Goal: Book appointment/travel/reservation

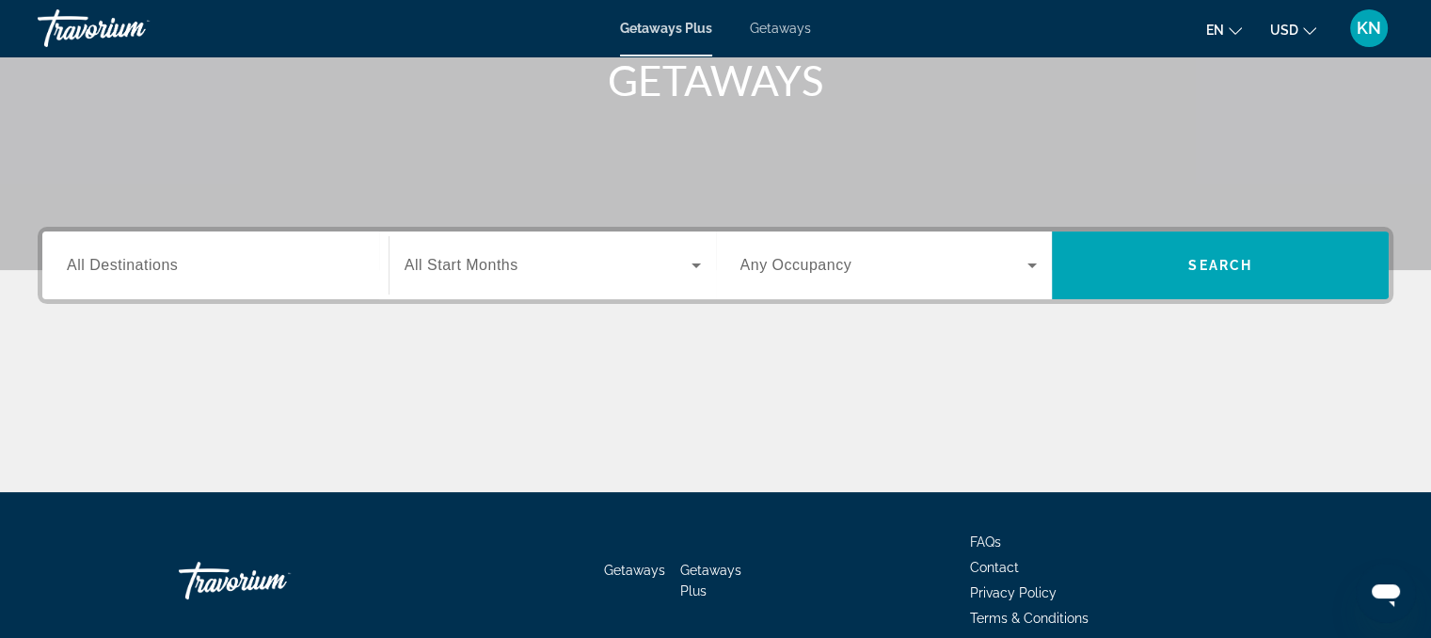
scroll to position [297, 0]
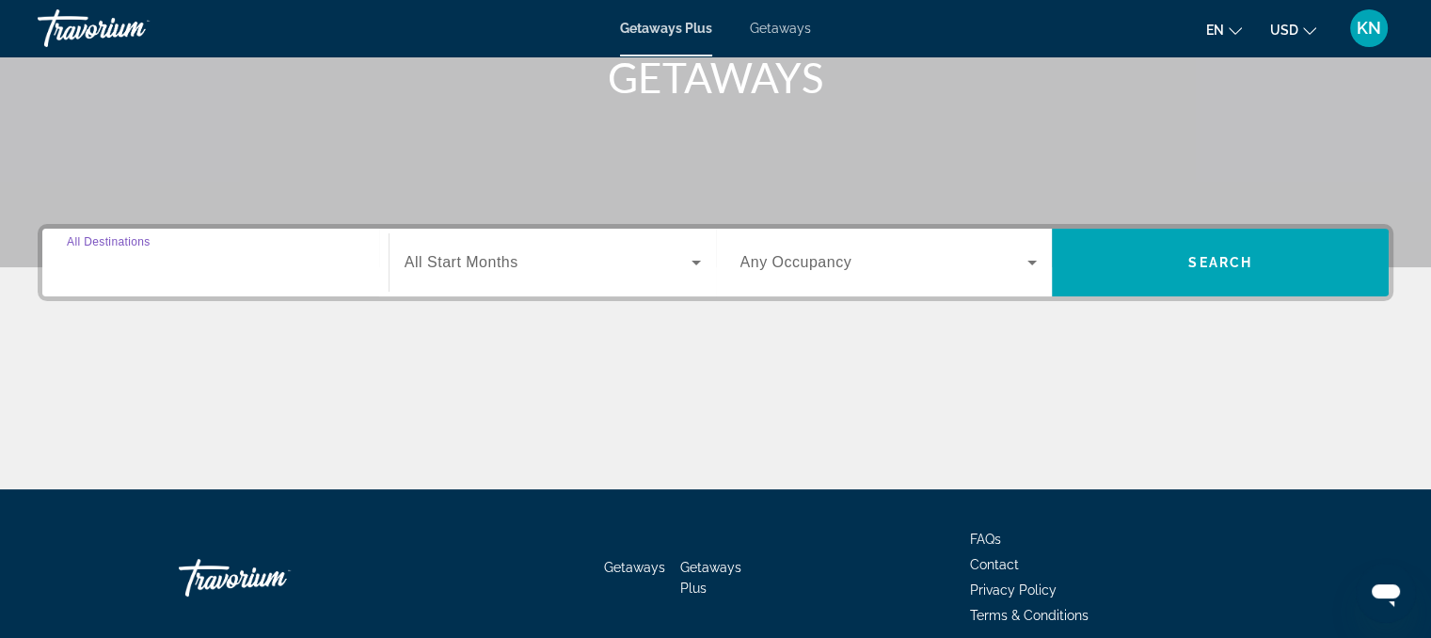
click at [169, 272] on input "Destination All Destinations" at bounding box center [215, 263] width 297 height 23
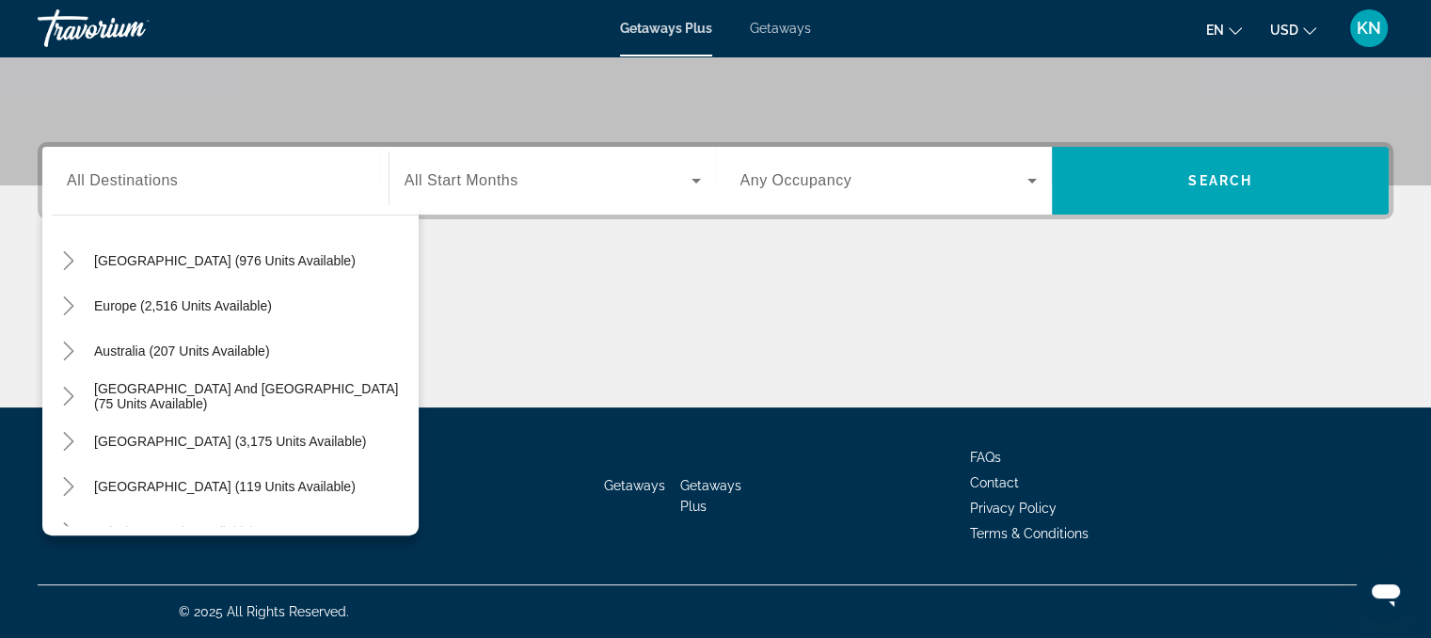
scroll to position [190, 0]
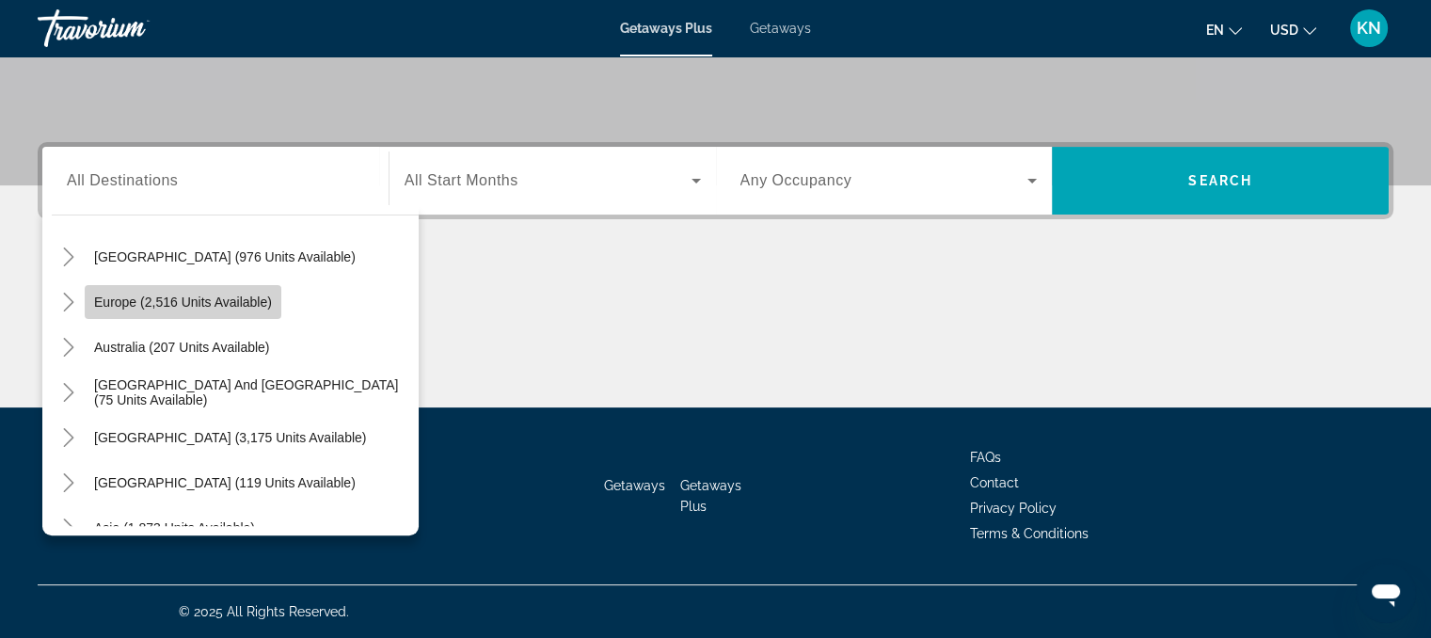
click at [273, 288] on span "Search widget" at bounding box center [183, 302] width 197 height 45
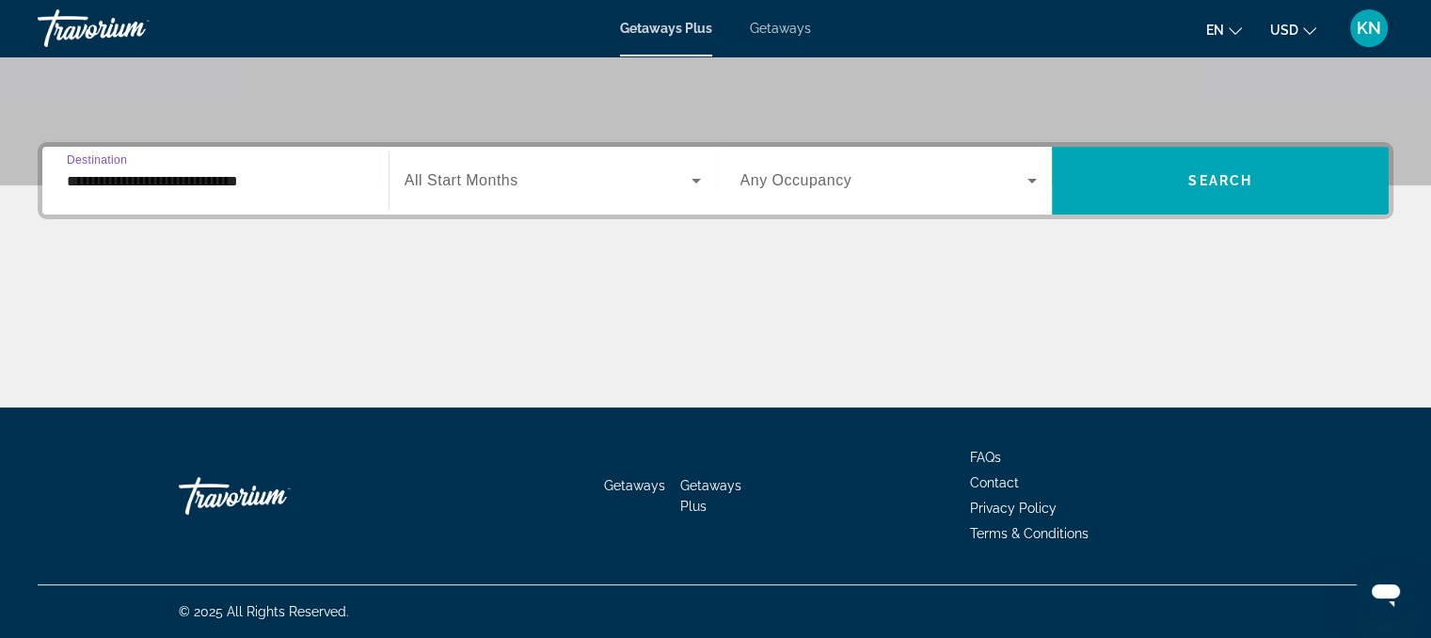
click at [289, 174] on input "**********" at bounding box center [215, 181] width 297 height 23
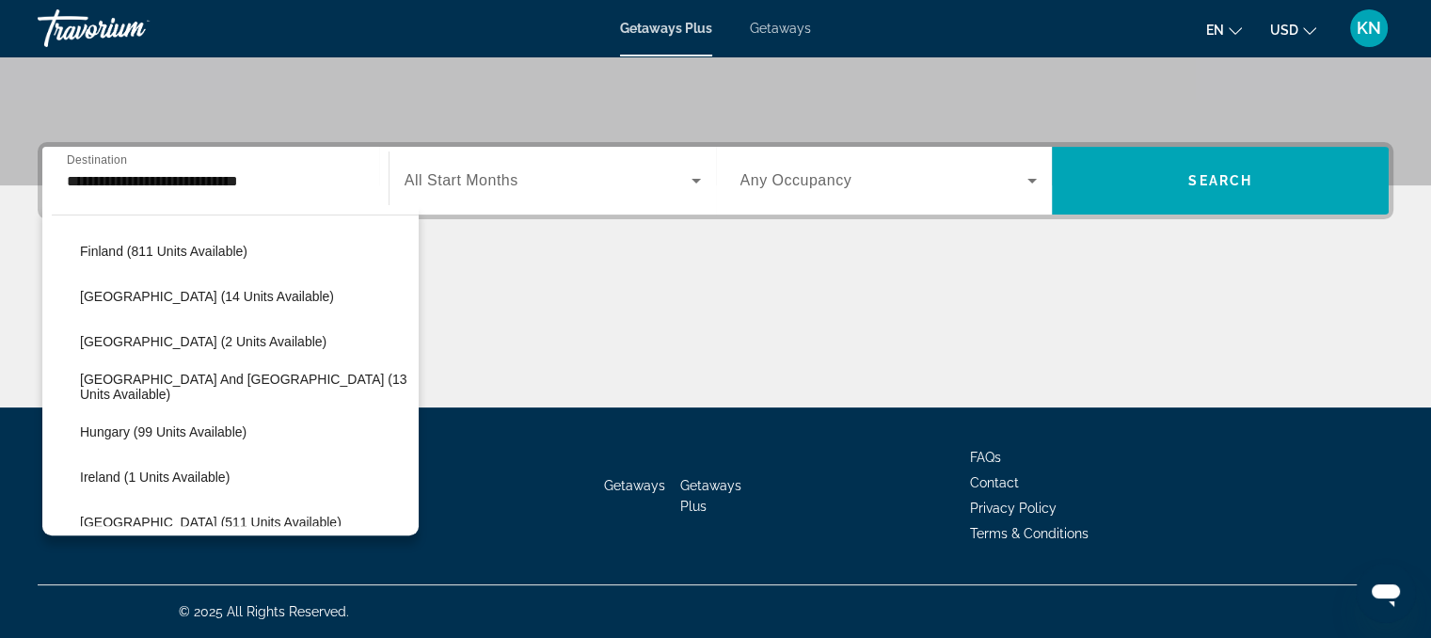
scroll to position [480, 0]
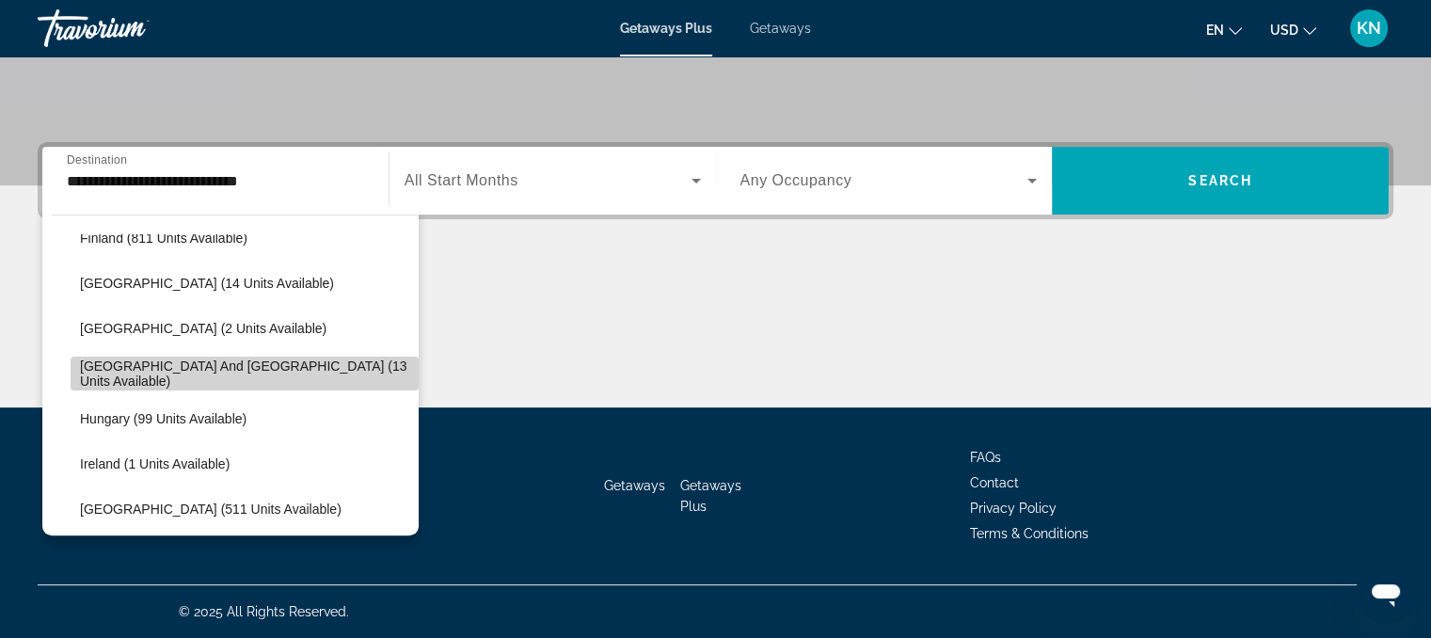
click at [312, 384] on span "Search widget" at bounding box center [245, 373] width 348 height 45
type input "**********"
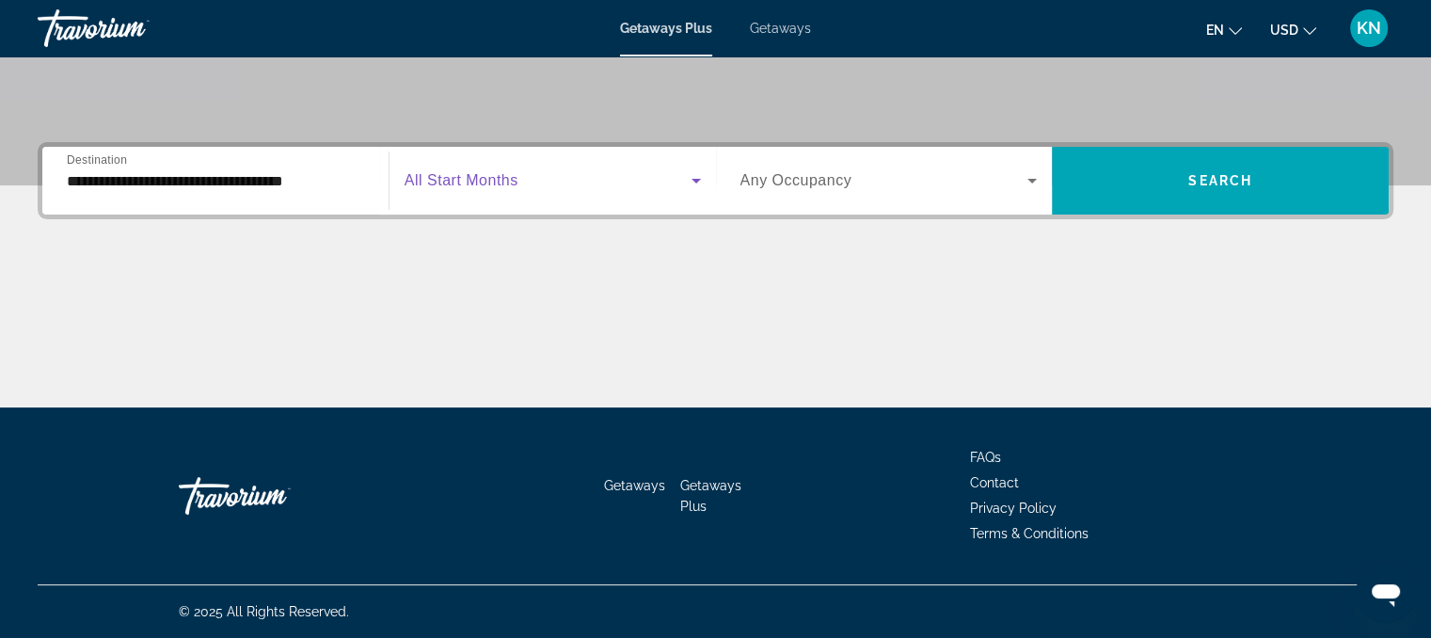
click at [651, 188] on span "Search widget" at bounding box center [548, 180] width 287 height 23
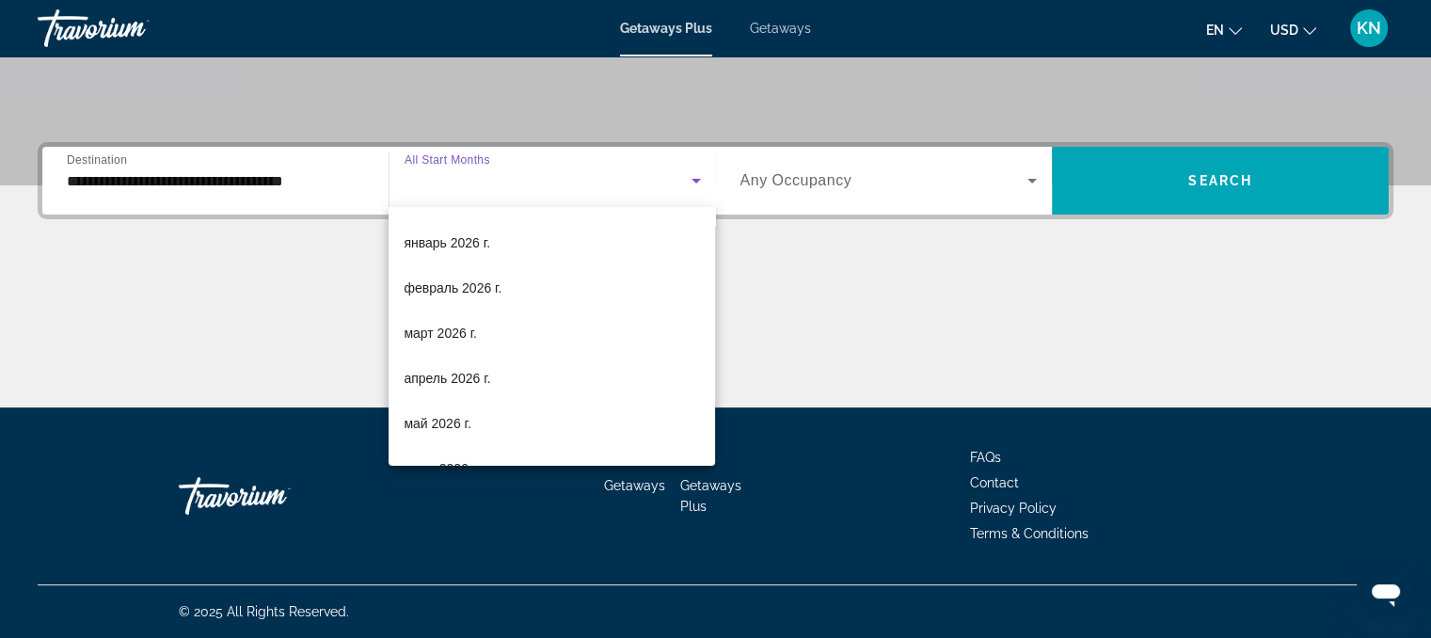
scroll to position [229, 0]
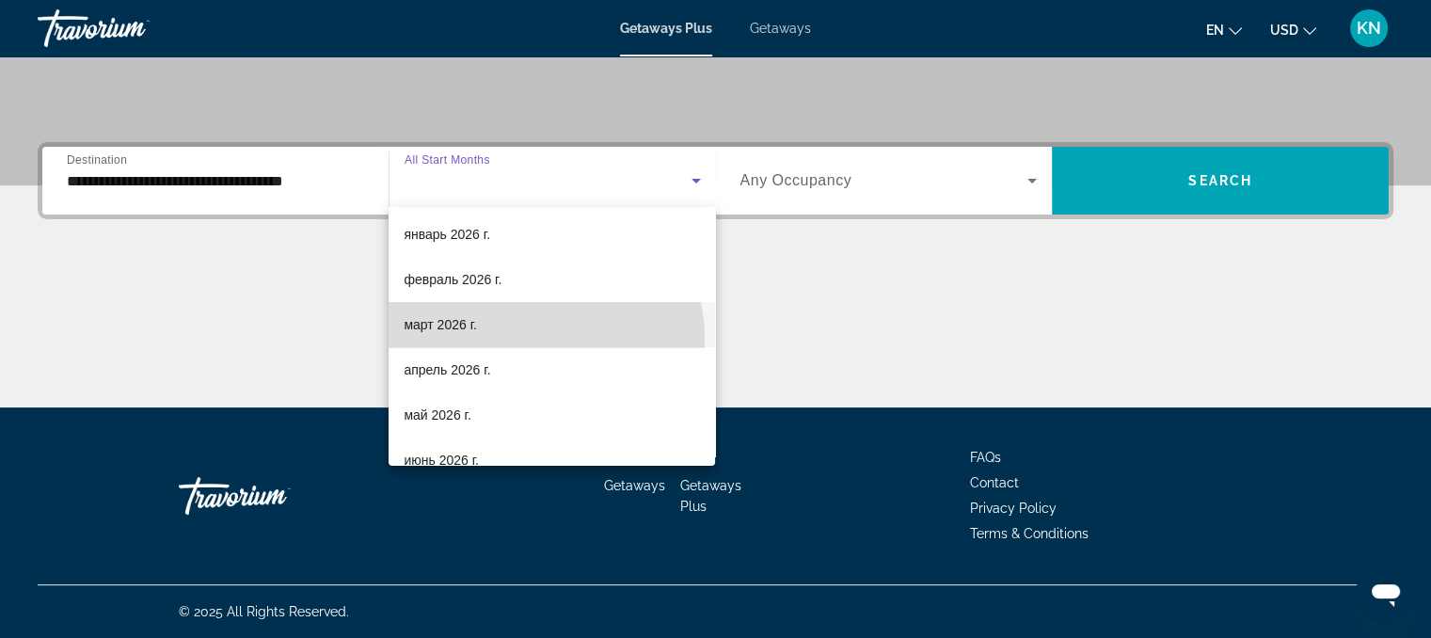
click at [515, 340] on mat-option "март 2026 г." at bounding box center [552, 324] width 327 height 45
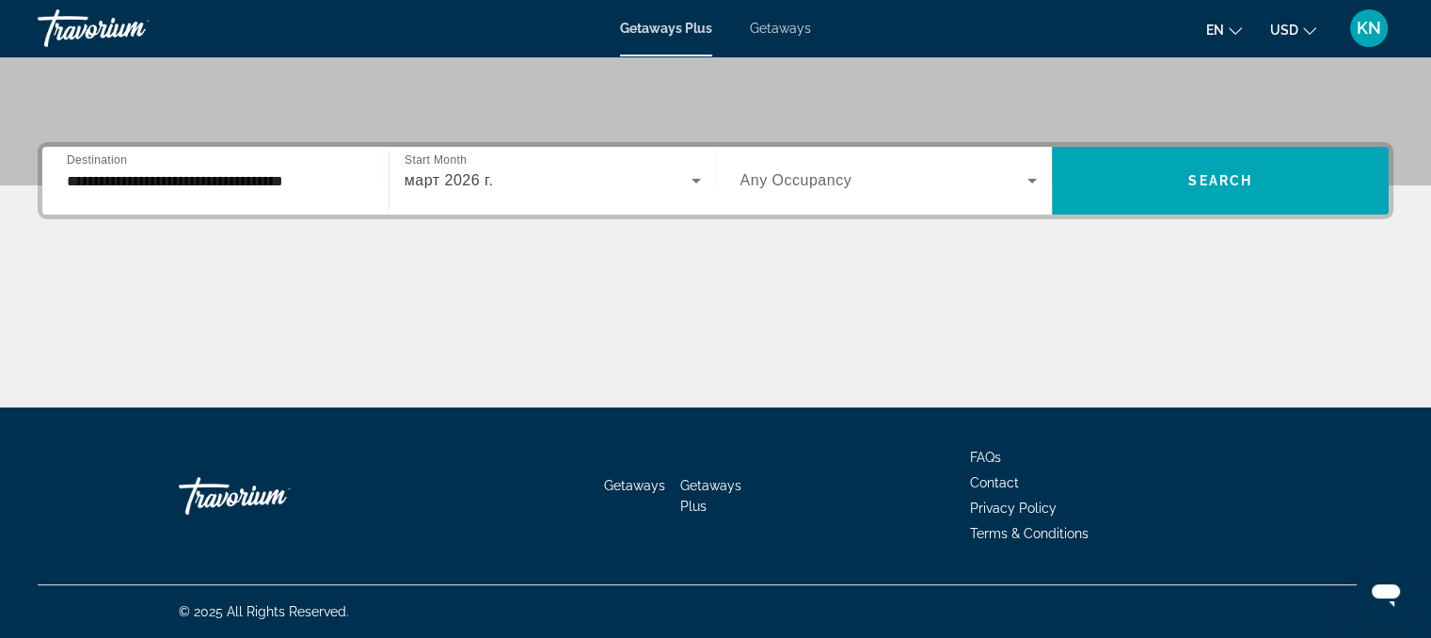
click at [828, 179] on span "Any Occupancy" at bounding box center [797, 180] width 112 height 16
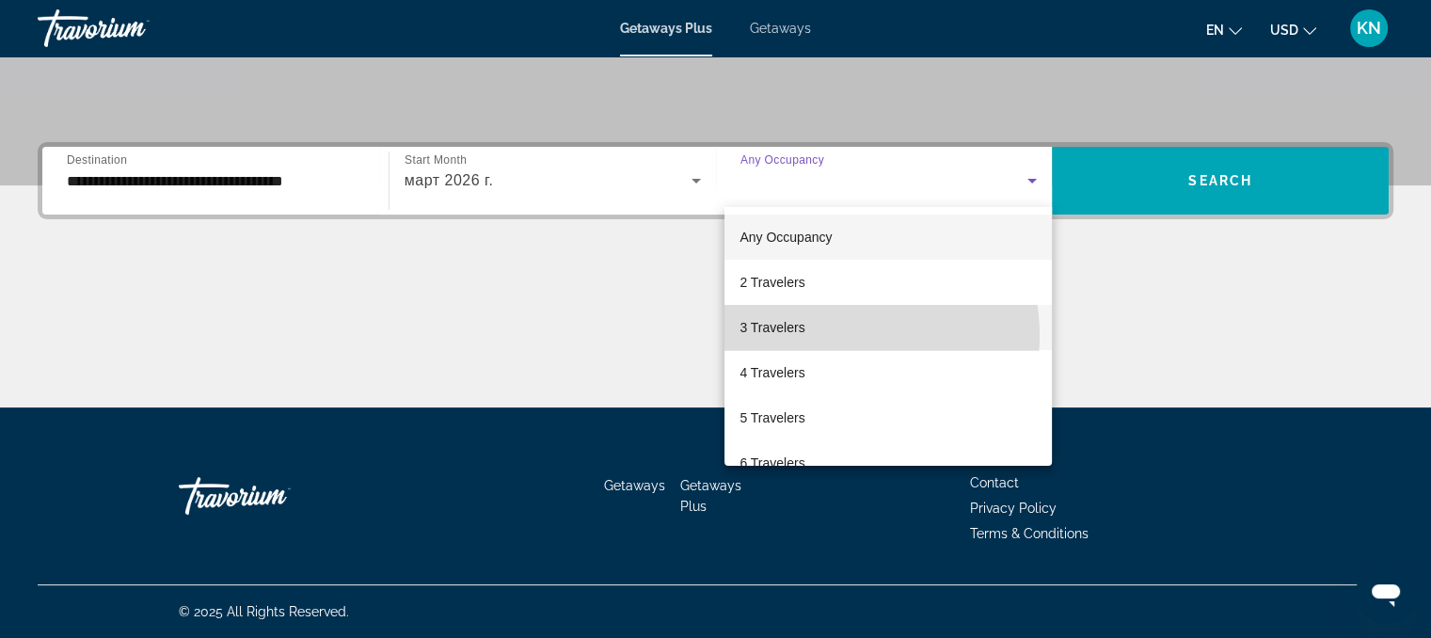
click at [824, 336] on mat-option "3 Travelers" at bounding box center [889, 327] width 328 height 45
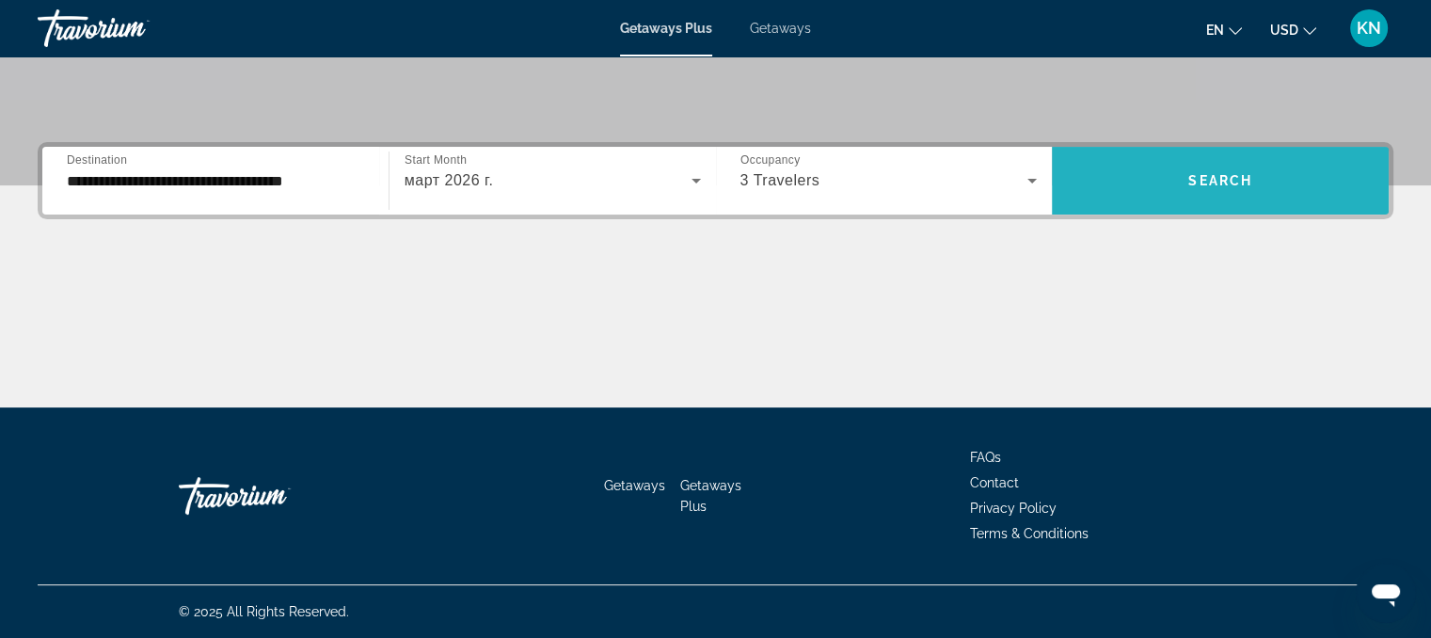
click at [1147, 188] on span "Search widget" at bounding box center [1220, 180] width 337 height 45
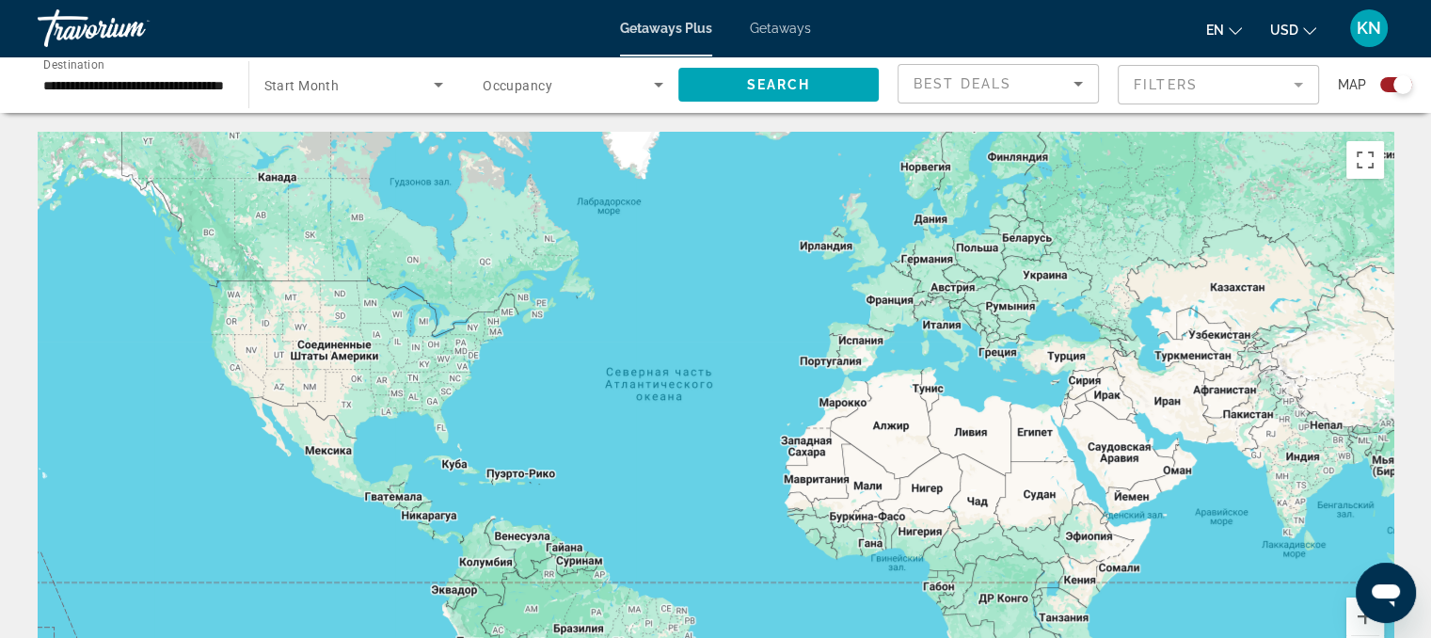
click at [331, 79] on span "Start Month" at bounding box center [301, 85] width 75 height 15
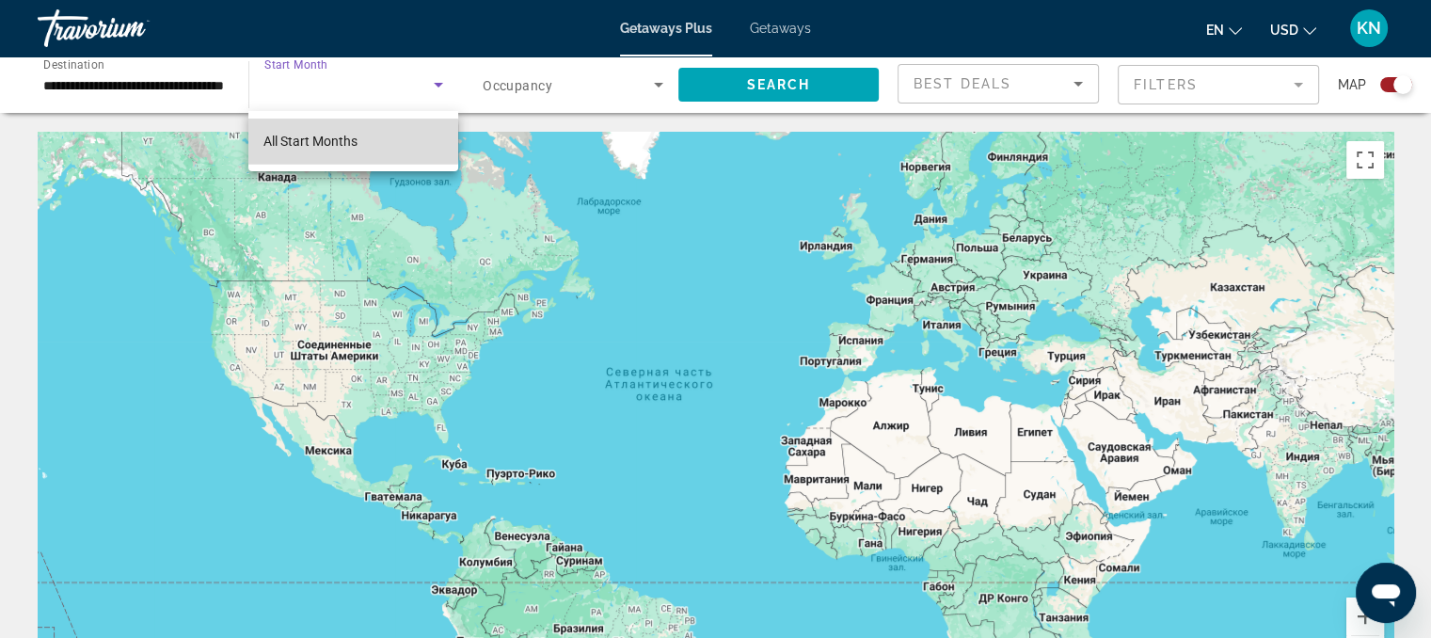
click at [326, 141] on span "All Start Months" at bounding box center [311, 141] width 94 height 15
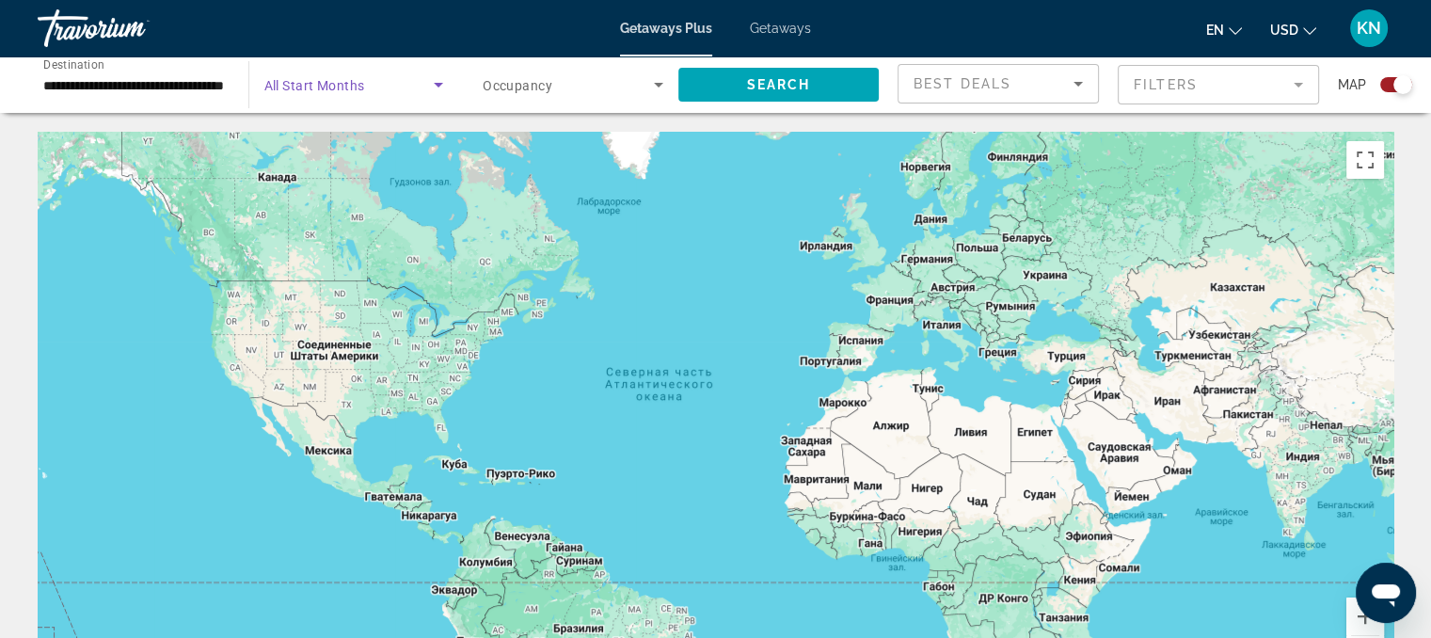
click at [439, 83] on icon "Search widget" at bounding box center [438, 85] width 9 height 5
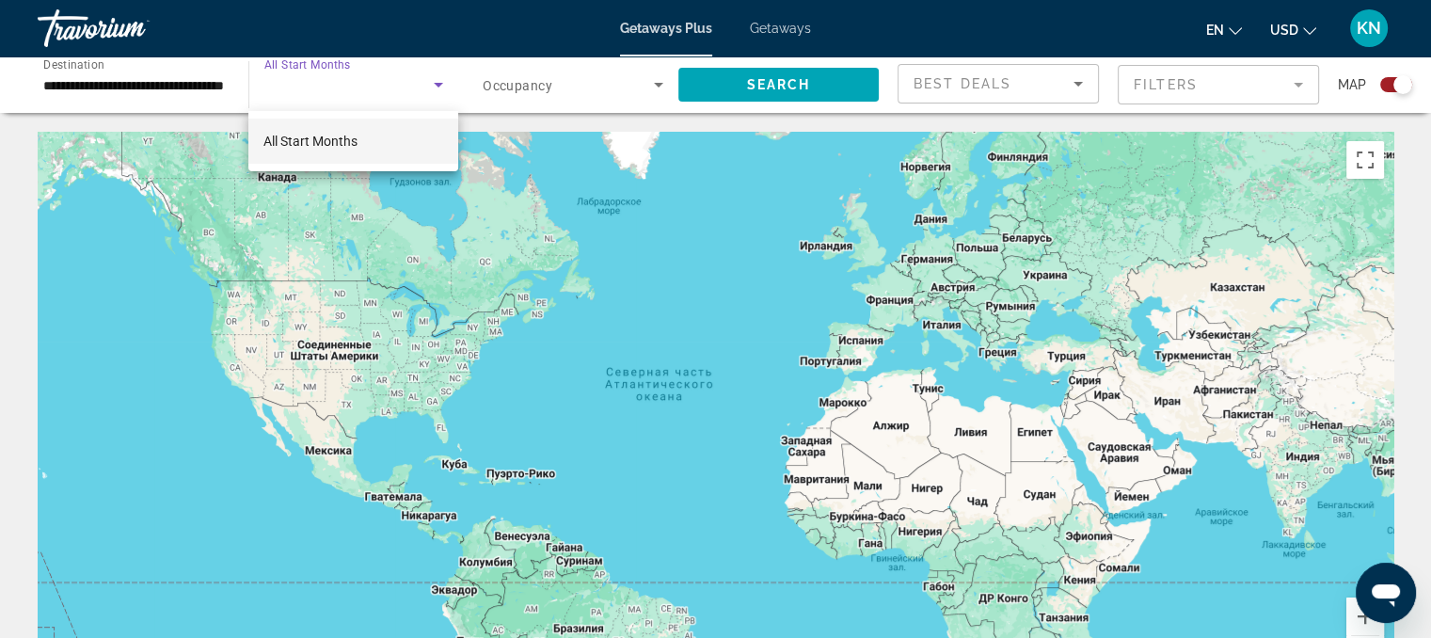
click at [439, 83] on div at bounding box center [715, 319] width 1431 height 638
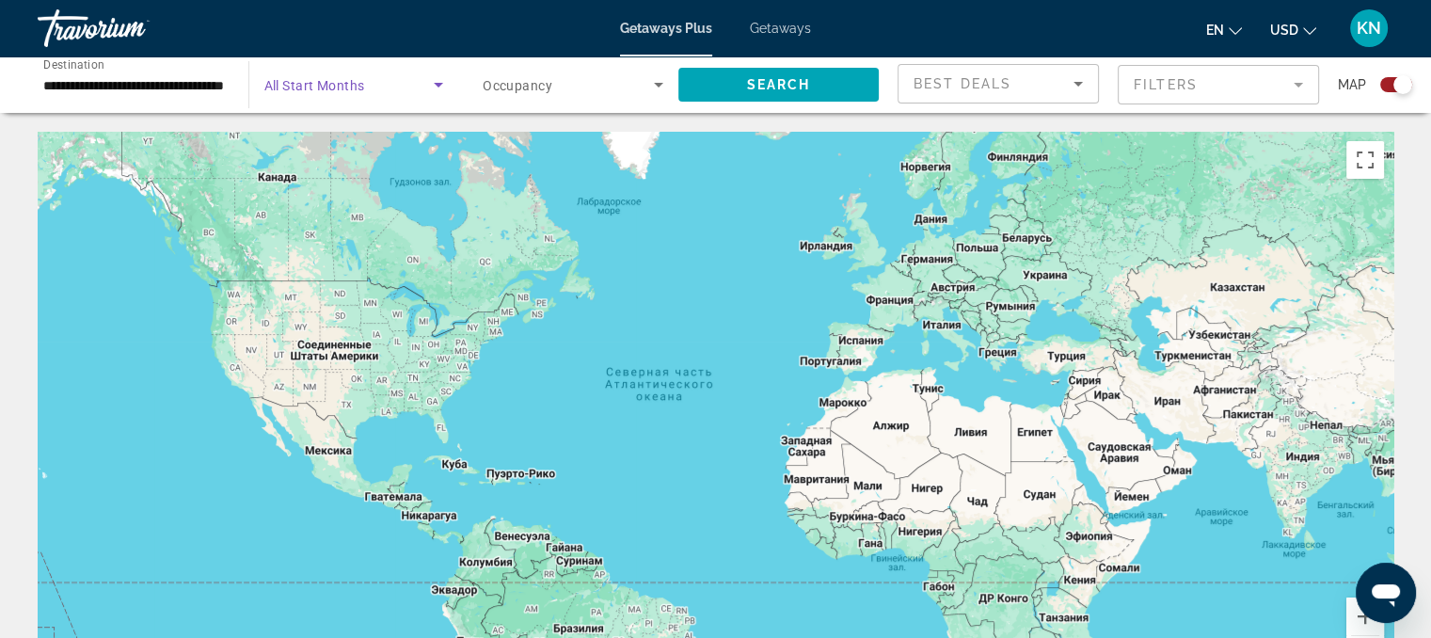
click at [439, 83] on icon "Search widget" at bounding box center [438, 85] width 9 height 5
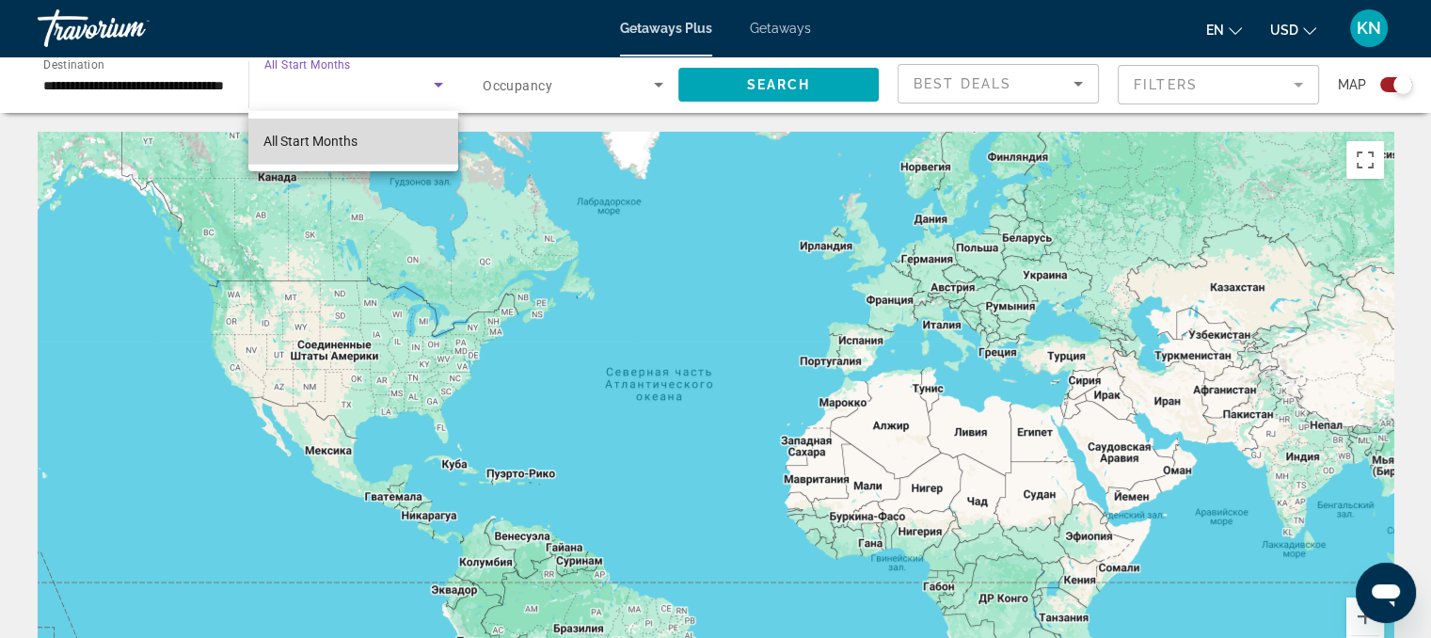
click at [286, 149] on span "All Start Months" at bounding box center [311, 141] width 94 height 23
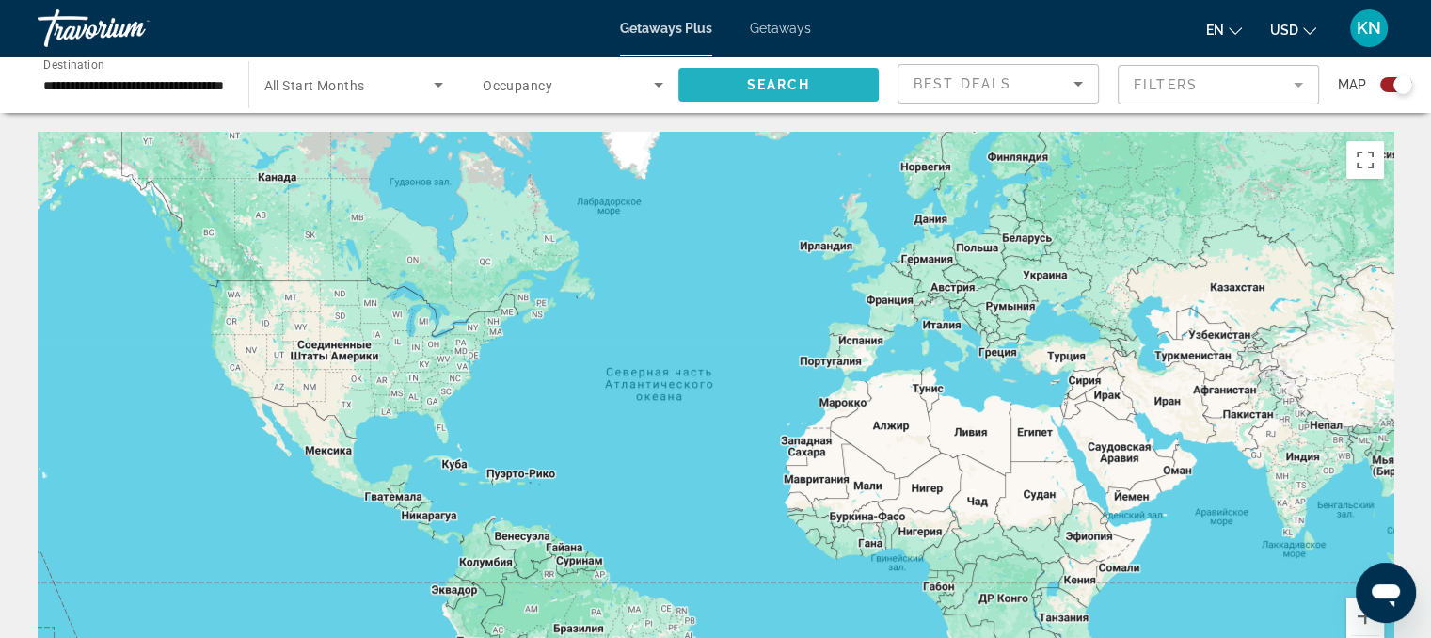
click at [829, 94] on span "Search widget" at bounding box center [779, 84] width 201 height 45
click at [436, 90] on icon "Search widget" at bounding box center [438, 84] width 23 height 23
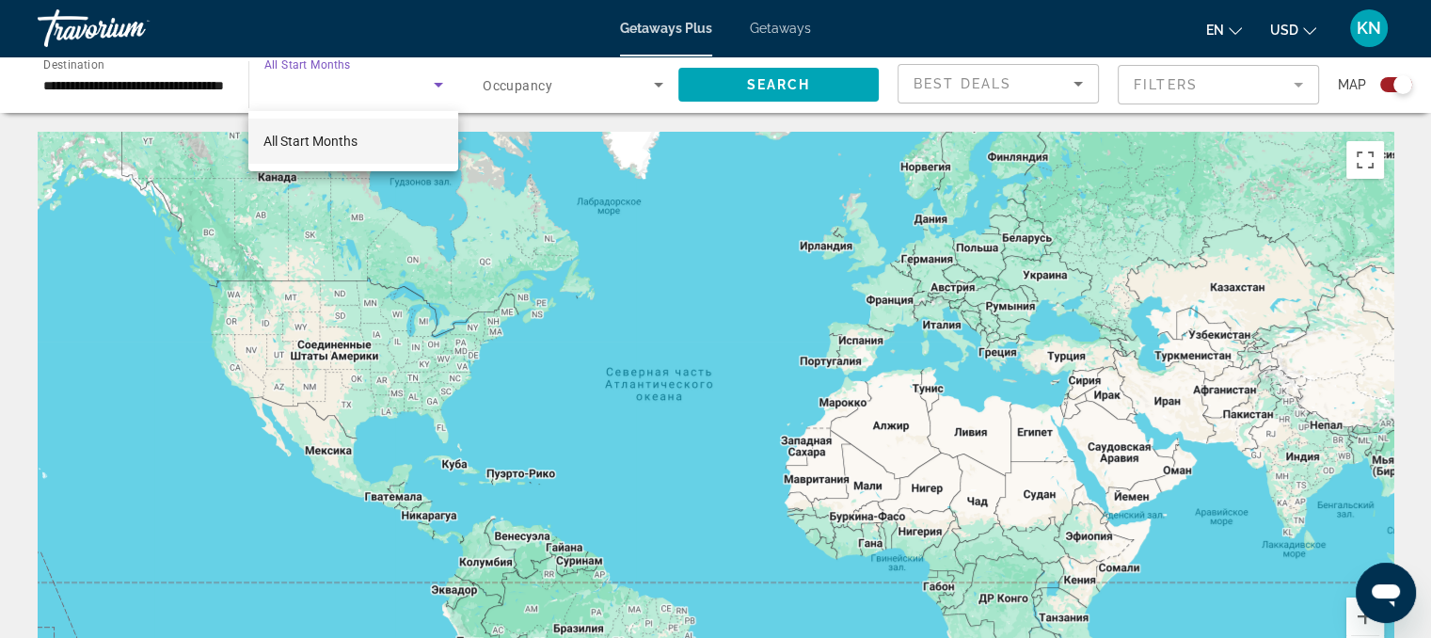
click at [437, 83] on div at bounding box center [715, 319] width 1431 height 638
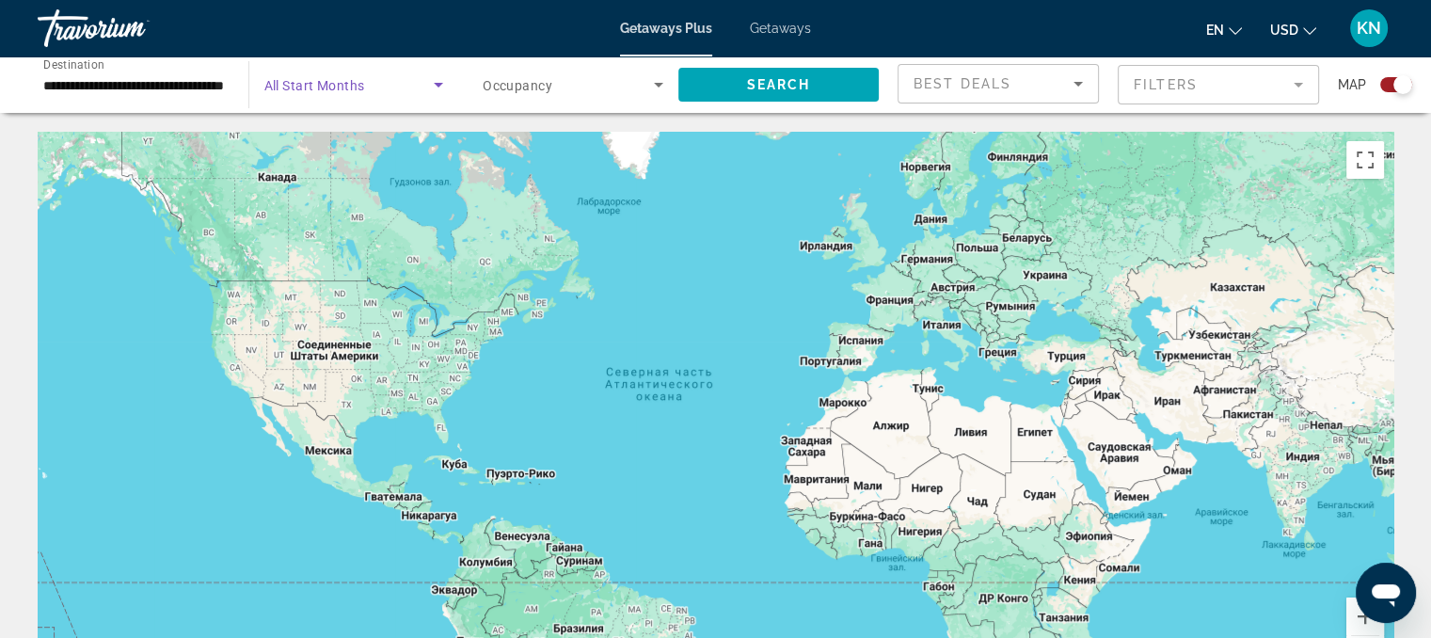
click at [437, 83] on icon "Search widget" at bounding box center [438, 85] width 9 height 5
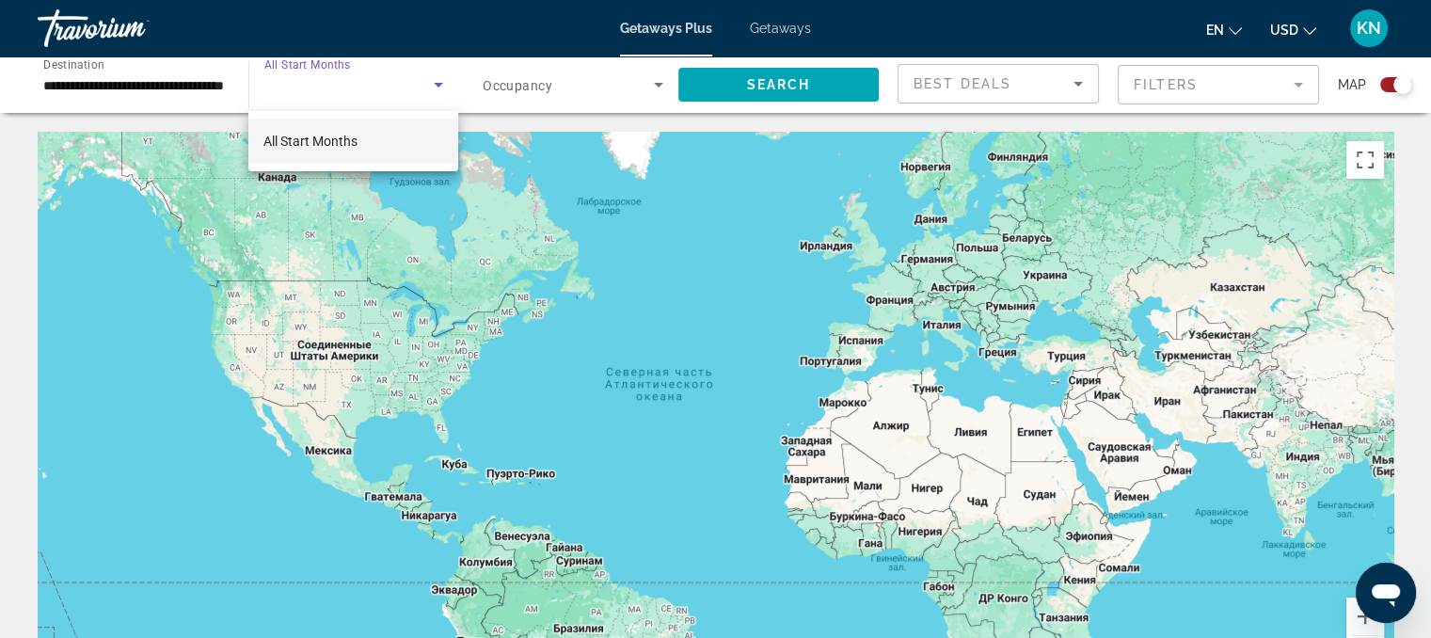
click at [437, 83] on body "**********" at bounding box center [715, 319] width 1431 height 638
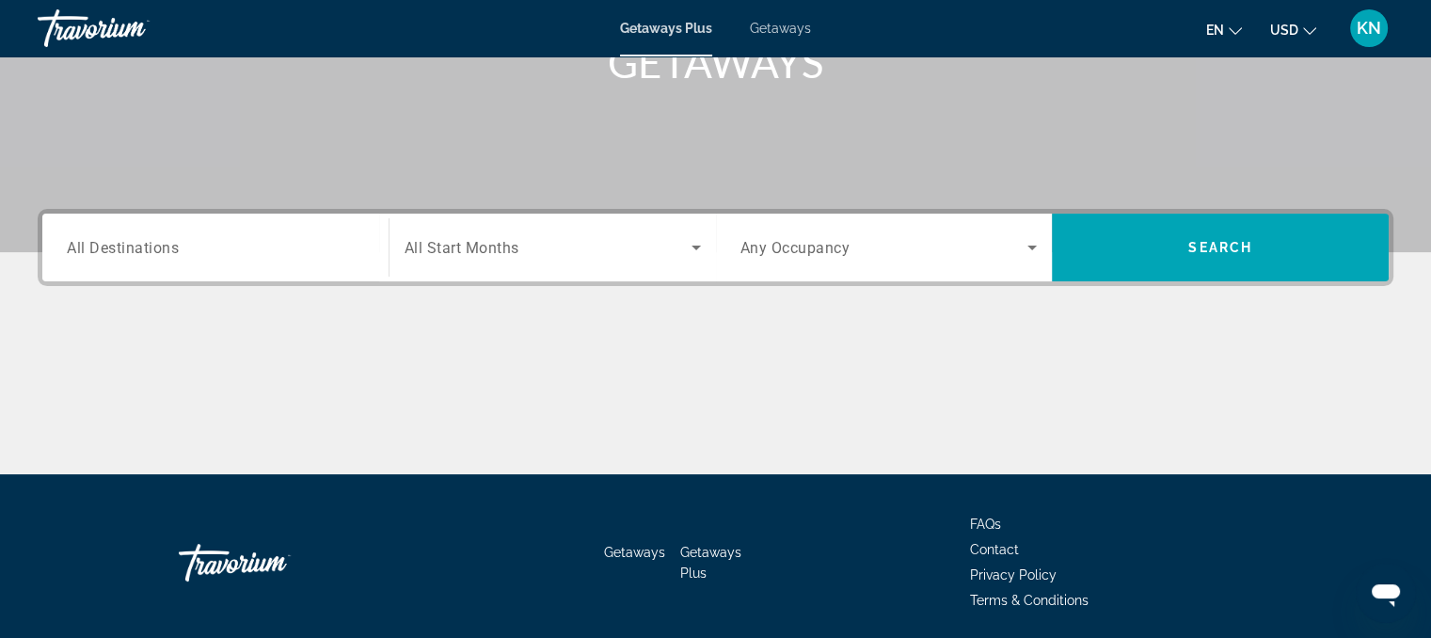
scroll to position [314, 0]
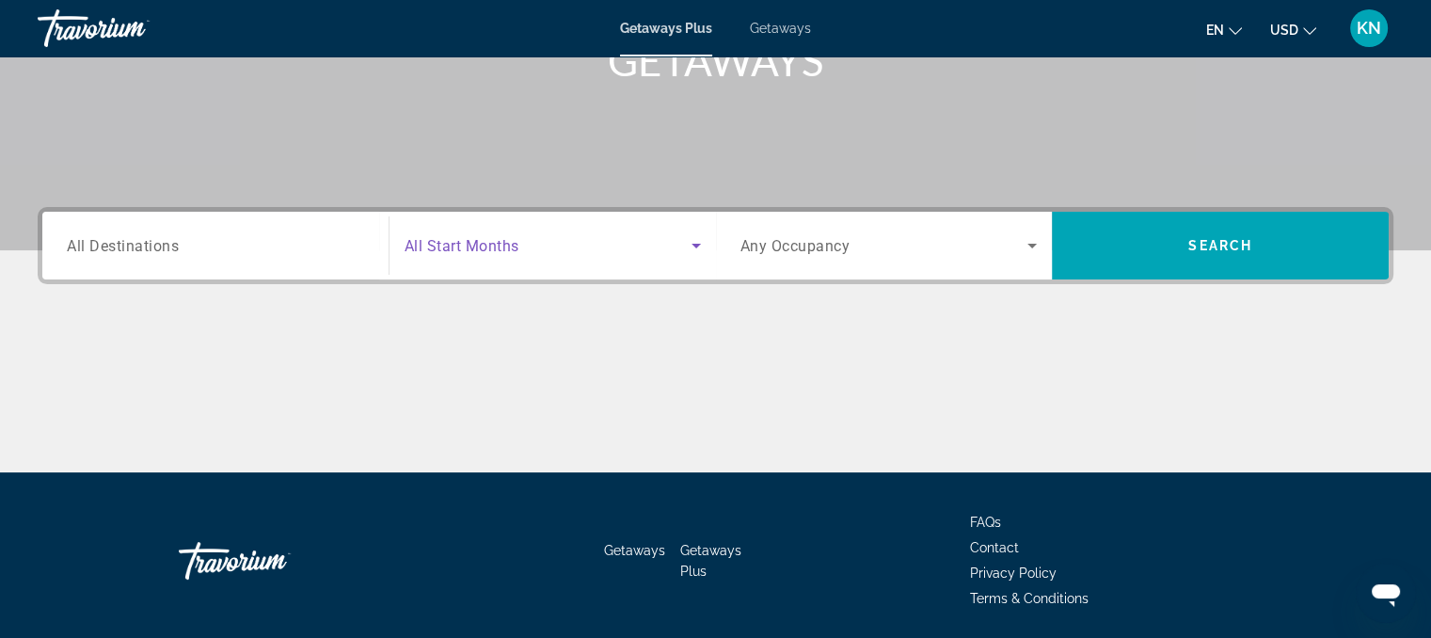
click at [696, 253] on icon "Search widget" at bounding box center [696, 245] width 23 height 23
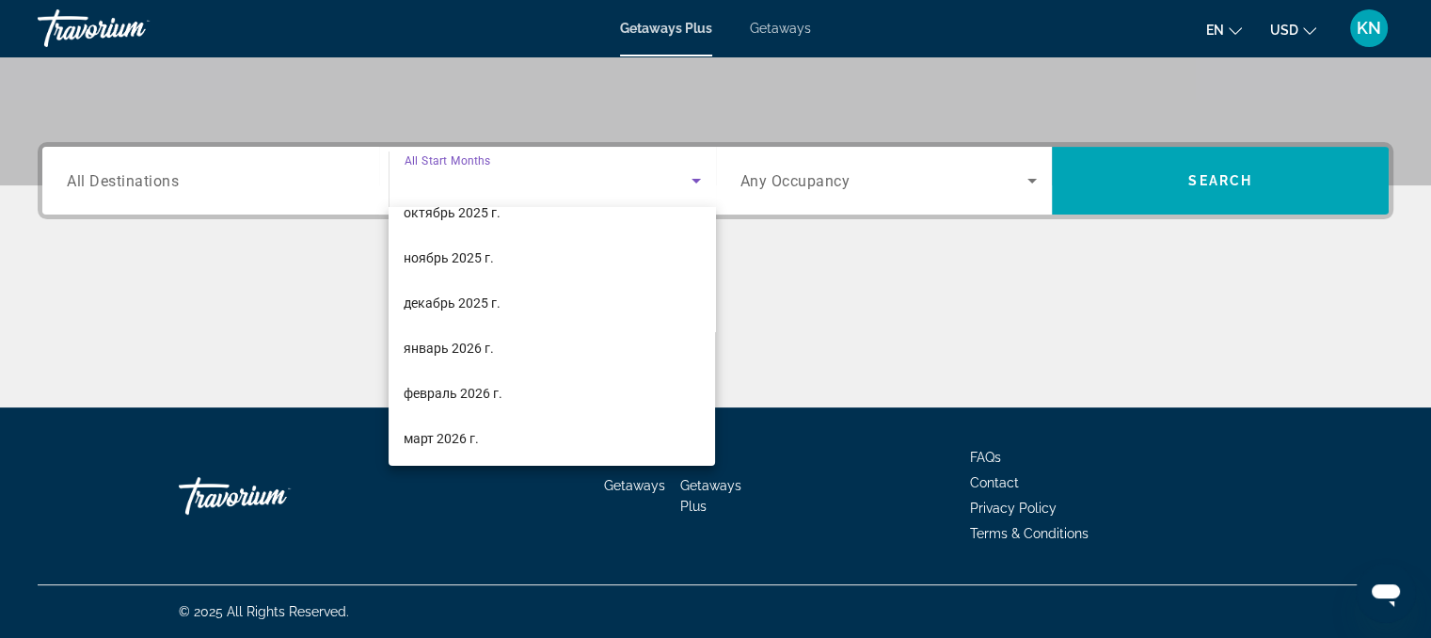
scroll to position [120, 0]
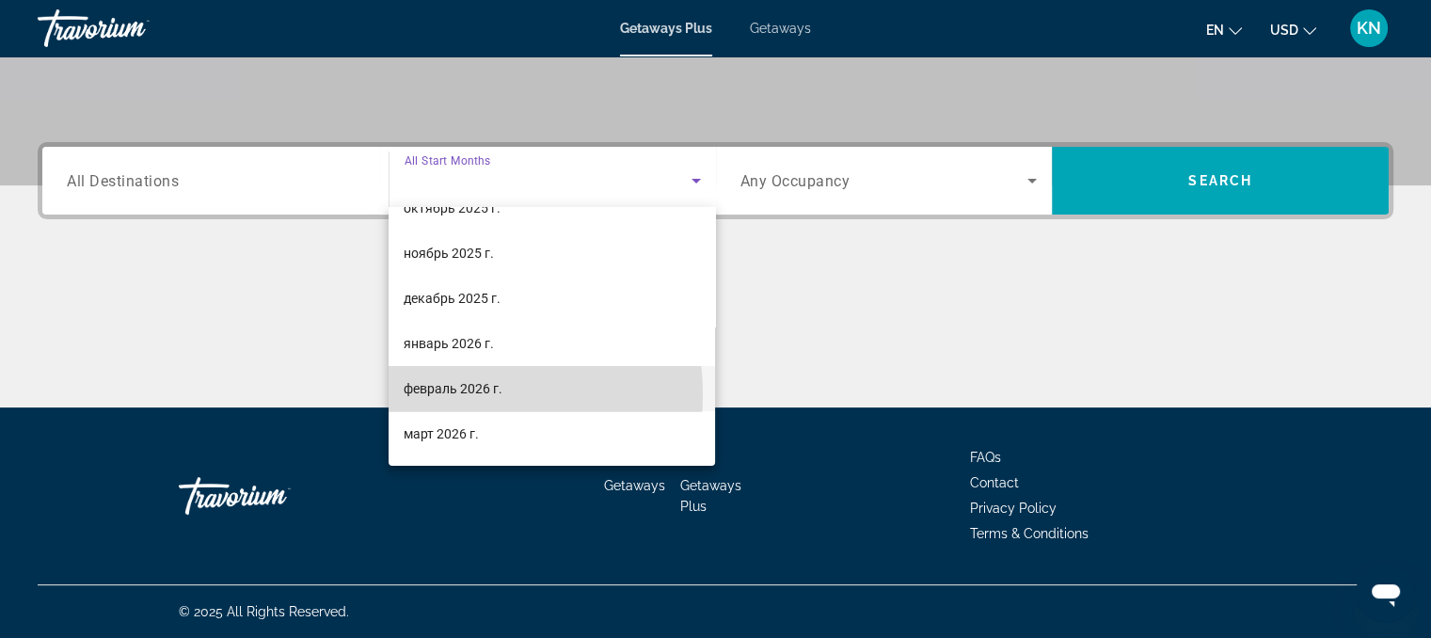
click at [446, 394] on span "февраль 2026 г." at bounding box center [453, 388] width 99 height 23
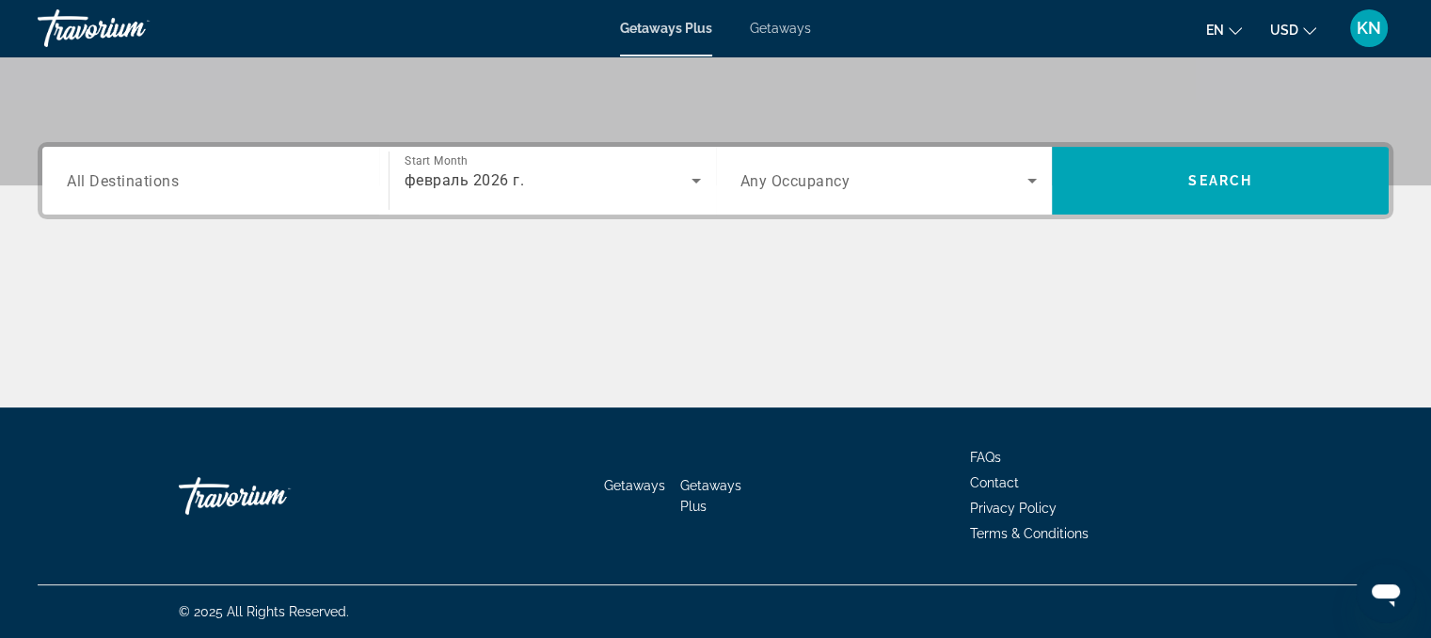
click at [168, 184] on span "All Destinations" at bounding box center [123, 180] width 112 height 18
click at [168, 184] on input "Destination All Destinations" at bounding box center [215, 181] width 297 height 23
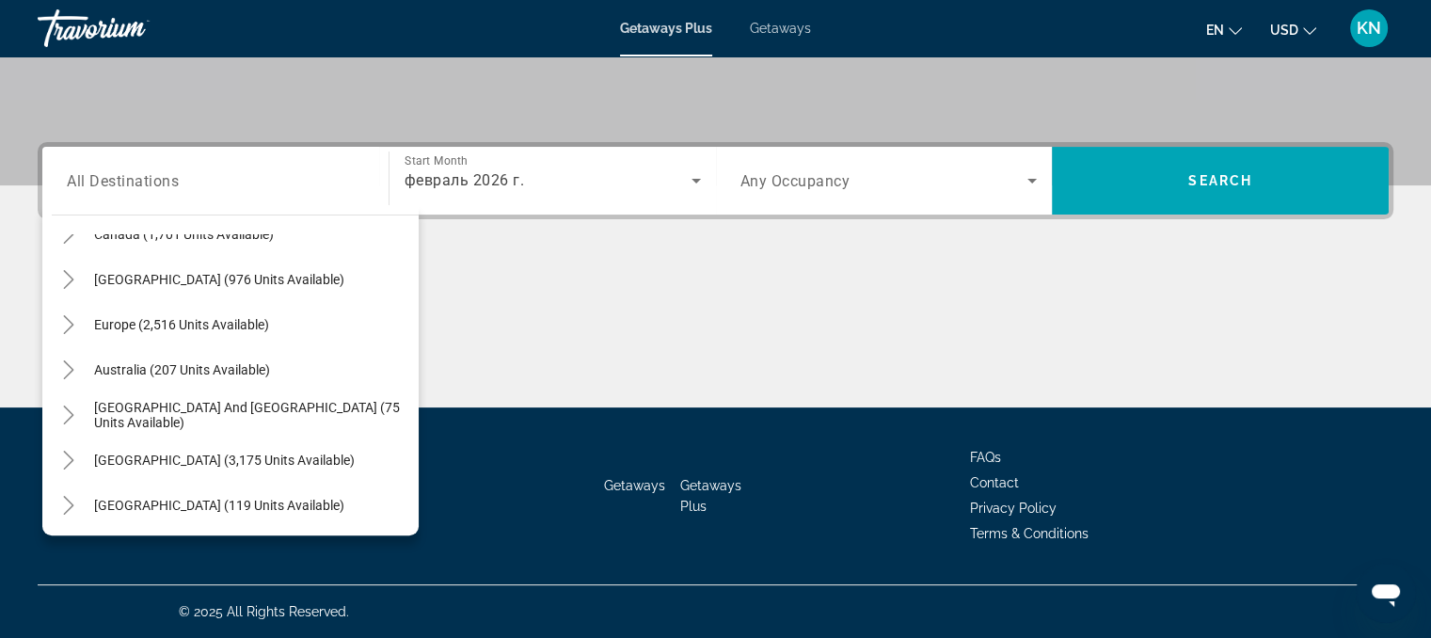
scroll to position [200, 0]
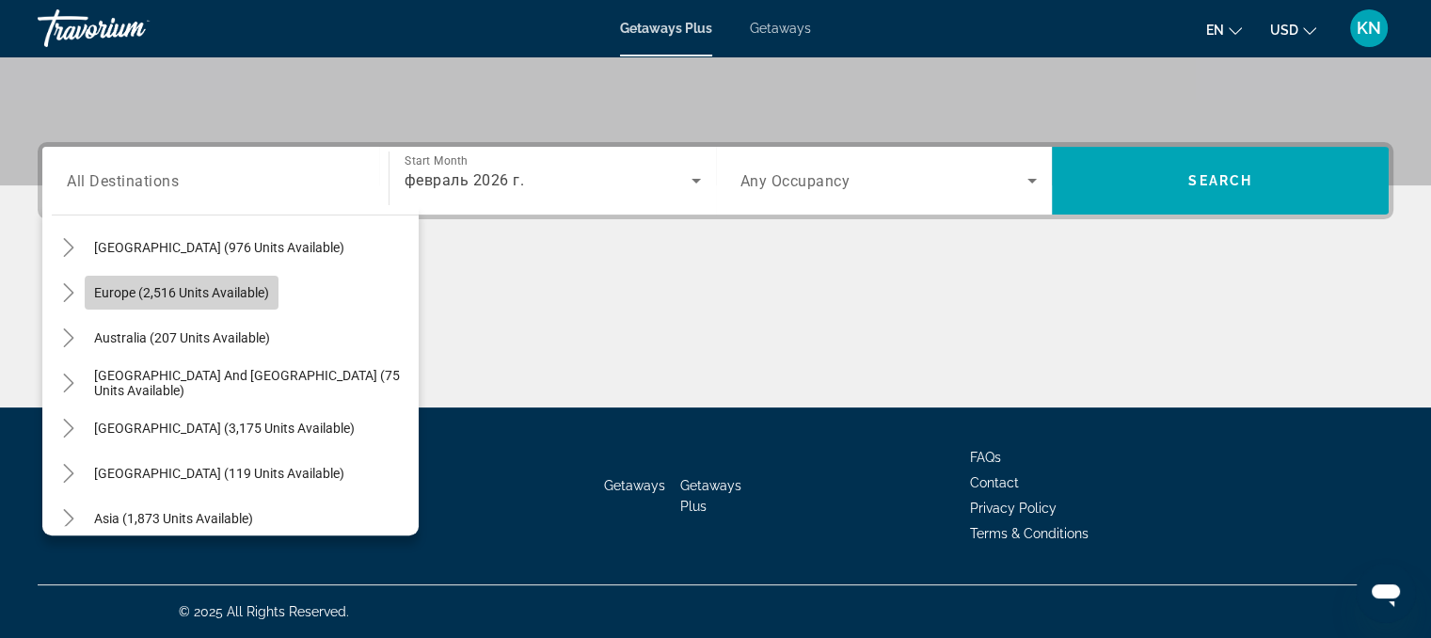
click at [271, 305] on span "Search widget" at bounding box center [182, 292] width 194 height 45
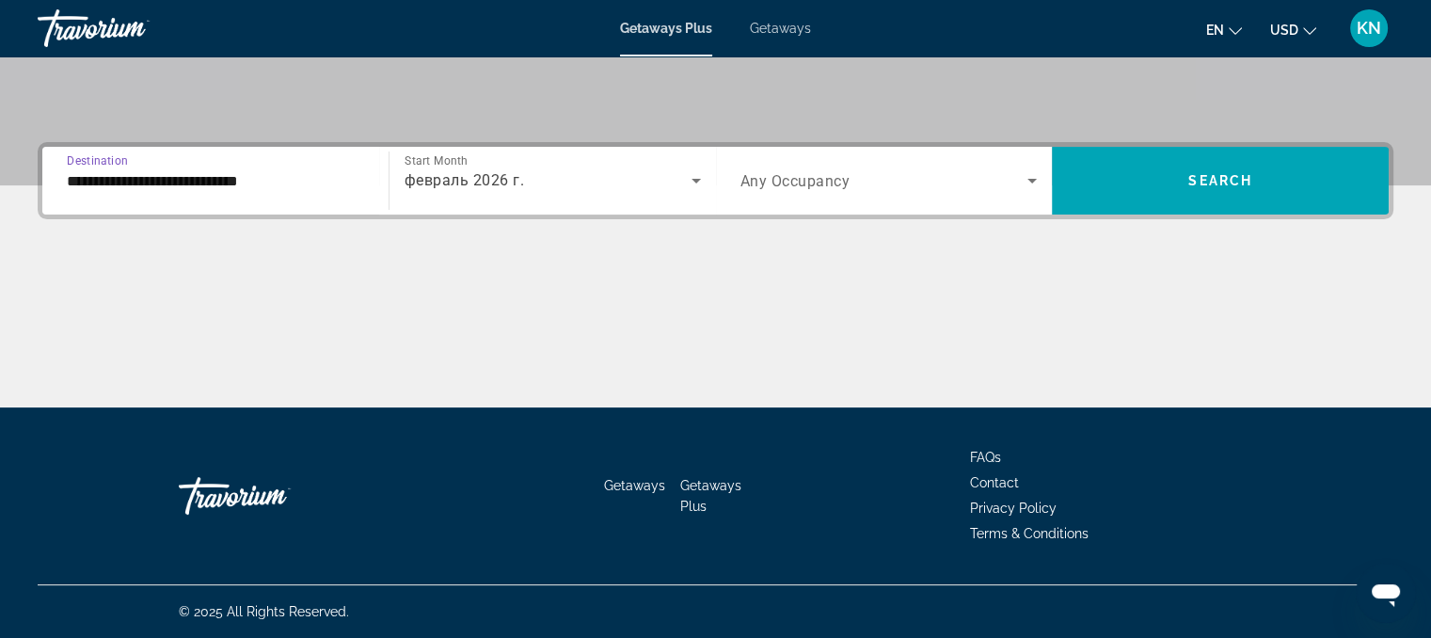
click at [305, 188] on input "**********" at bounding box center [215, 181] width 297 height 23
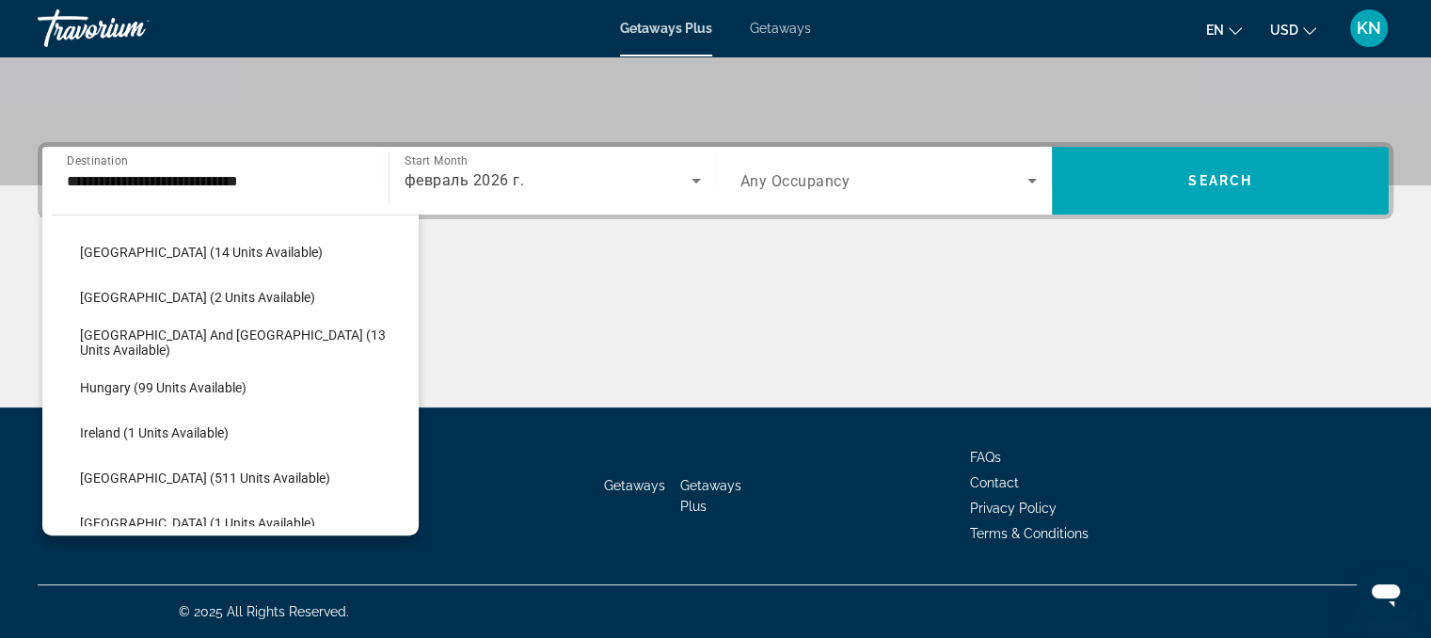
scroll to position [506, 0]
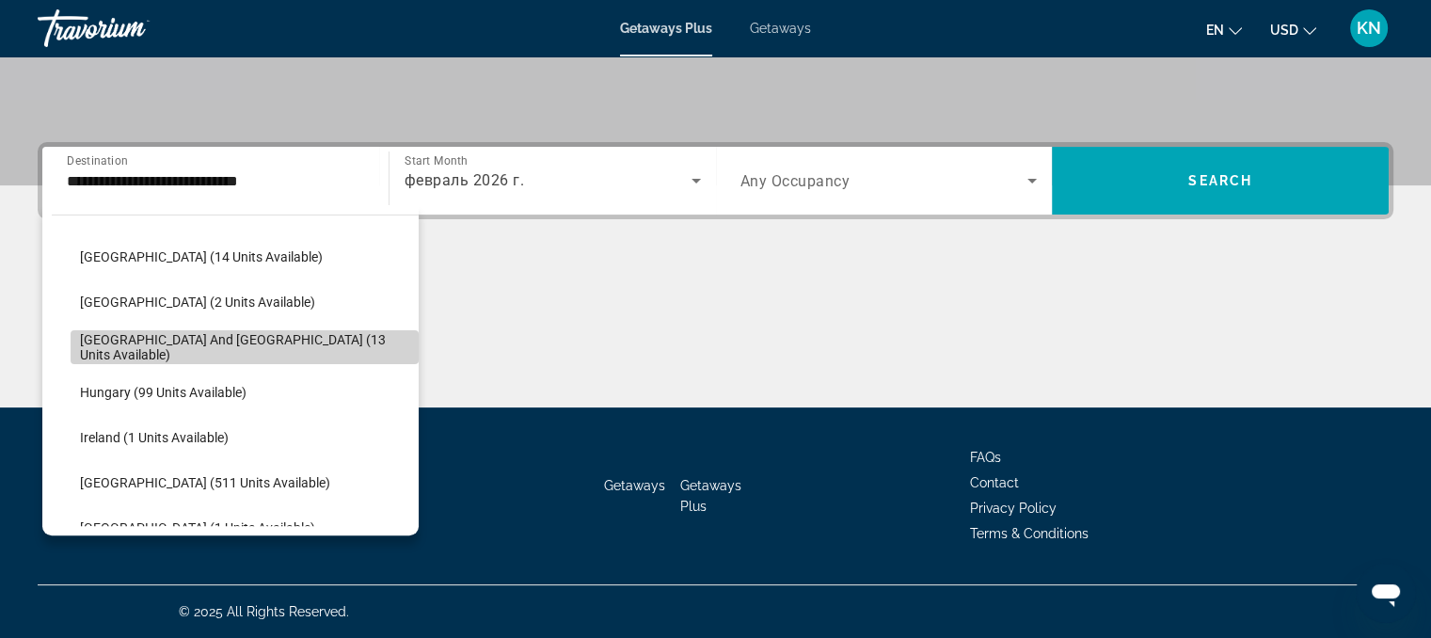
click at [301, 351] on span "[GEOGRAPHIC_DATA] and [GEOGRAPHIC_DATA] (13 units available)" at bounding box center [244, 347] width 329 height 30
type input "**********"
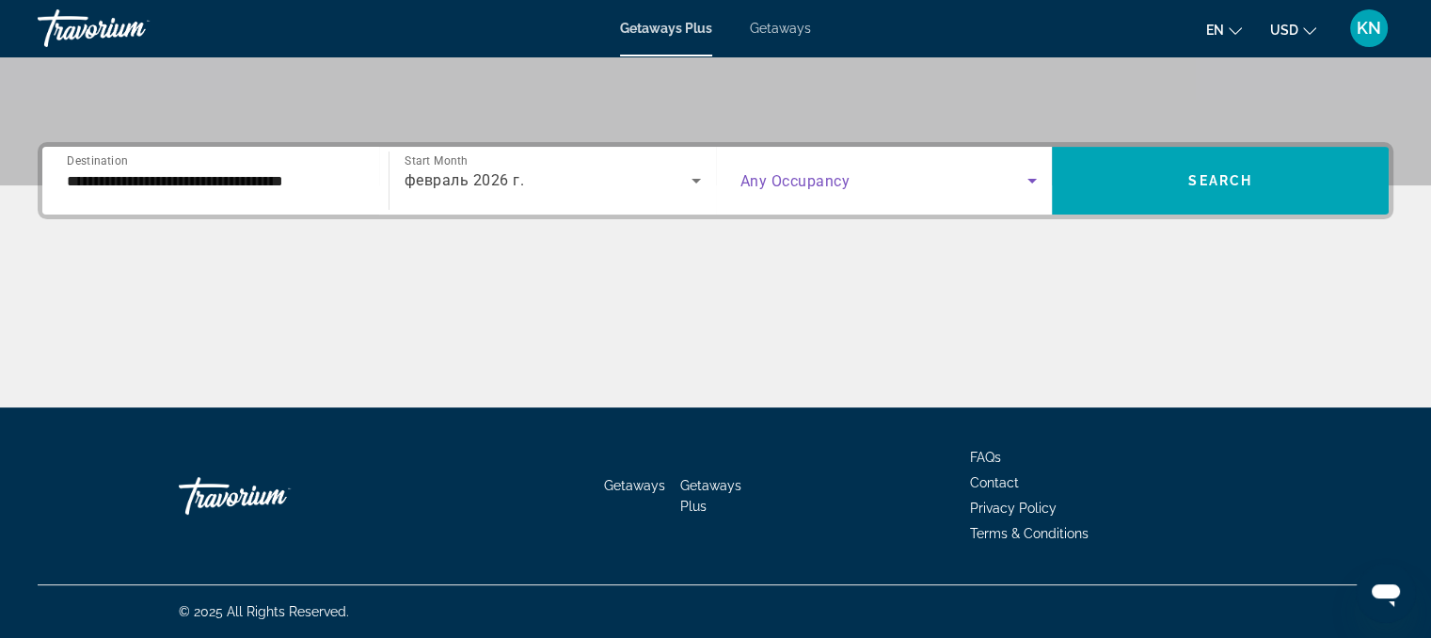
click at [887, 180] on span "Search widget" at bounding box center [885, 180] width 288 height 23
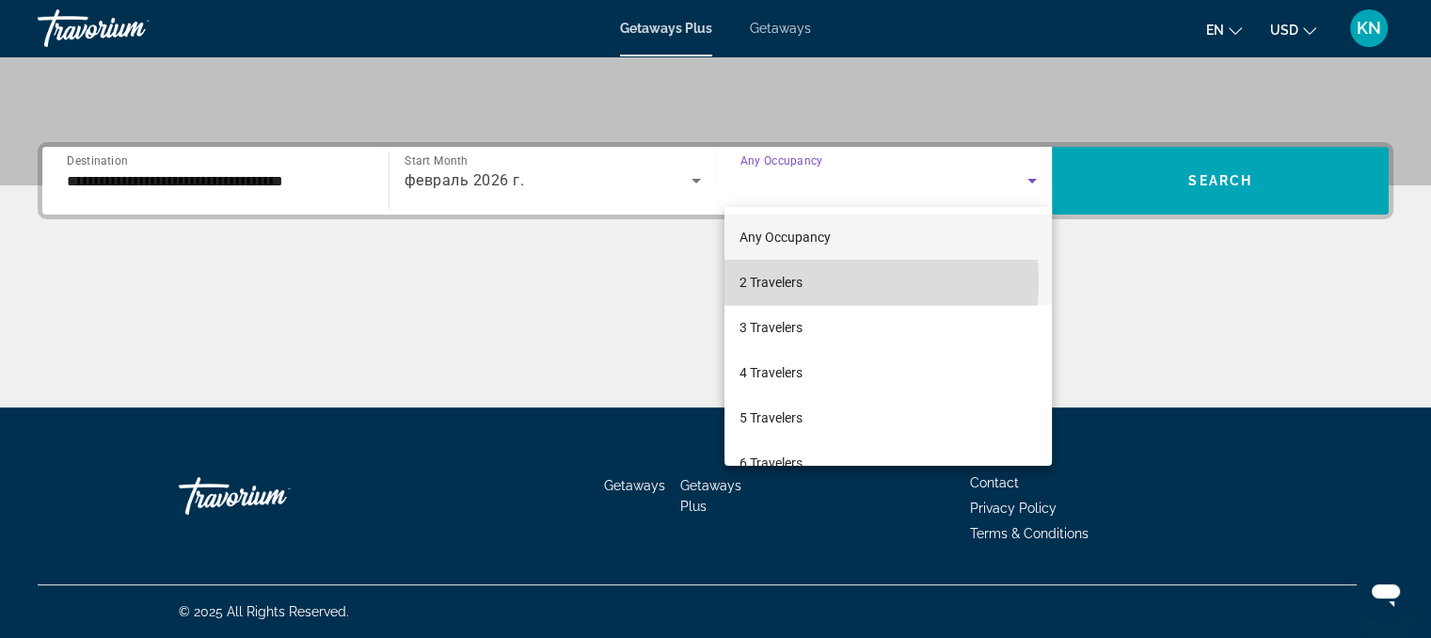
click at [801, 281] on span "2 Travelers" at bounding box center [771, 282] width 63 height 23
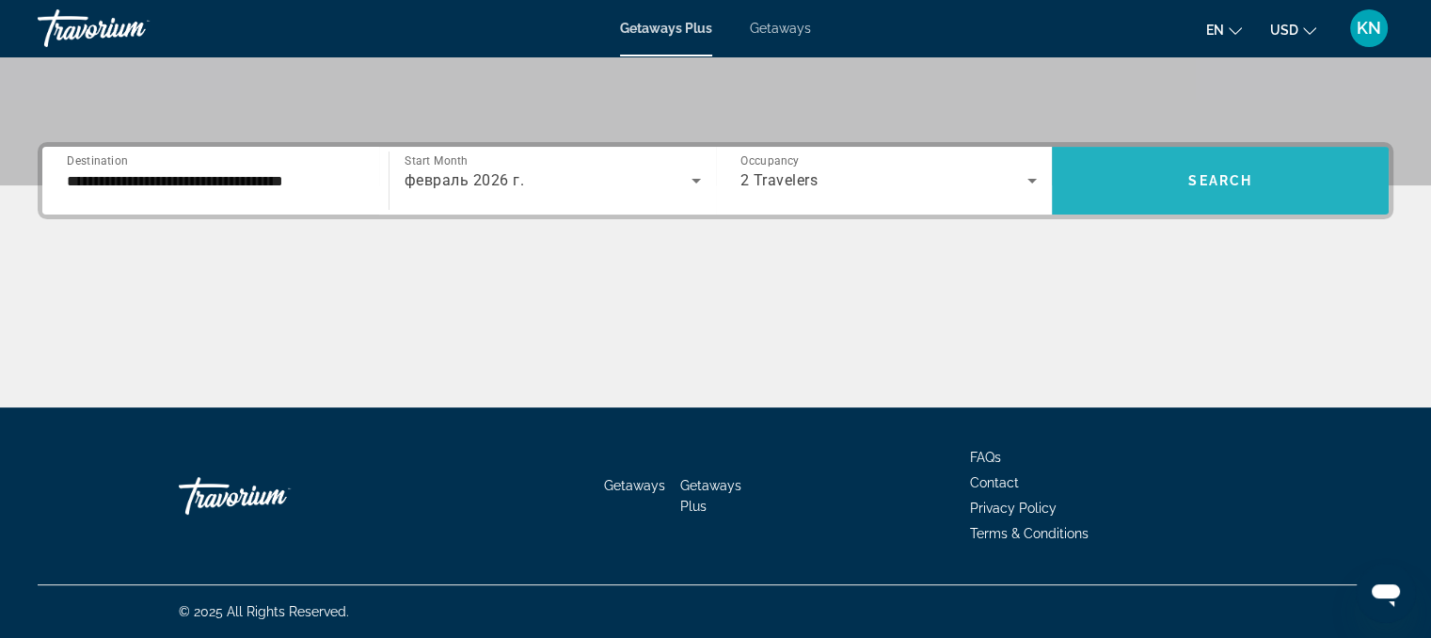
click at [1205, 189] on span "Search widget" at bounding box center [1220, 180] width 337 height 45
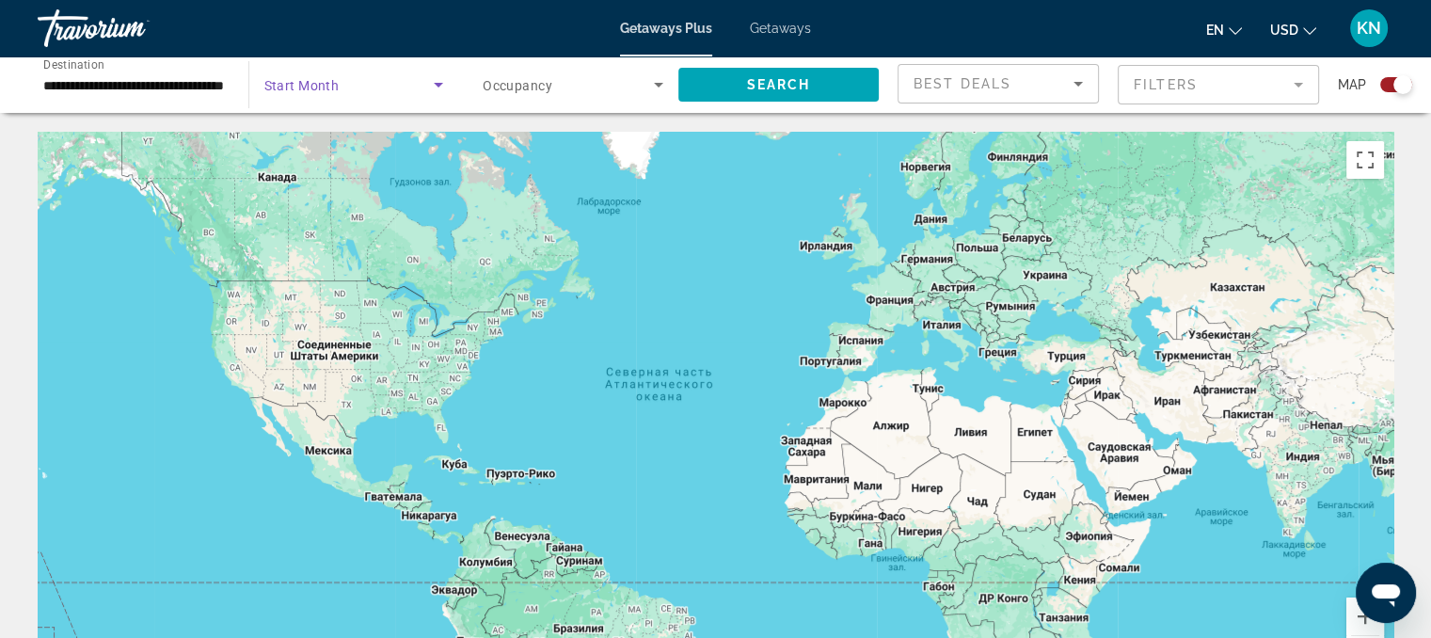
click at [365, 90] on span "Search widget" at bounding box center [349, 84] width 170 height 23
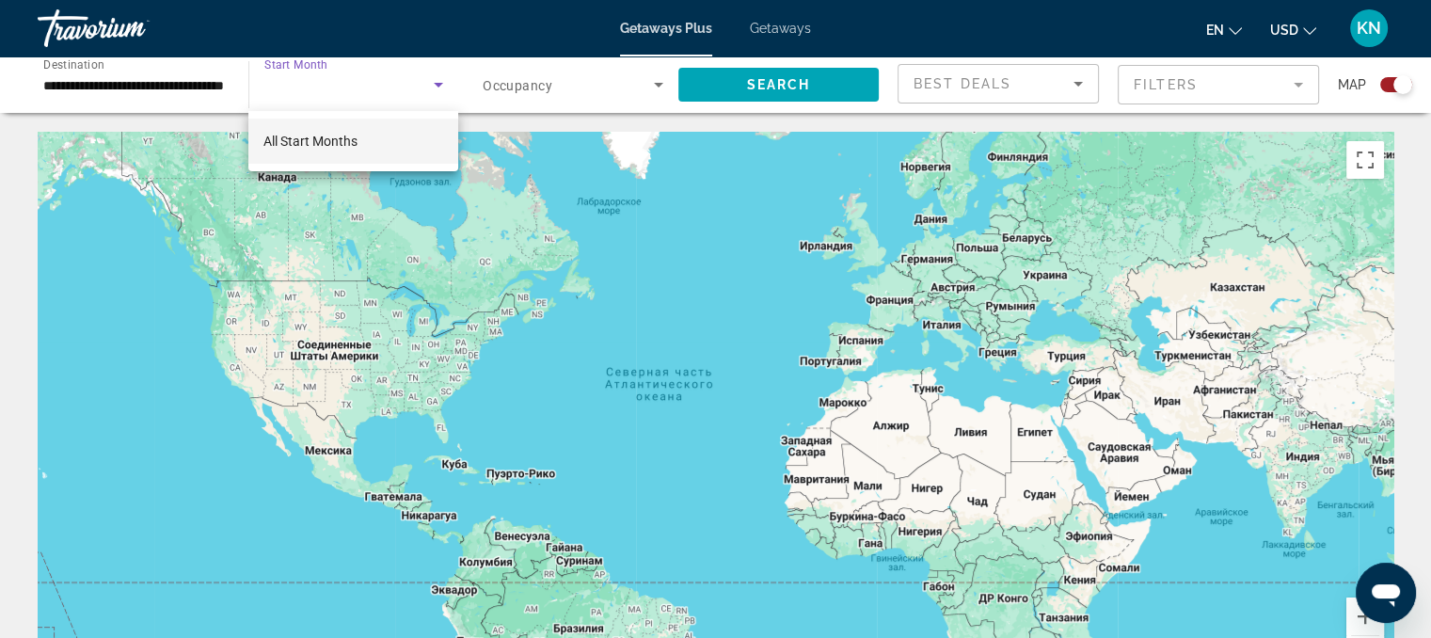
click at [443, 91] on div at bounding box center [715, 319] width 1431 height 638
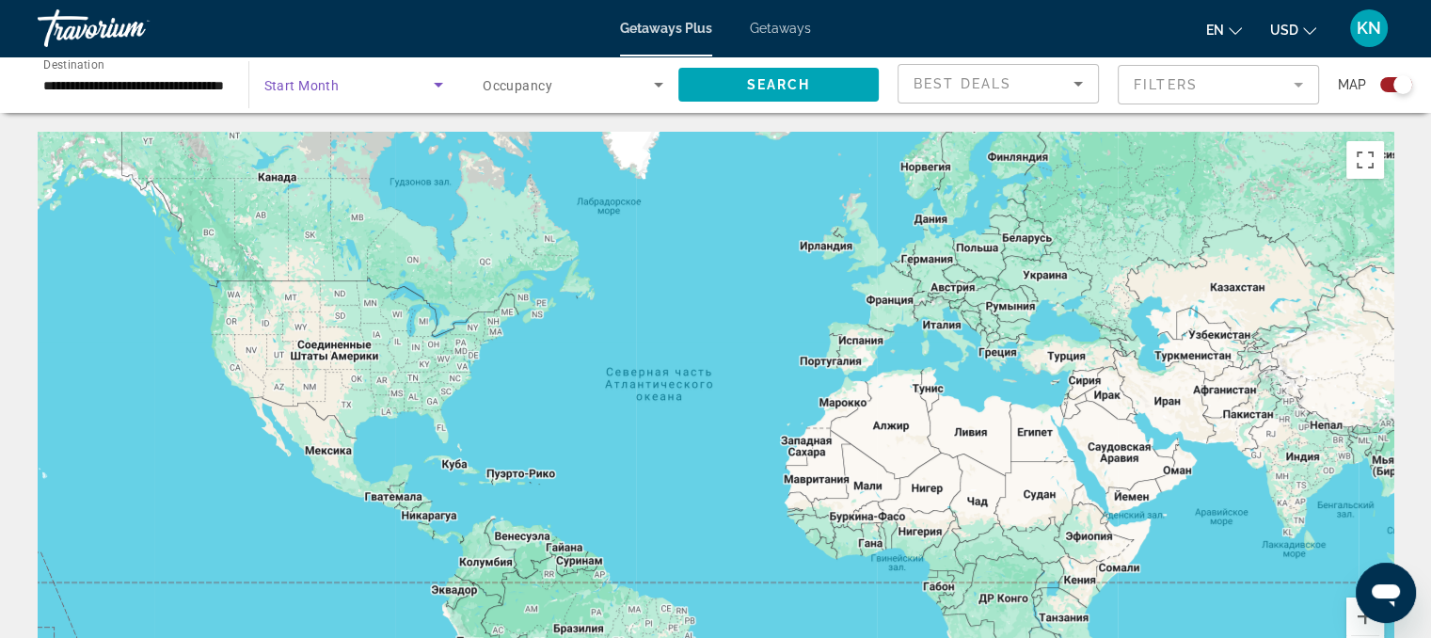
click at [443, 91] on icon "Search widget" at bounding box center [438, 84] width 23 height 23
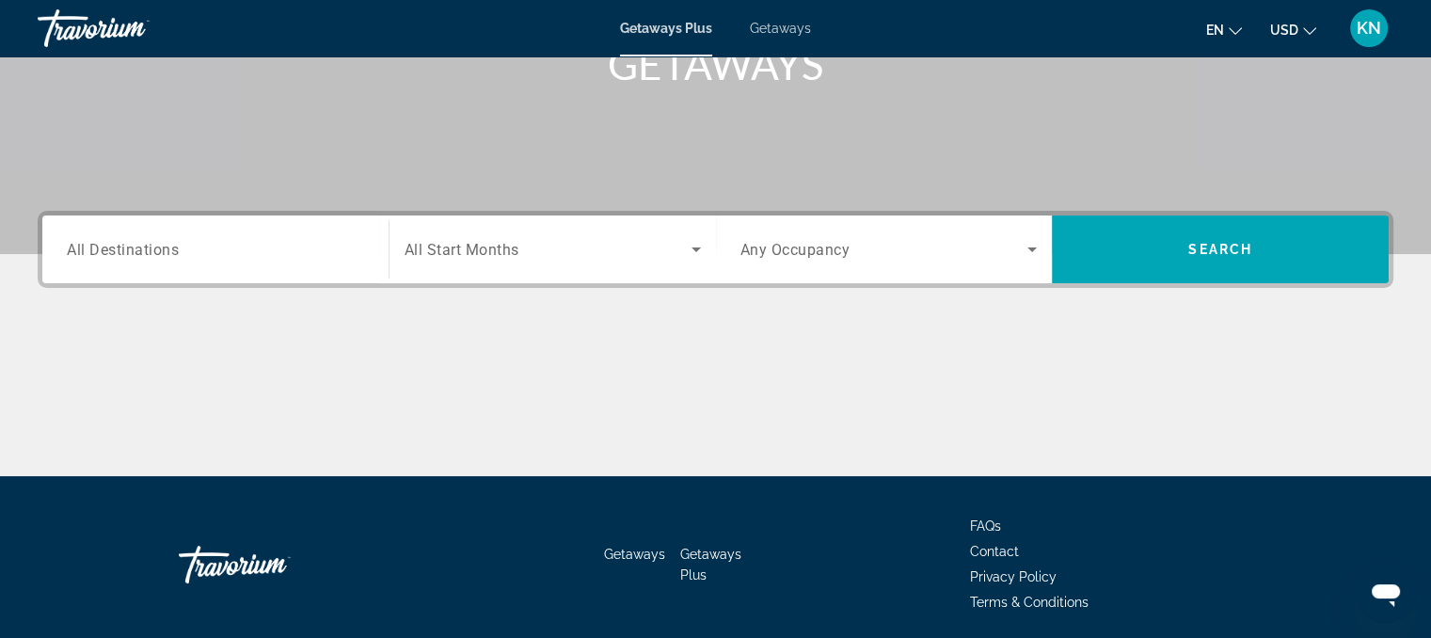
scroll to position [379, 0]
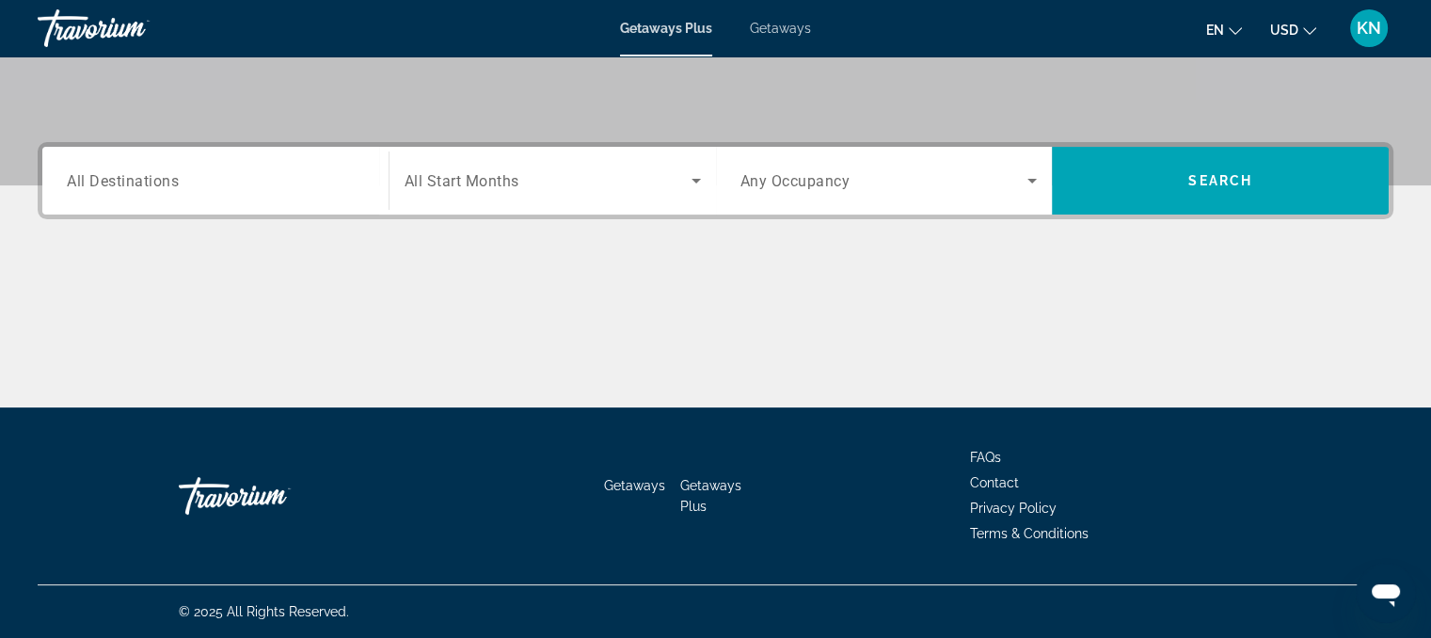
click at [144, 184] on span "All Destinations" at bounding box center [123, 180] width 112 height 18
click at [144, 184] on input "Destination All Destinations" at bounding box center [215, 181] width 297 height 23
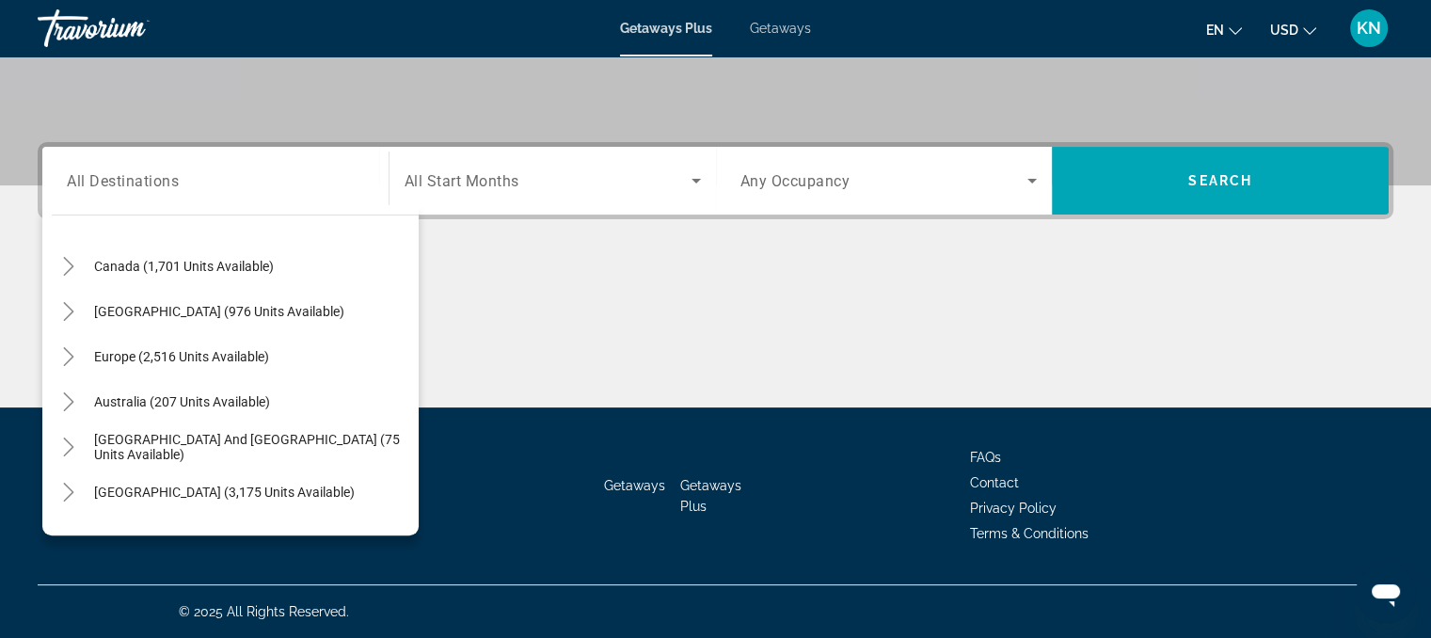
scroll to position [147, 0]
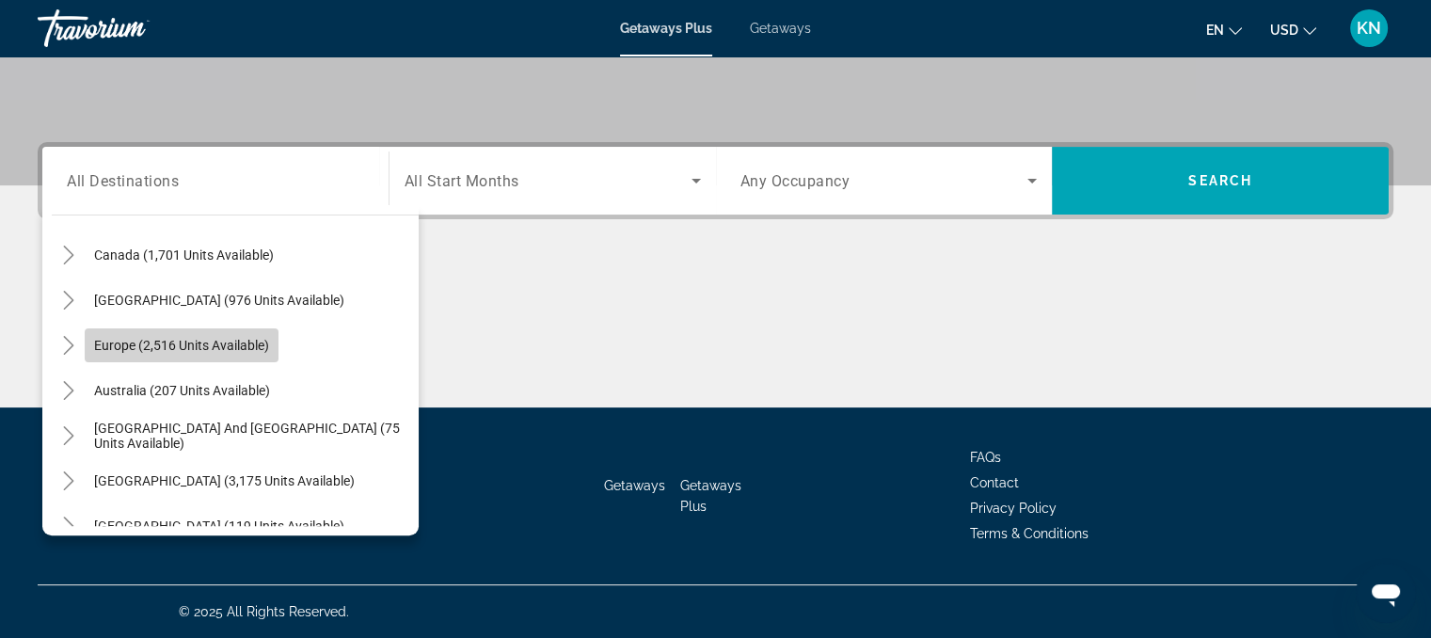
click at [238, 338] on span "Europe (2,516 units available)" at bounding box center [181, 345] width 175 height 15
type input "**********"
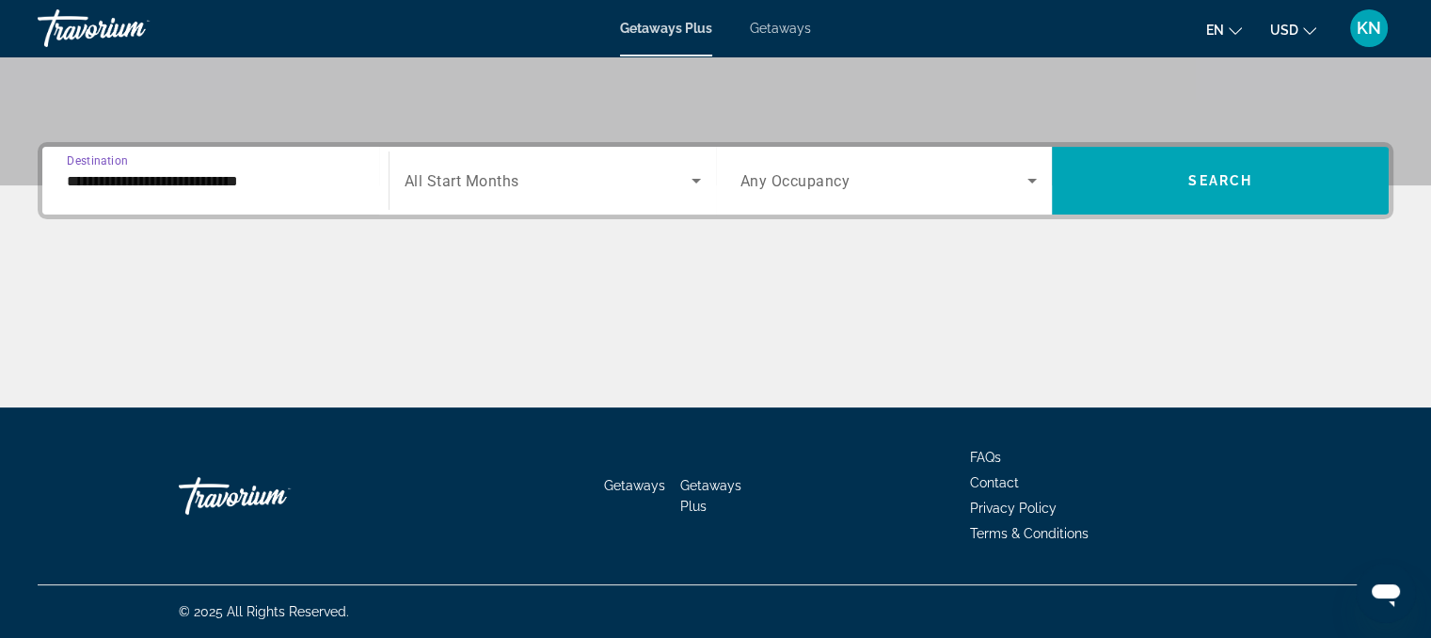
click at [773, 182] on span "Any Occupancy" at bounding box center [796, 181] width 110 height 18
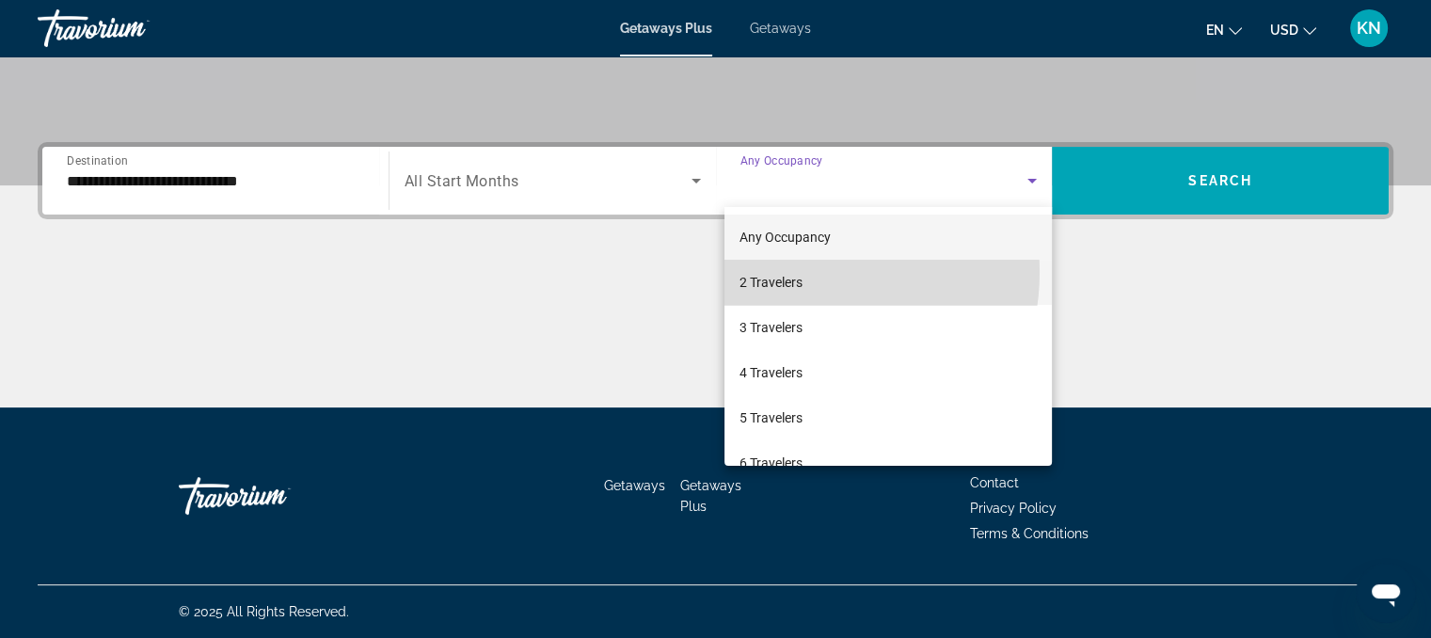
click at [798, 272] on span "2 Travelers" at bounding box center [771, 282] width 63 height 23
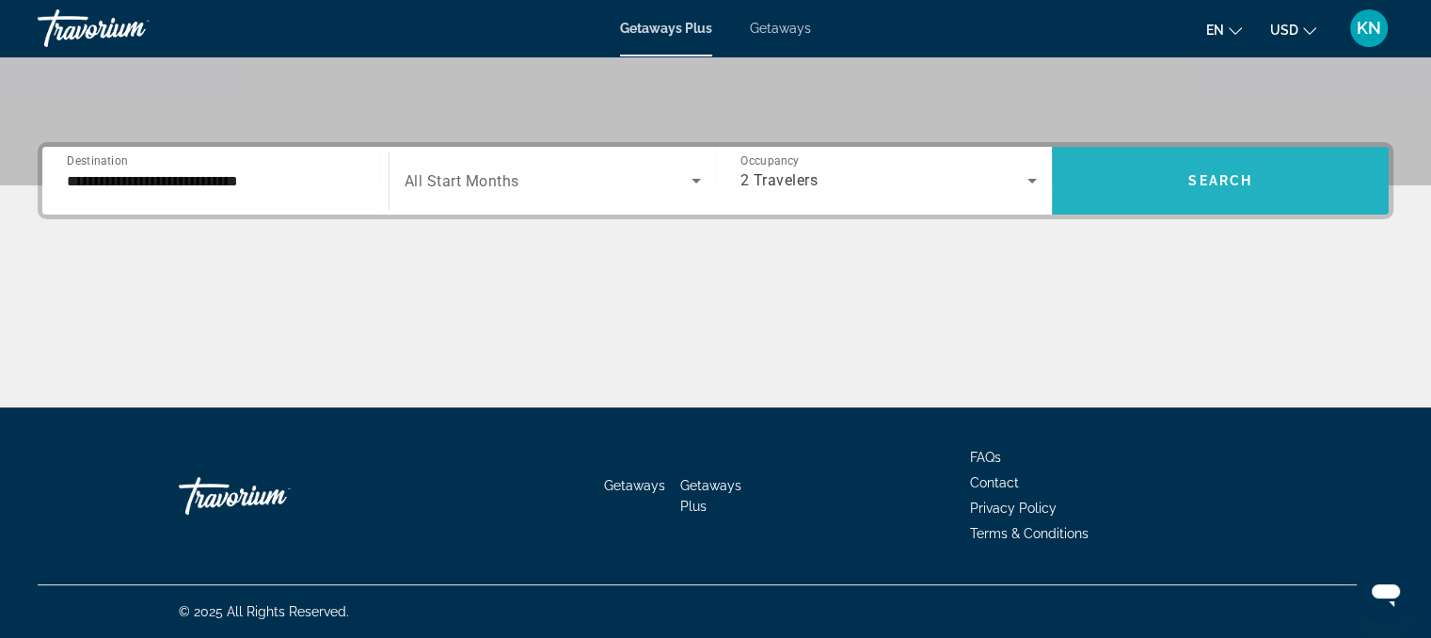
click at [1194, 160] on span "Search widget" at bounding box center [1220, 180] width 337 height 45
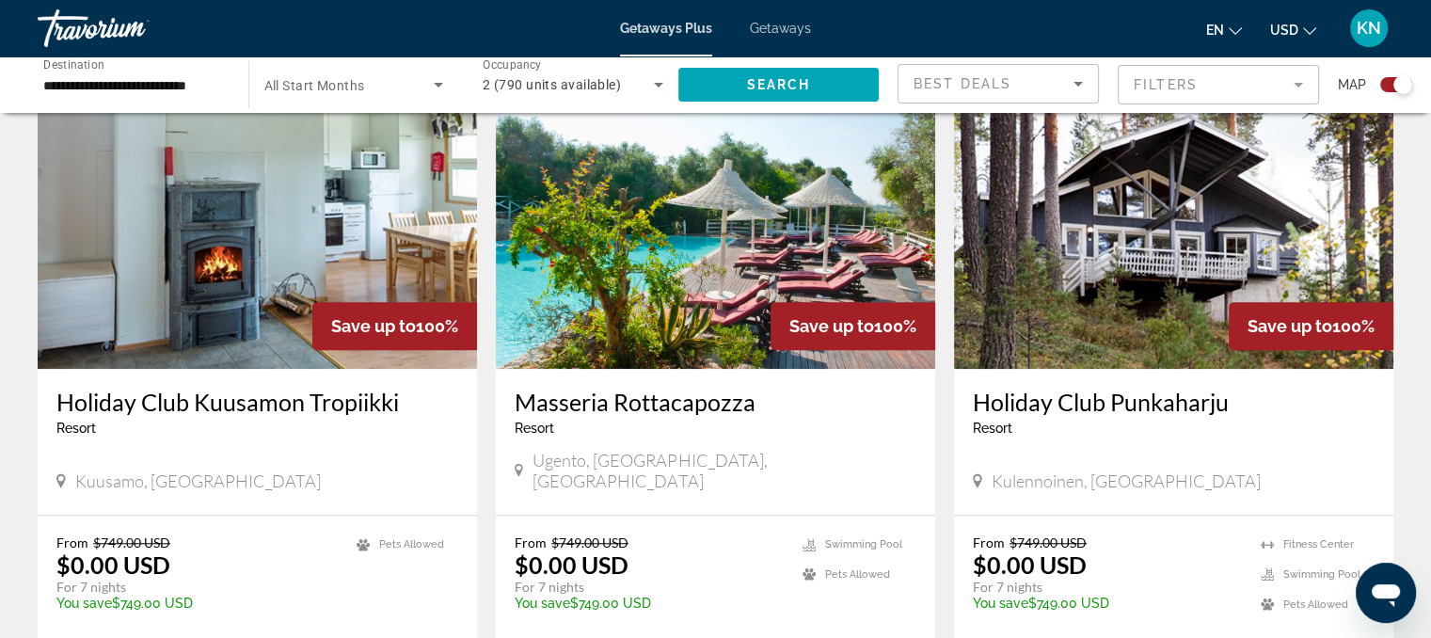
scroll to position [1397, 0]
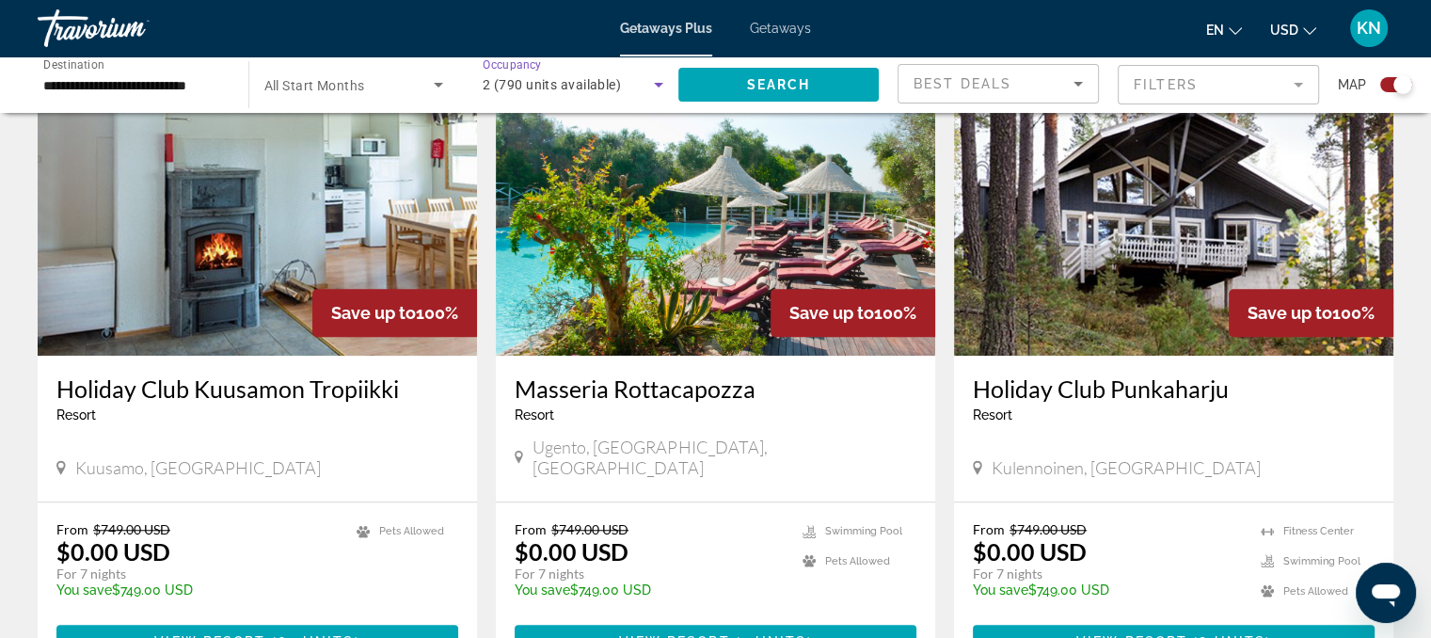
click at [561, 80] on span "2 (790 units available)" at bounding box center [552, 84] width 138 height 15
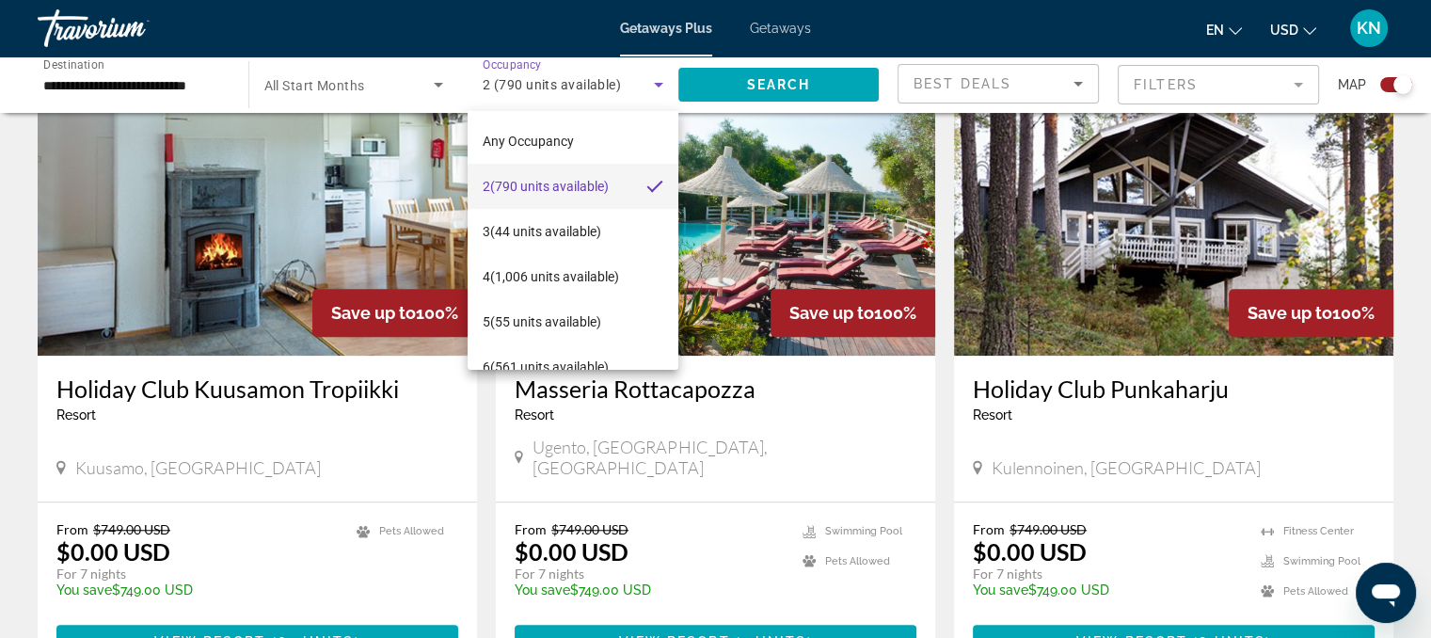
click at [425, 61] on div at bounding box center [715, 319] width 1431 height 638
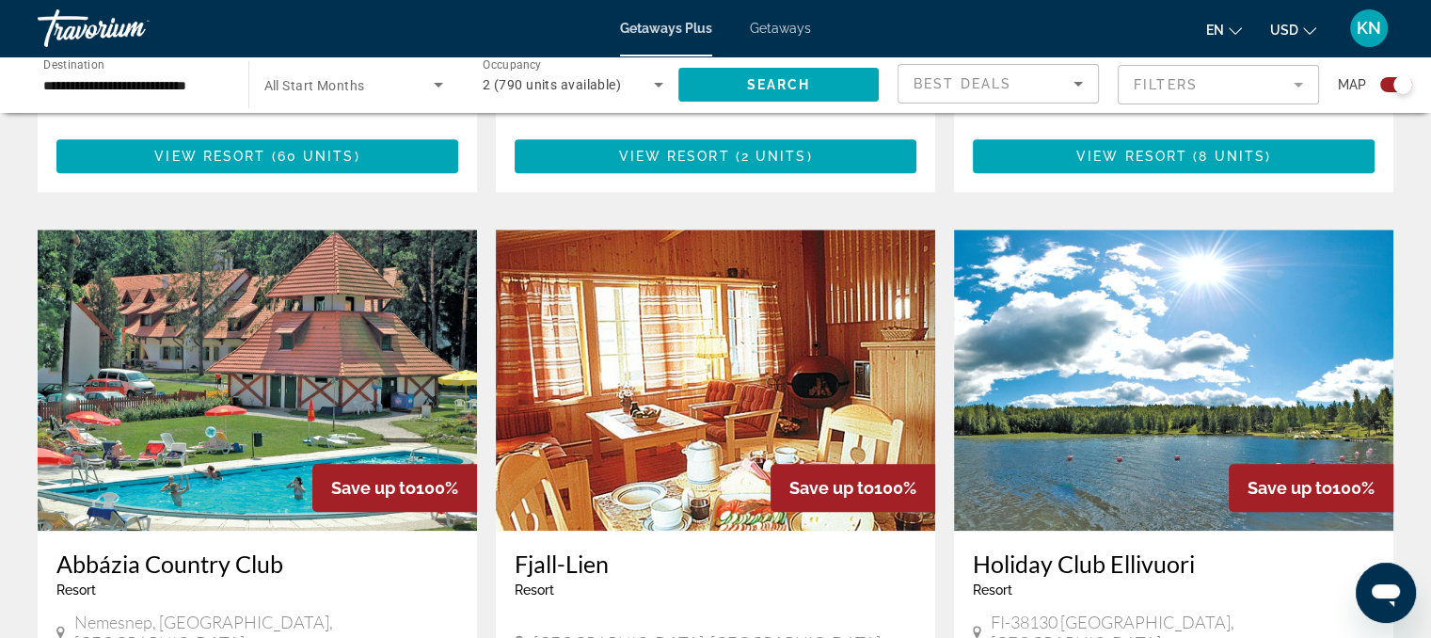
scroll to position [1887, 0]
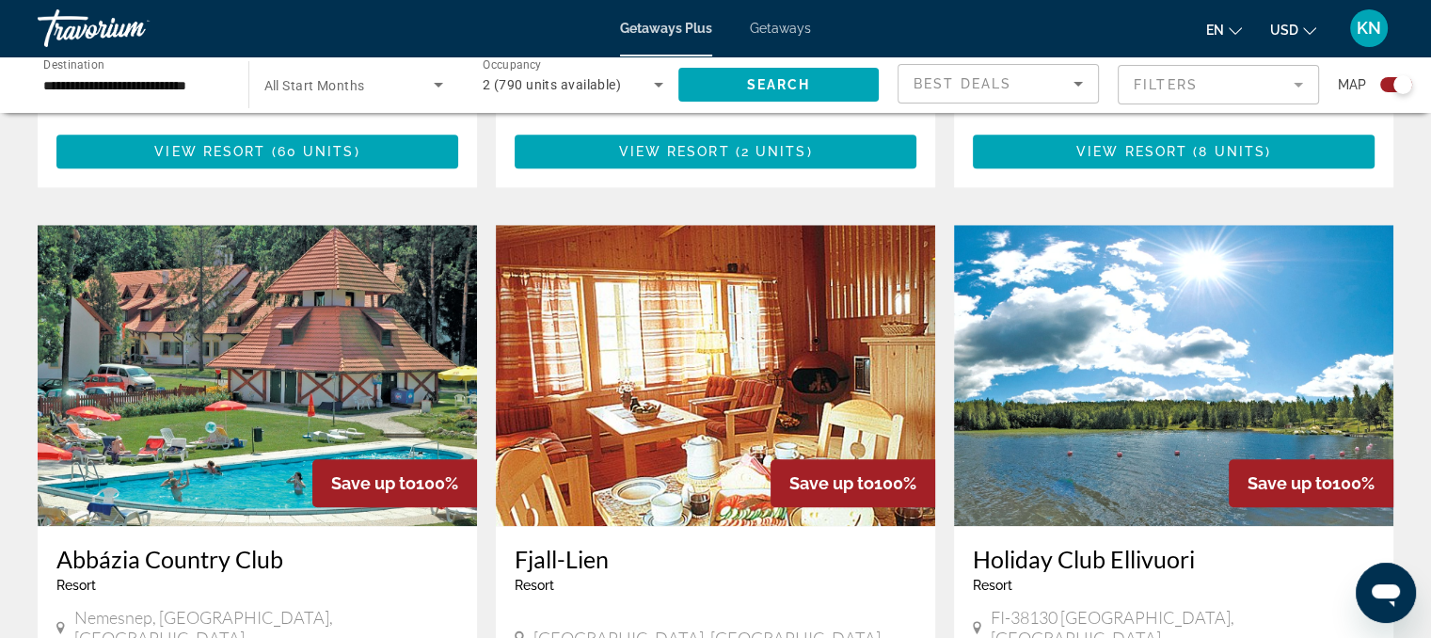
click at [700, 302] on img "Main content" at bounding box center [715, 375] width 439 height 301
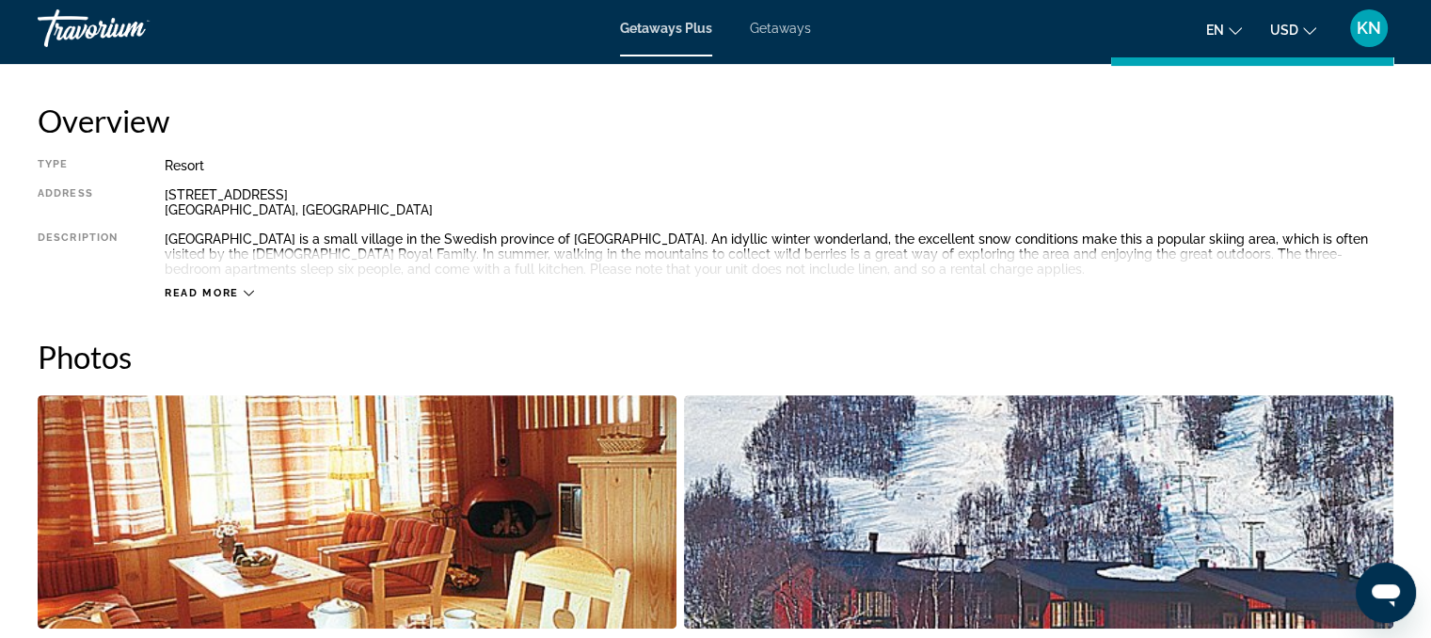
scroll to position [556, 0]
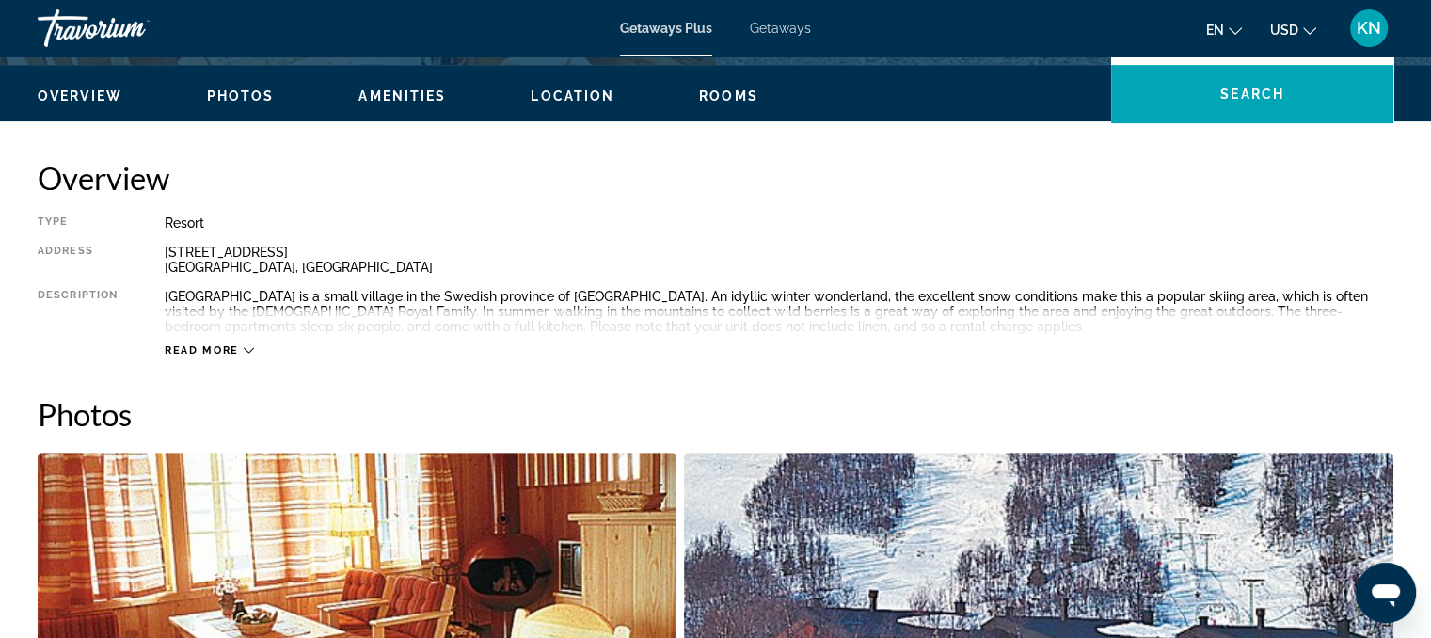
click at [734, 88] on button "Rooms" at bounding box center [728, 96] width 59 height 17
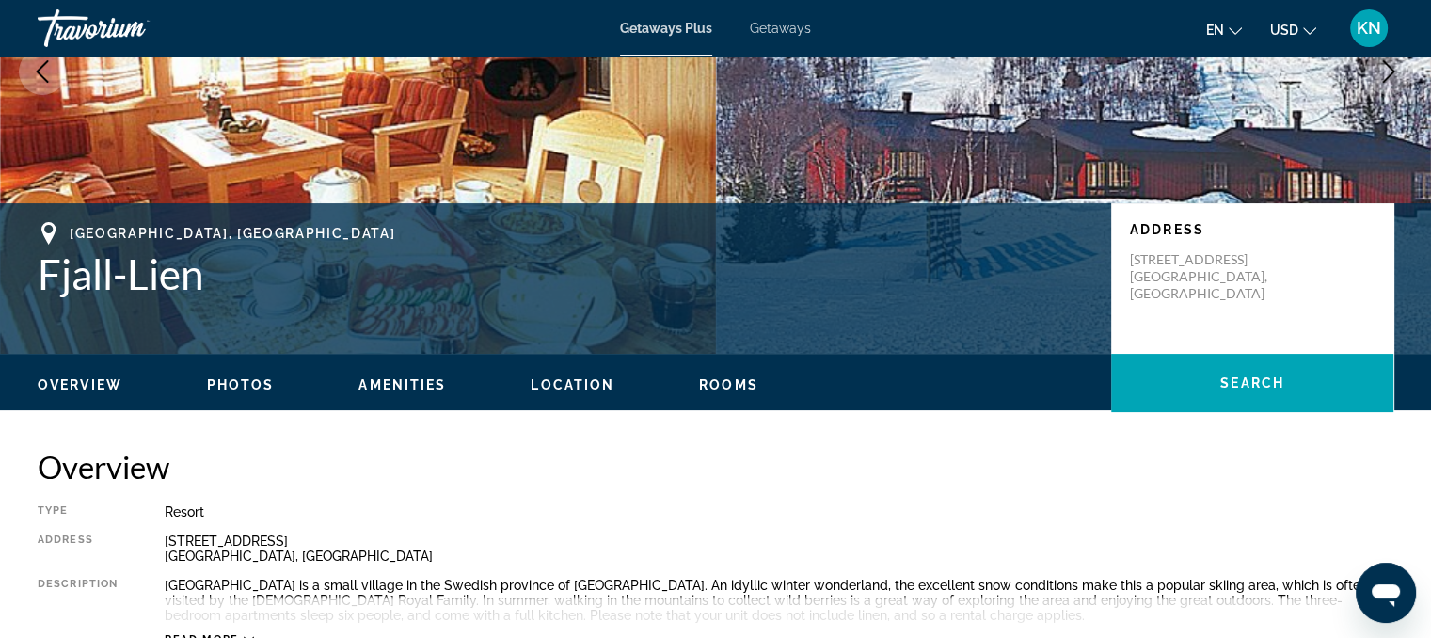
scroll to position [0, 0]
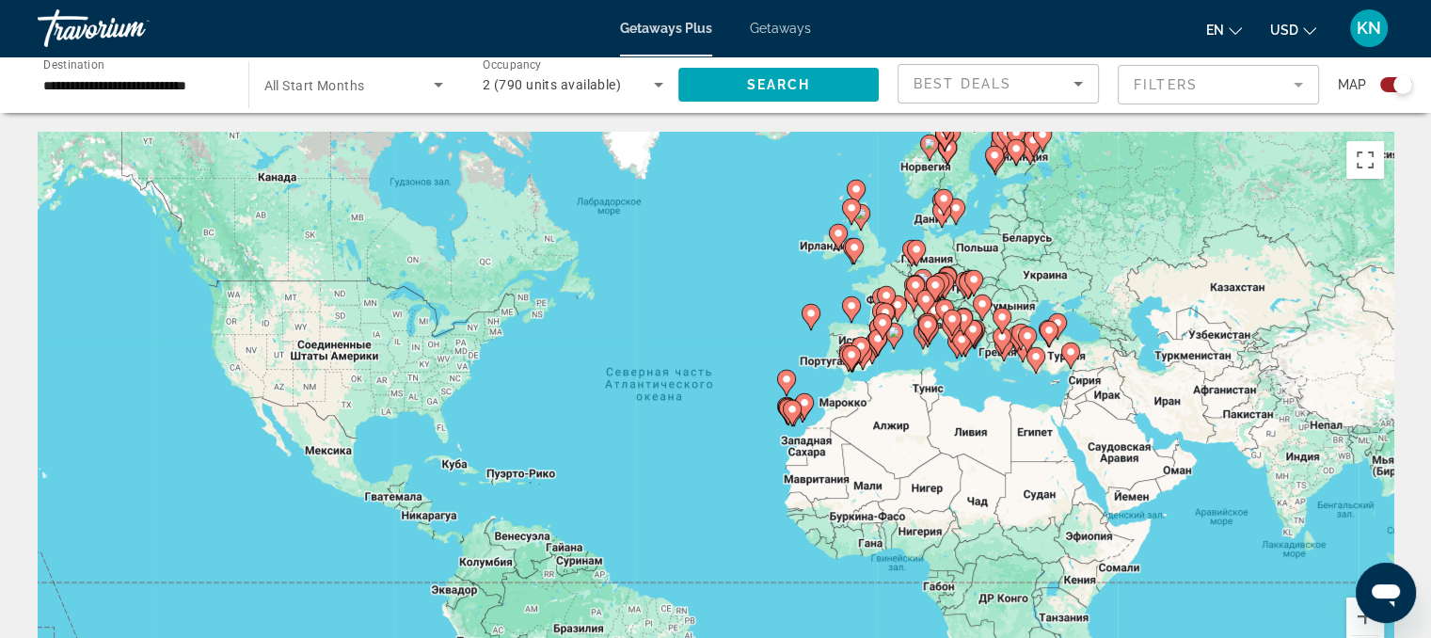
click at [1297, 91] on mat-form-field "Filters" at bounding box center [1218, 85] width 201 height 40
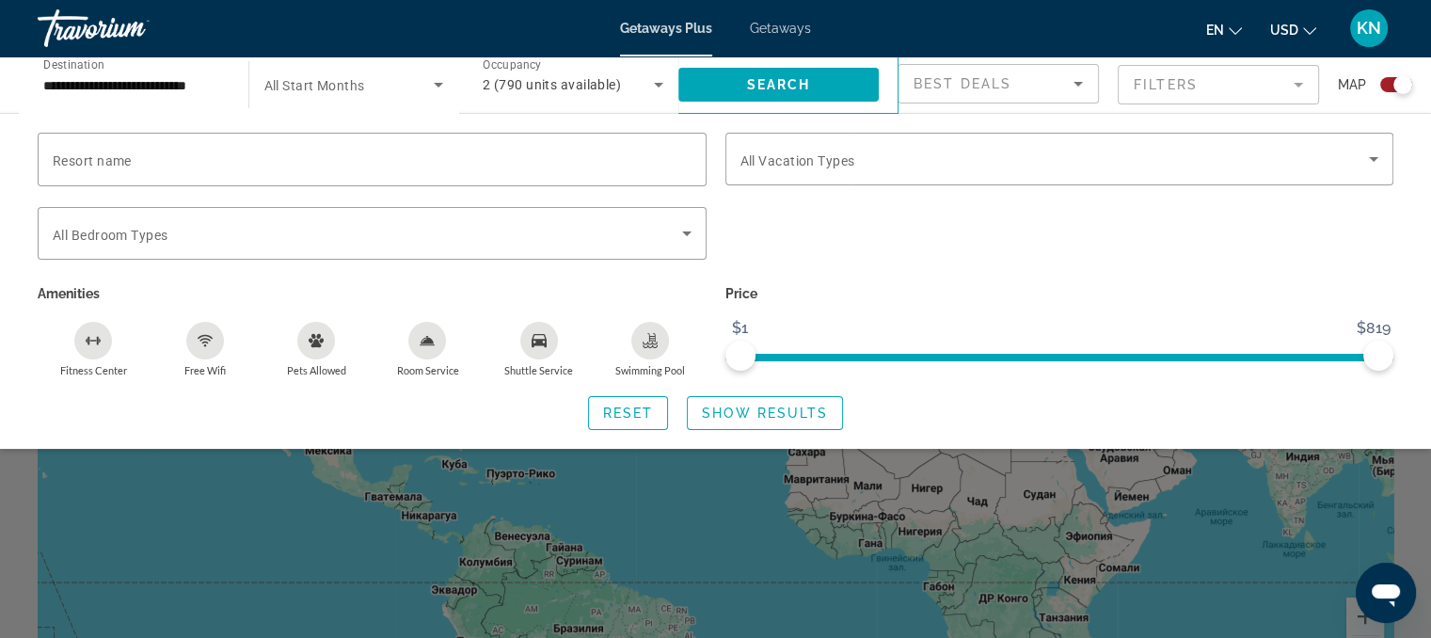
click at [541, 342] on icon "Shuttle Service" at bounding box center [539, 340] width 15 height 13
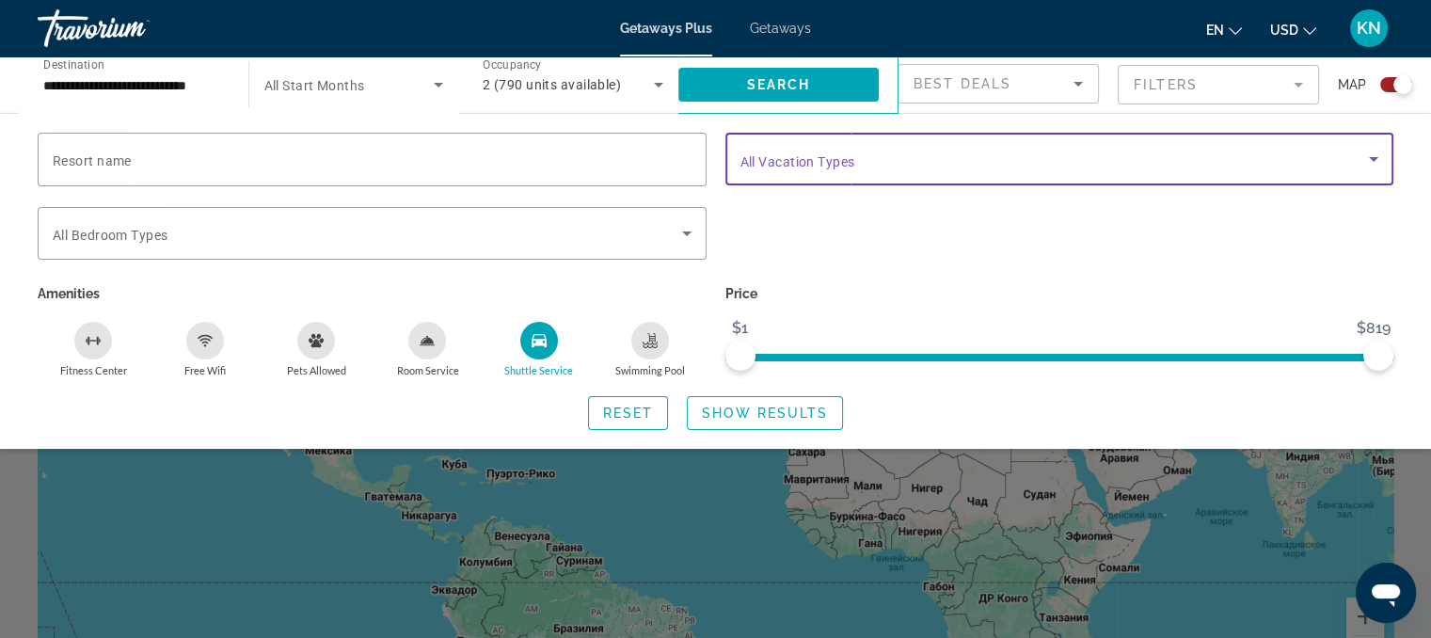
click at [1377, 156] on icon "Search widget" at bounding box center [1374, 159] width 23 height 23
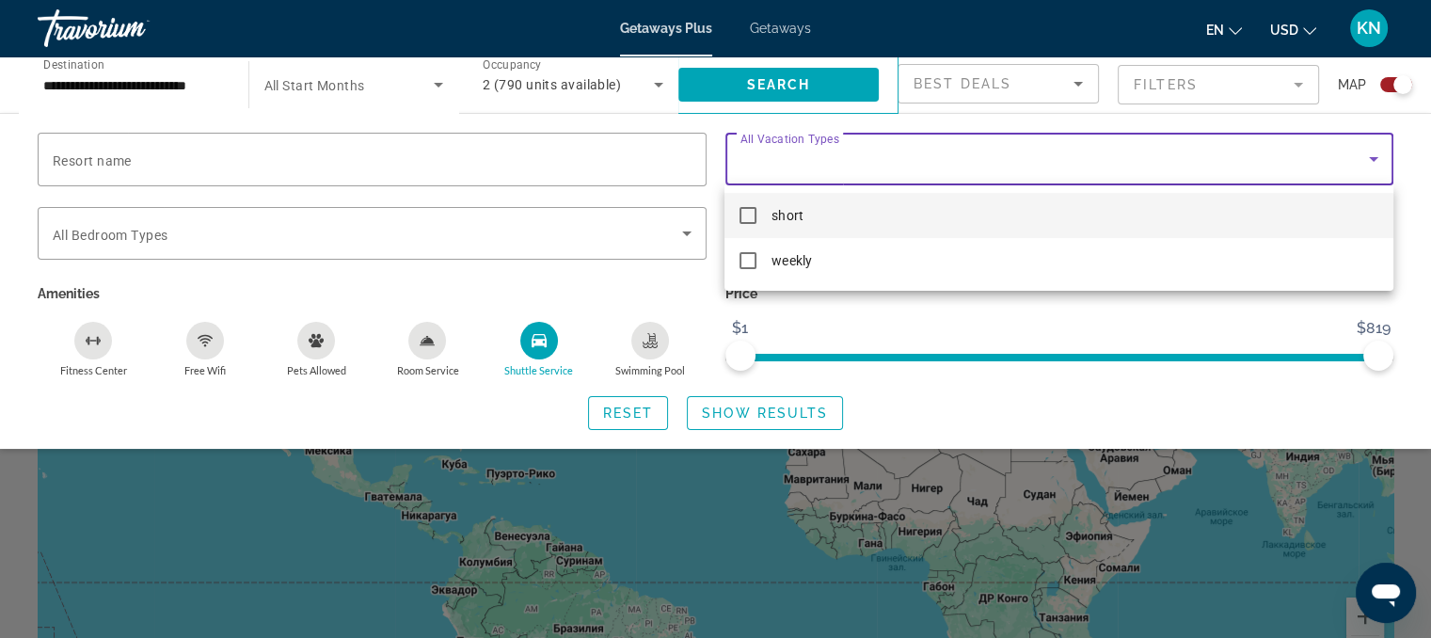
click at [1377, 156] on div at bounding box center [715, 319] width 1431 height 638
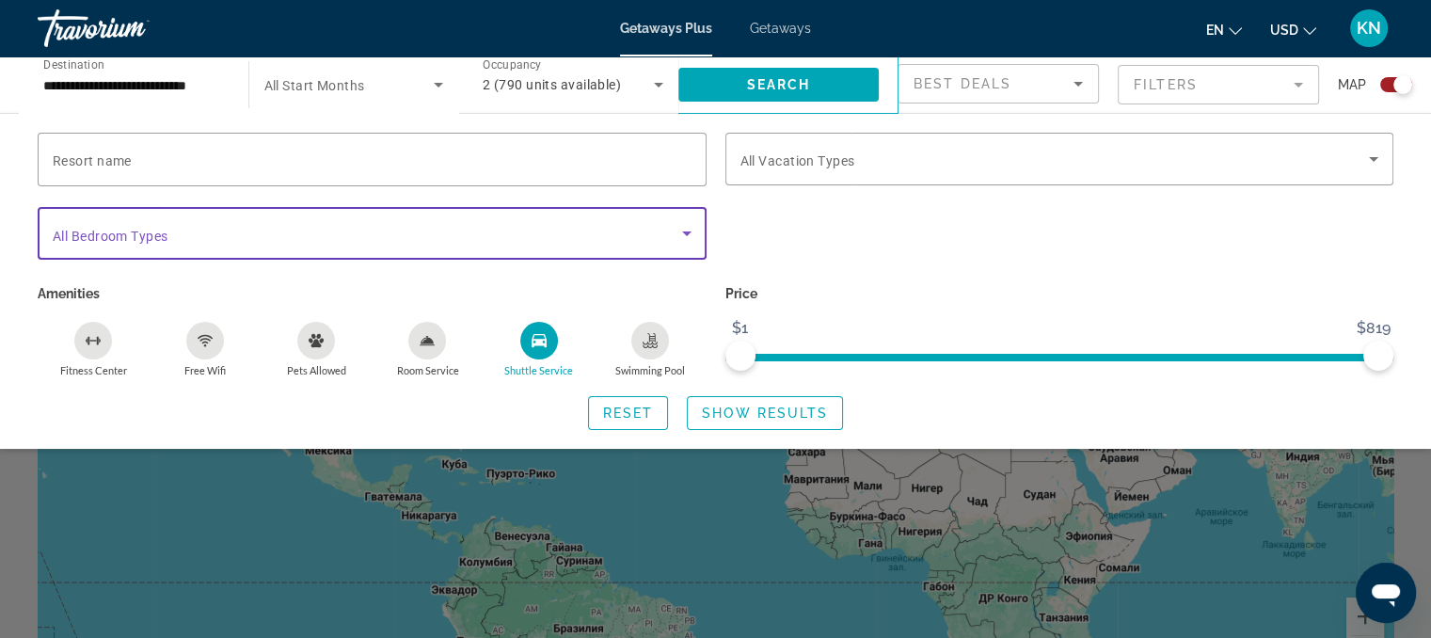
click at [682, 238] on icon "Search widget" at bounding box center [687, 233] width 23 height 23
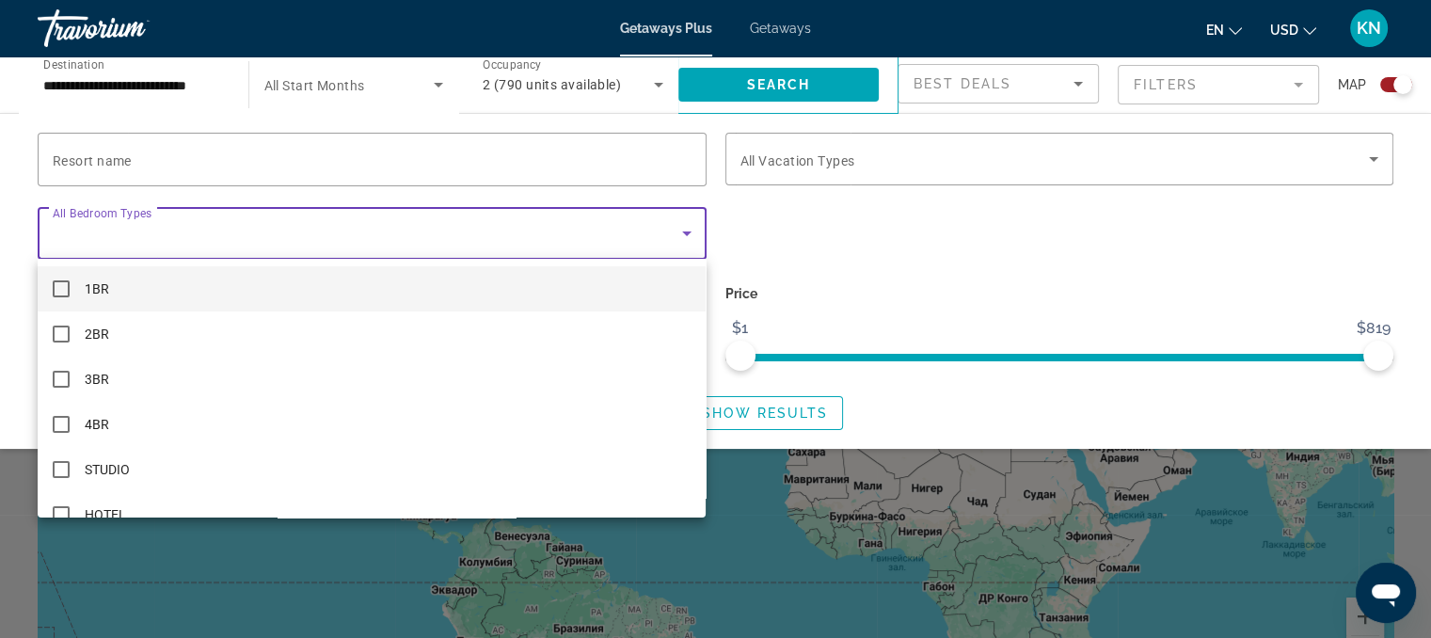
click at [682, 238] on div at bounding box center [715, 319] width 1431 height 638
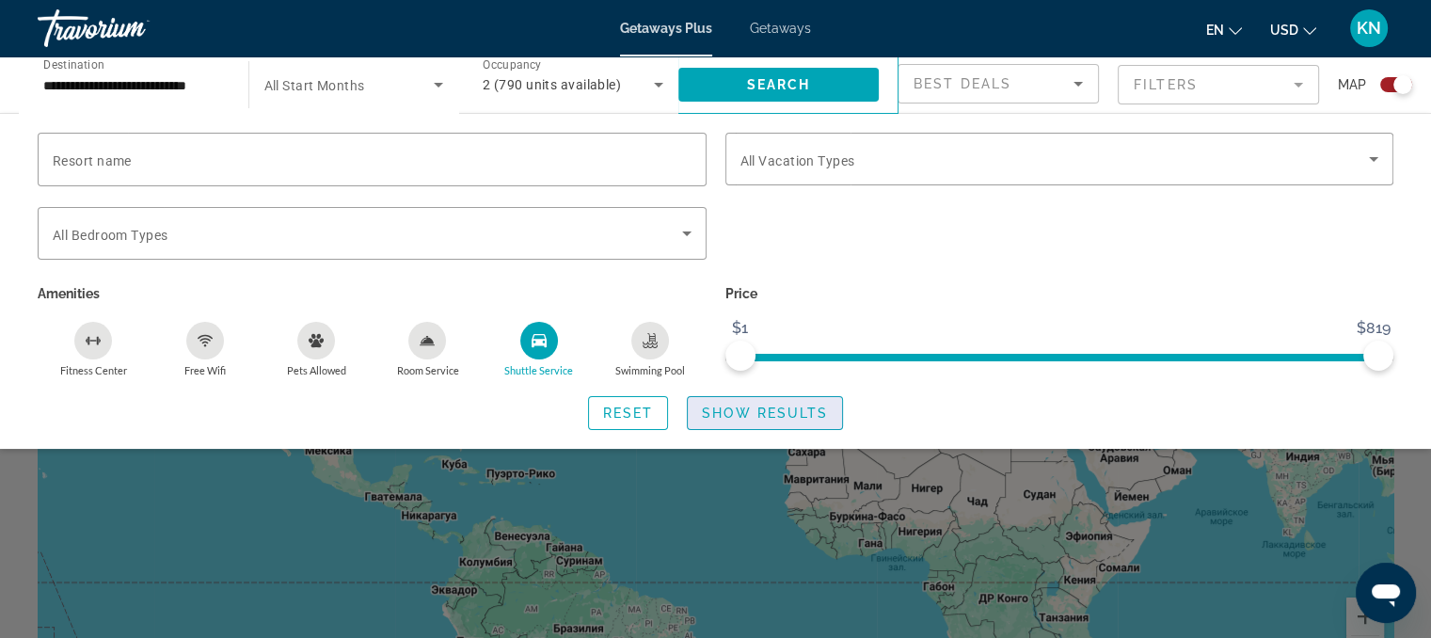
click at [730, 419] on span "Show Results" at bounding box center [765, 413] width 126 height 15
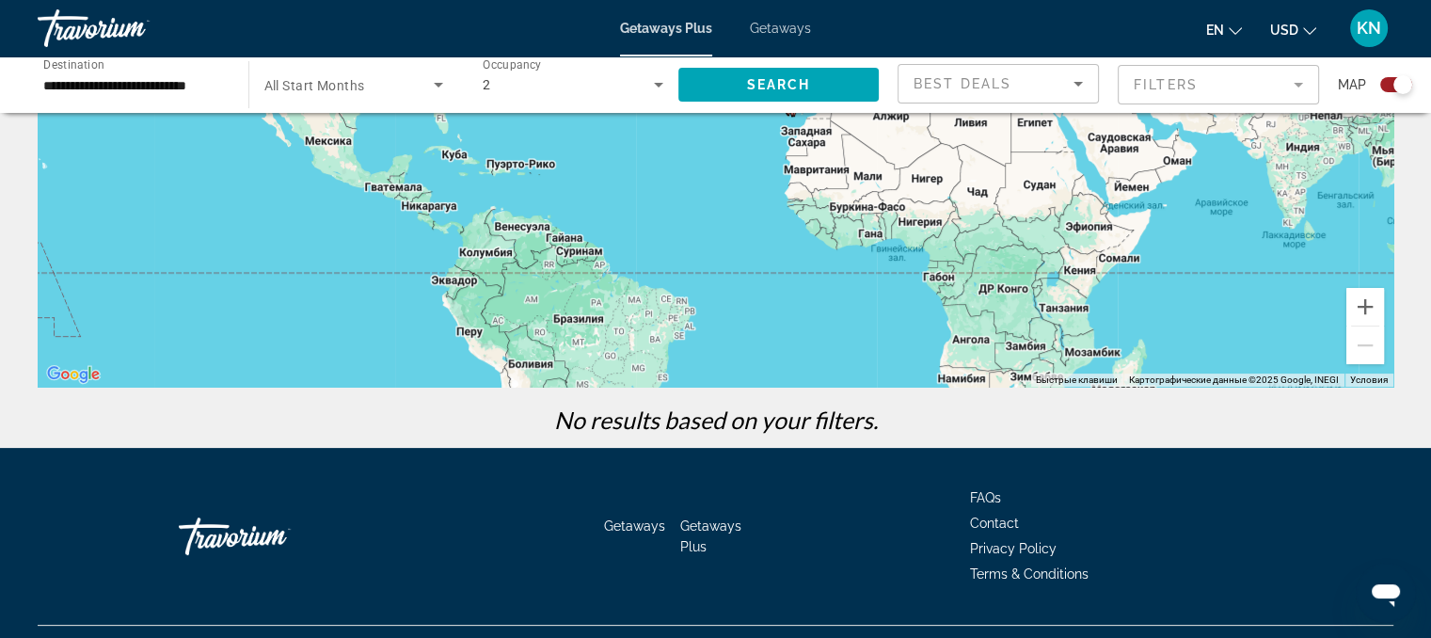
scroll to position [312, 0]
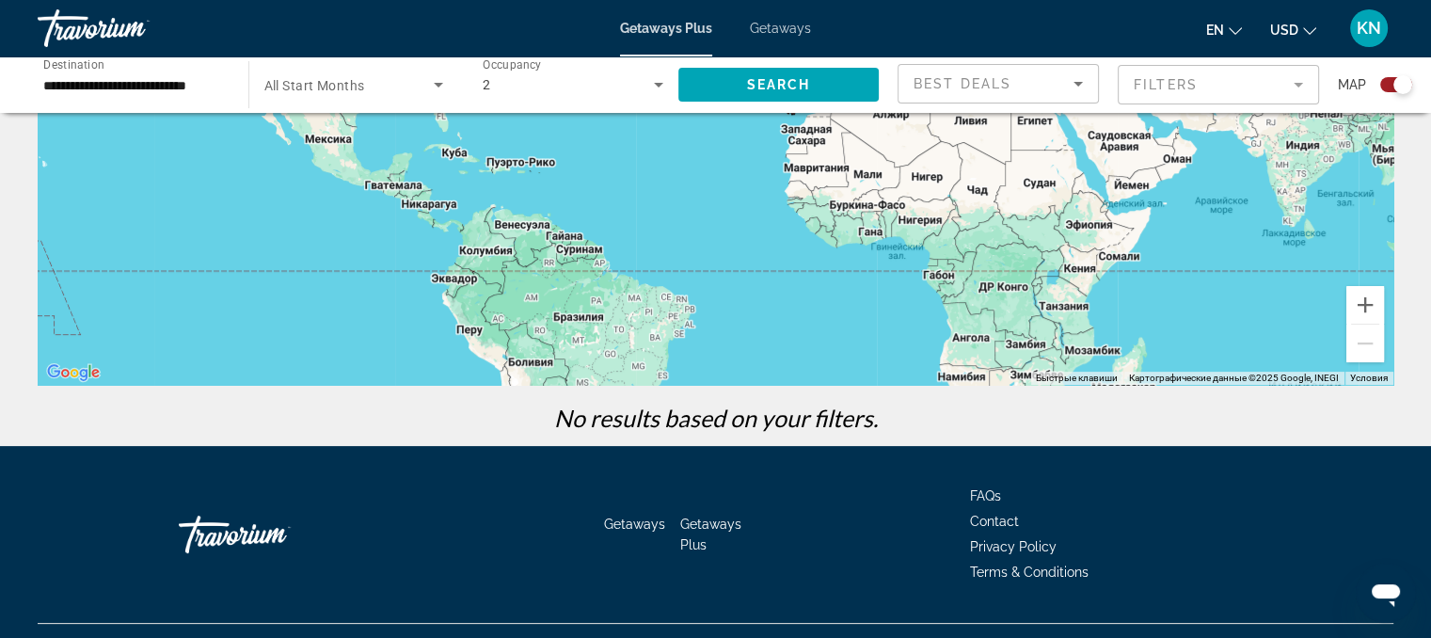
click at [1265, 91] on mat-form-field "Filters" at bounding box center [1218, 85] width 201 height 40
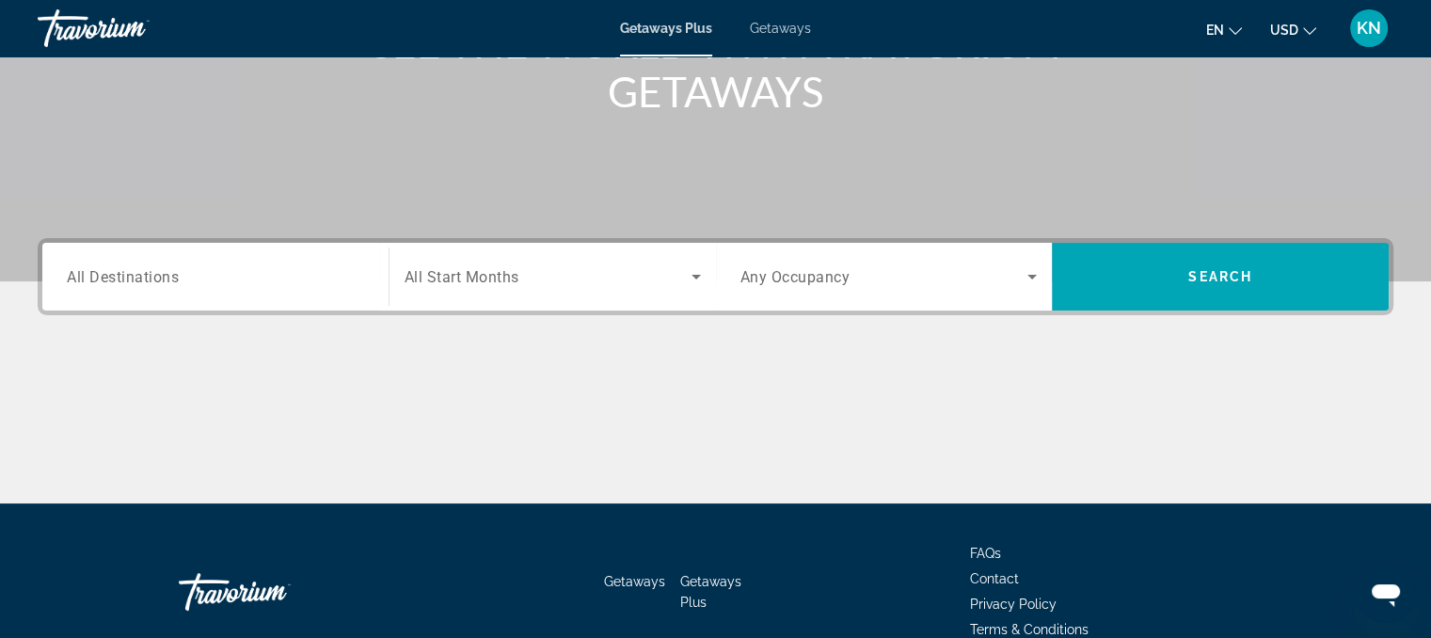
scroll to position [379, 0]
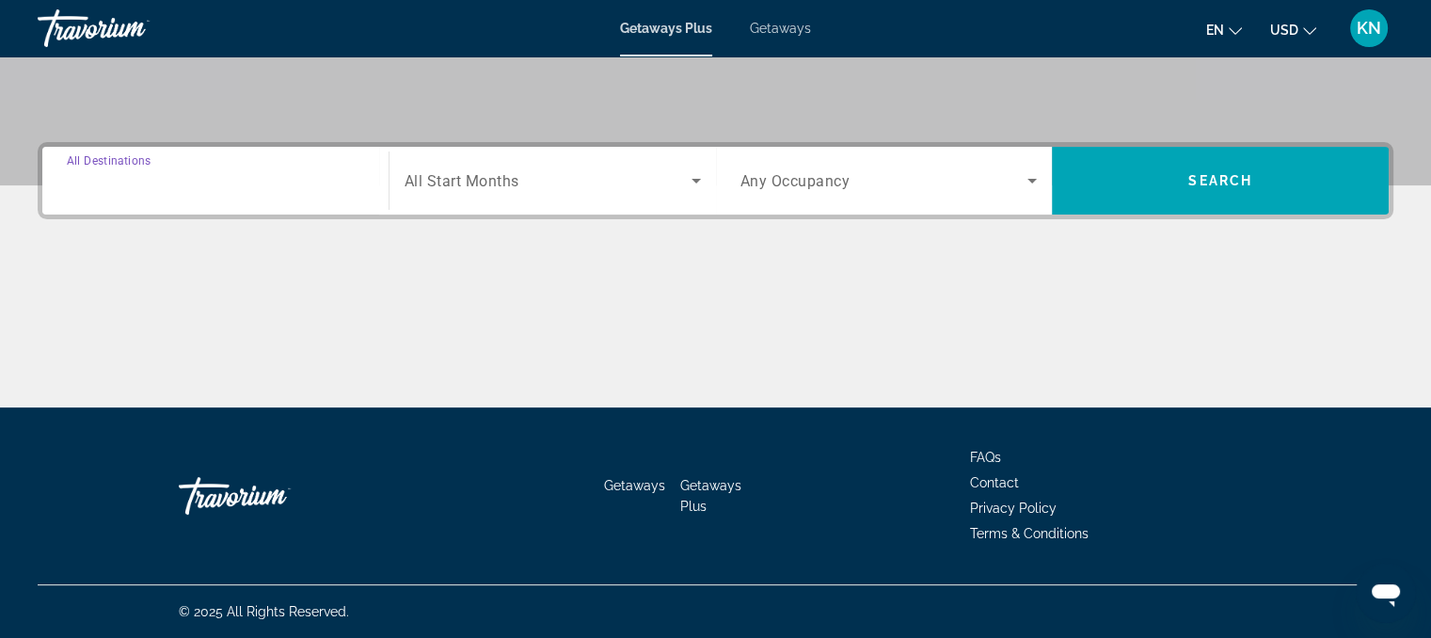
click at [216, 184] on input "Destination All Destinations" at bounding box center [215, 181] width 297 height 23
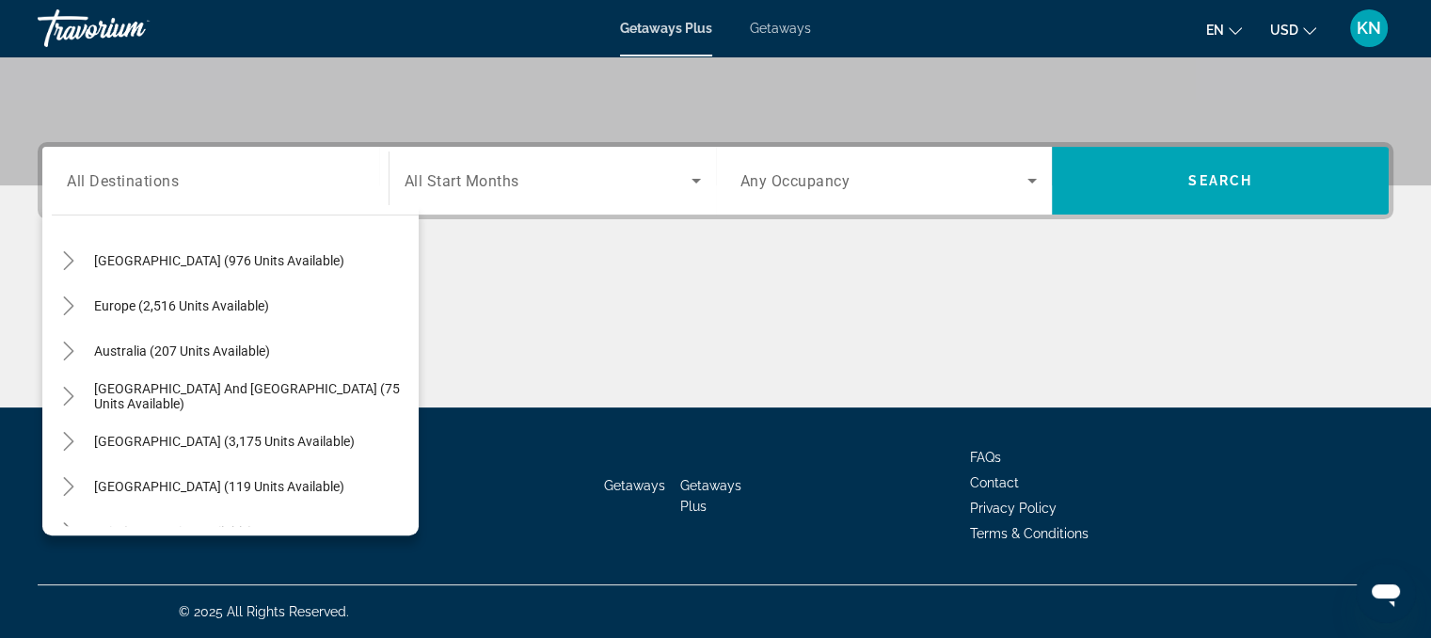
scroll to position [190, 0]
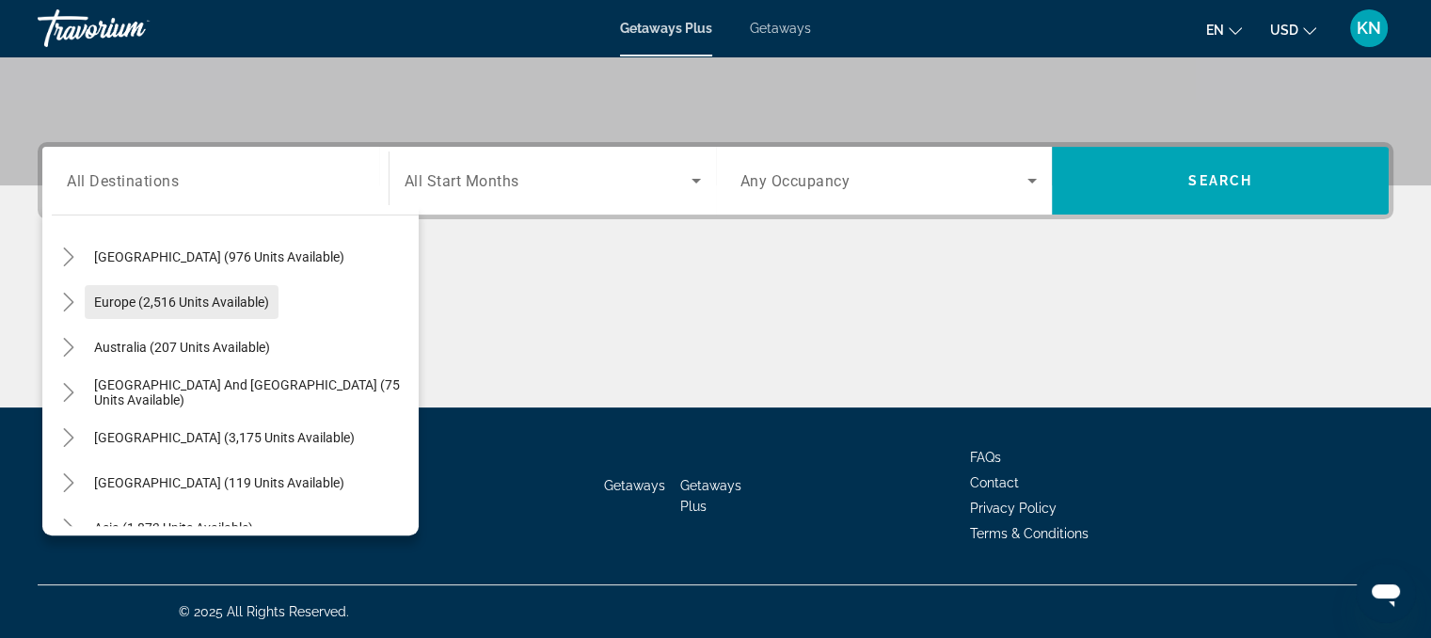
click at [268, 308] on span "Europe (2,516 units available)" at bounding box center [181, 302] width 175 height 15
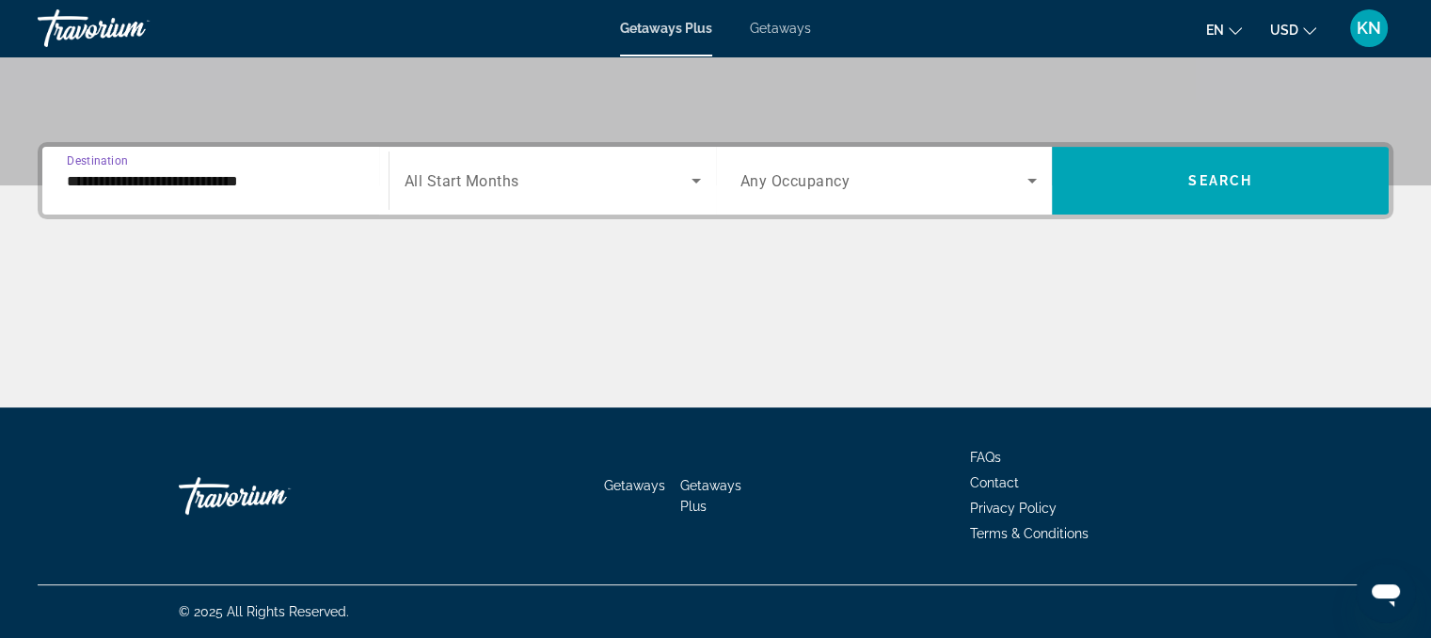
click at [286, 181] on input "**********" at bounding box center [215, 181] width 297 height 23
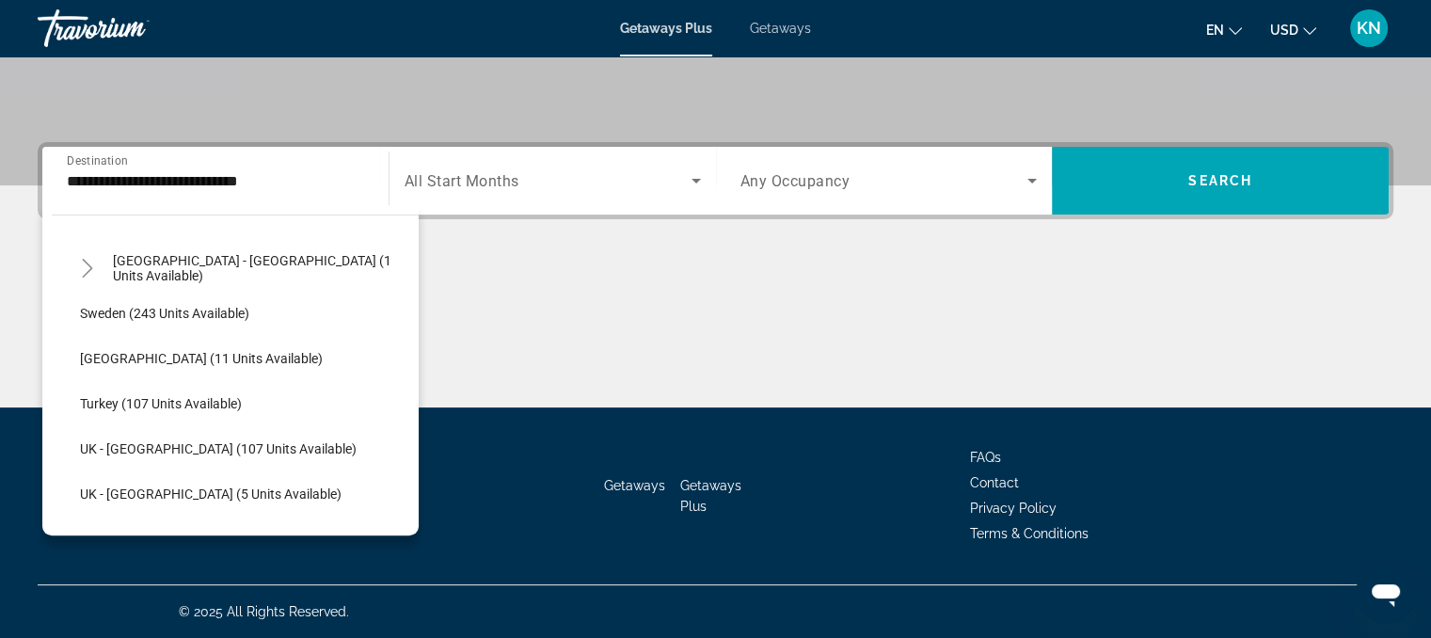
scroll to position [906, 0]
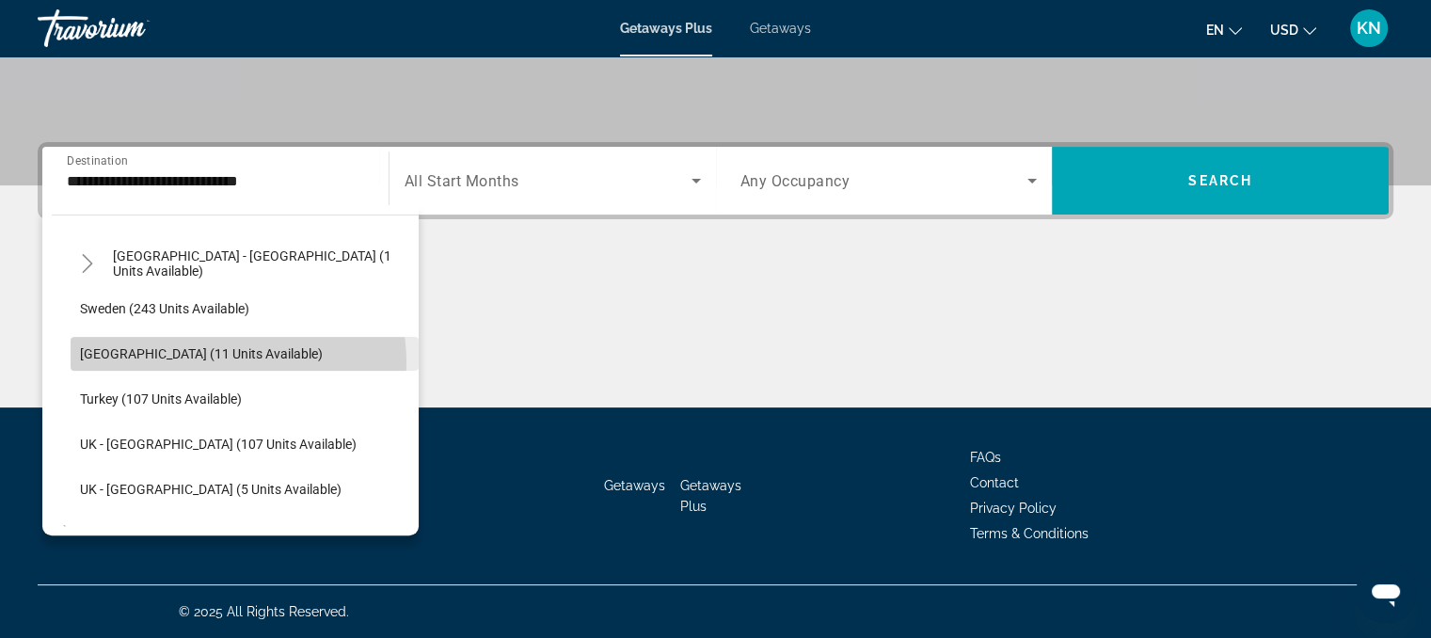
click at [226, 361] on span "Search widget" at bounding box center [245, 353] width 348 height 45
type input "**********"
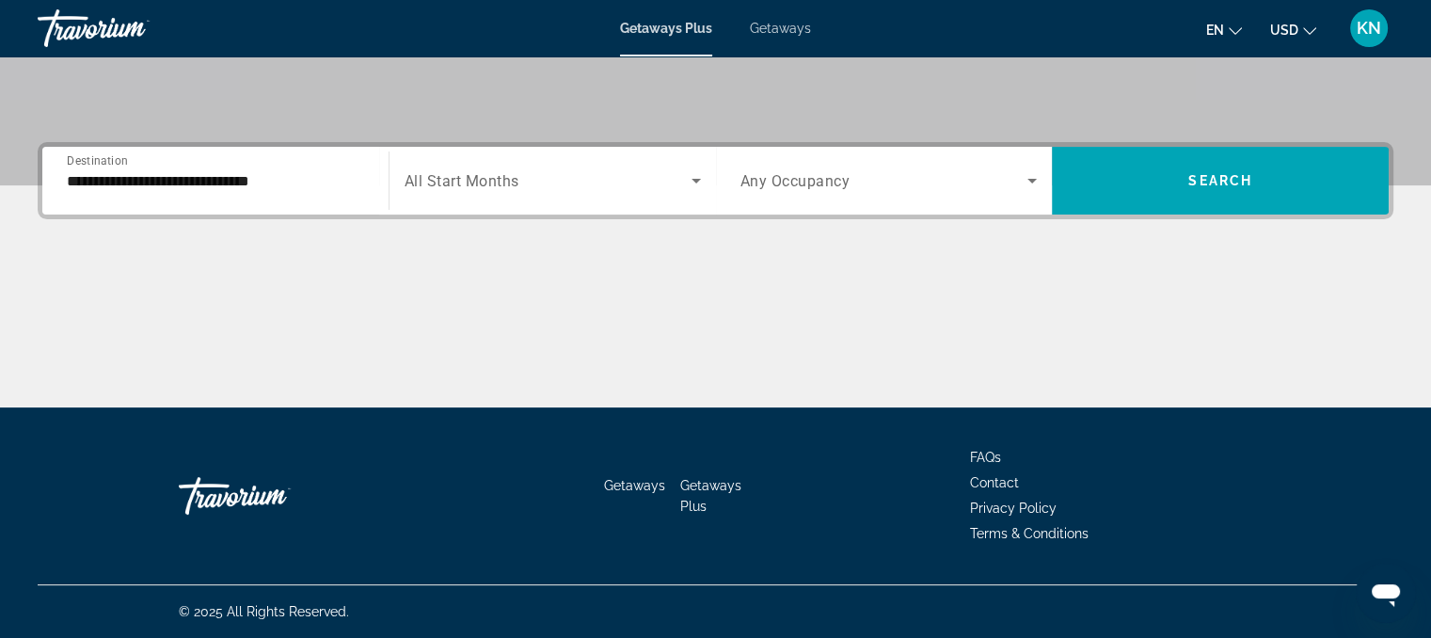
click at [1010, 194] on div "Search widget" at bounding box center [889, 180] width 297 height 53
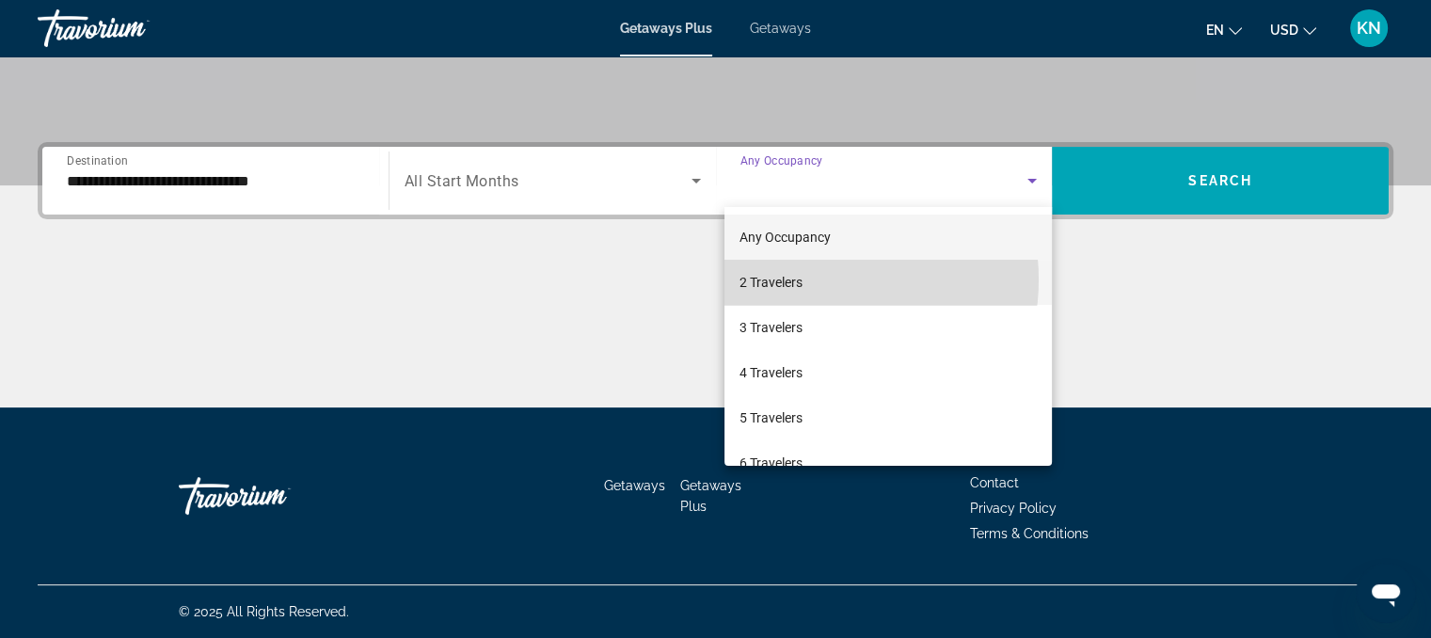
click at [809, 280] on mat-option "2 Travelers" at bounding box center [889, 282] width 328 height 45
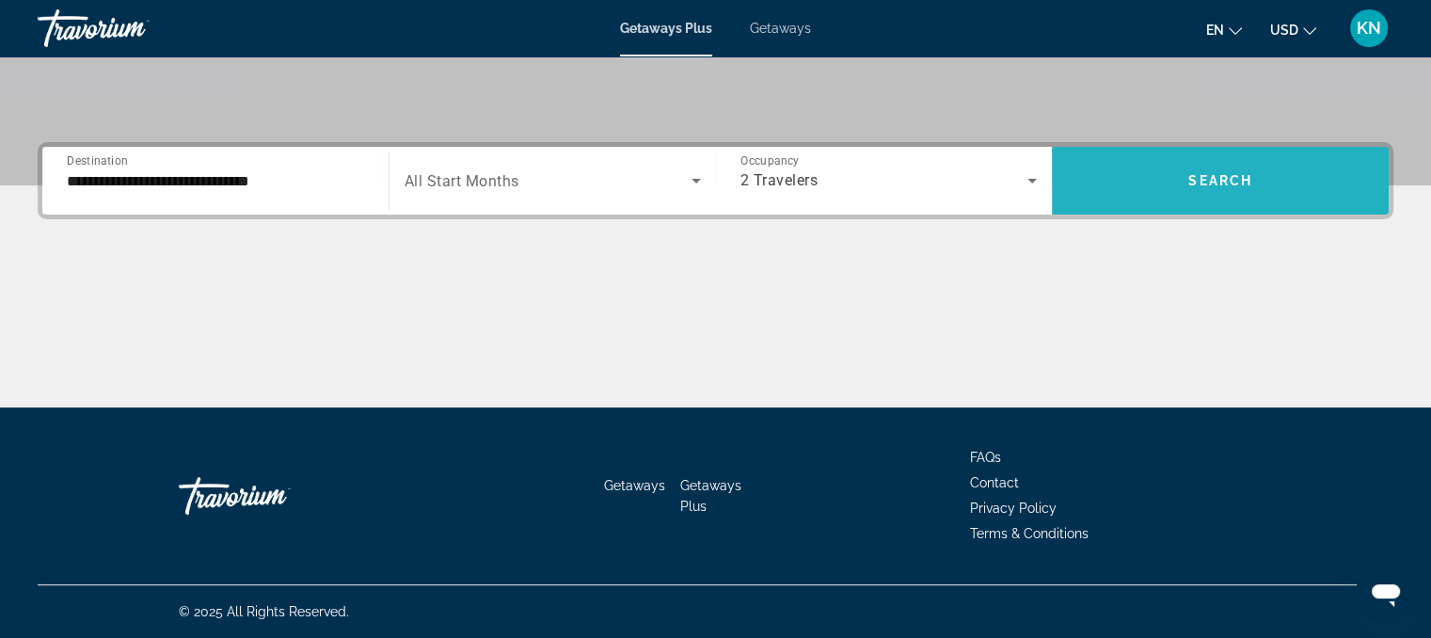
click at [1144, 178] on span "Search widget" at bounding box center [1220, 180] width 337 height 45
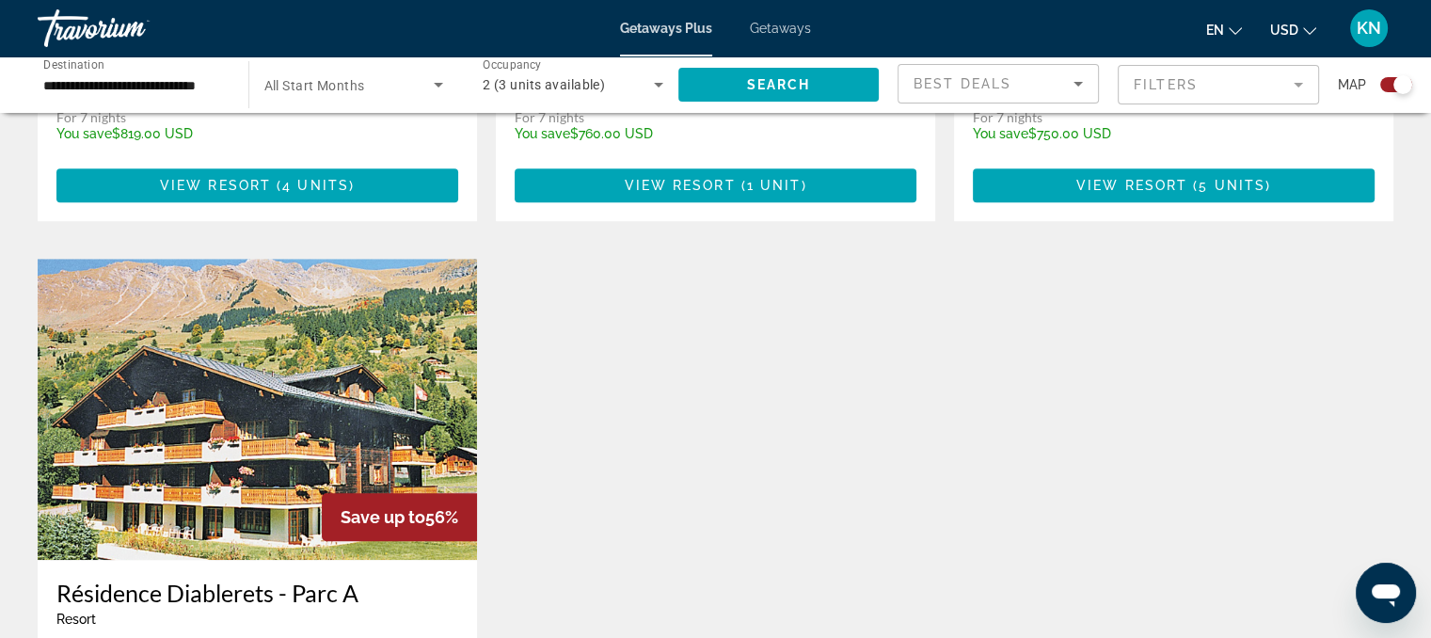
scroll to position [1174, 0]
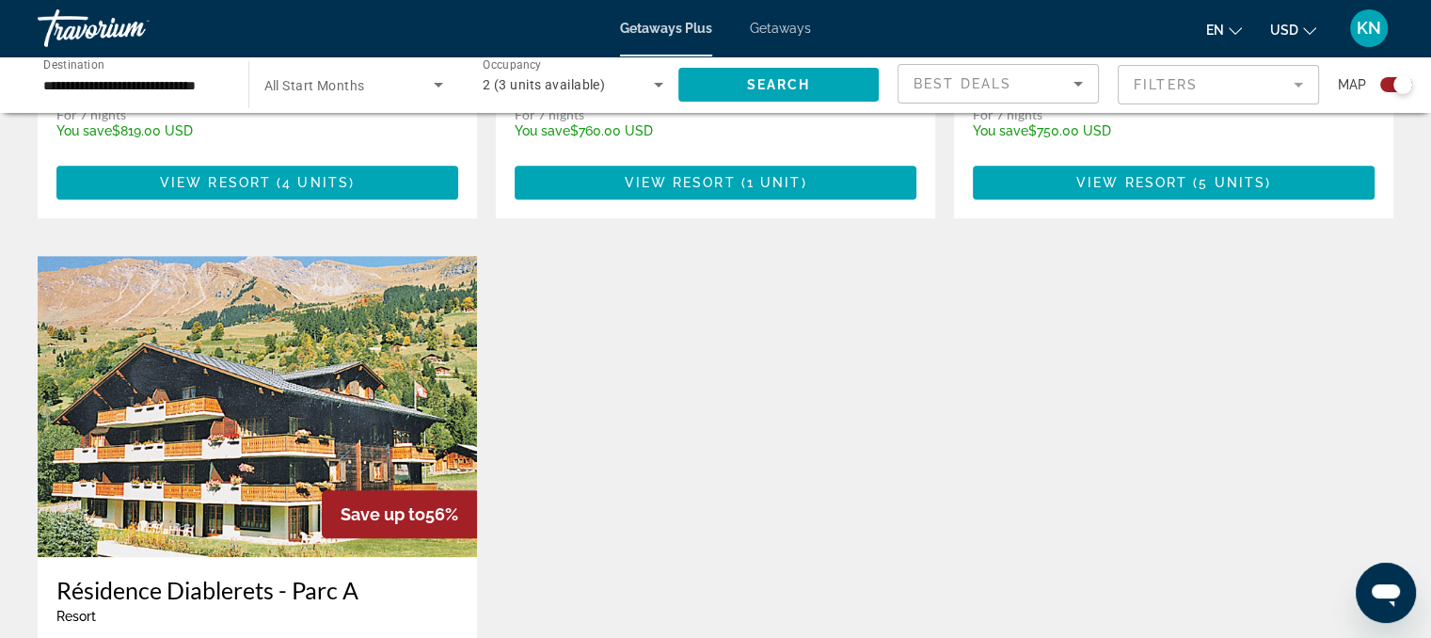
click at [179, 409] on img "Main content" at bounding box center [257, 406] width 439 height 301
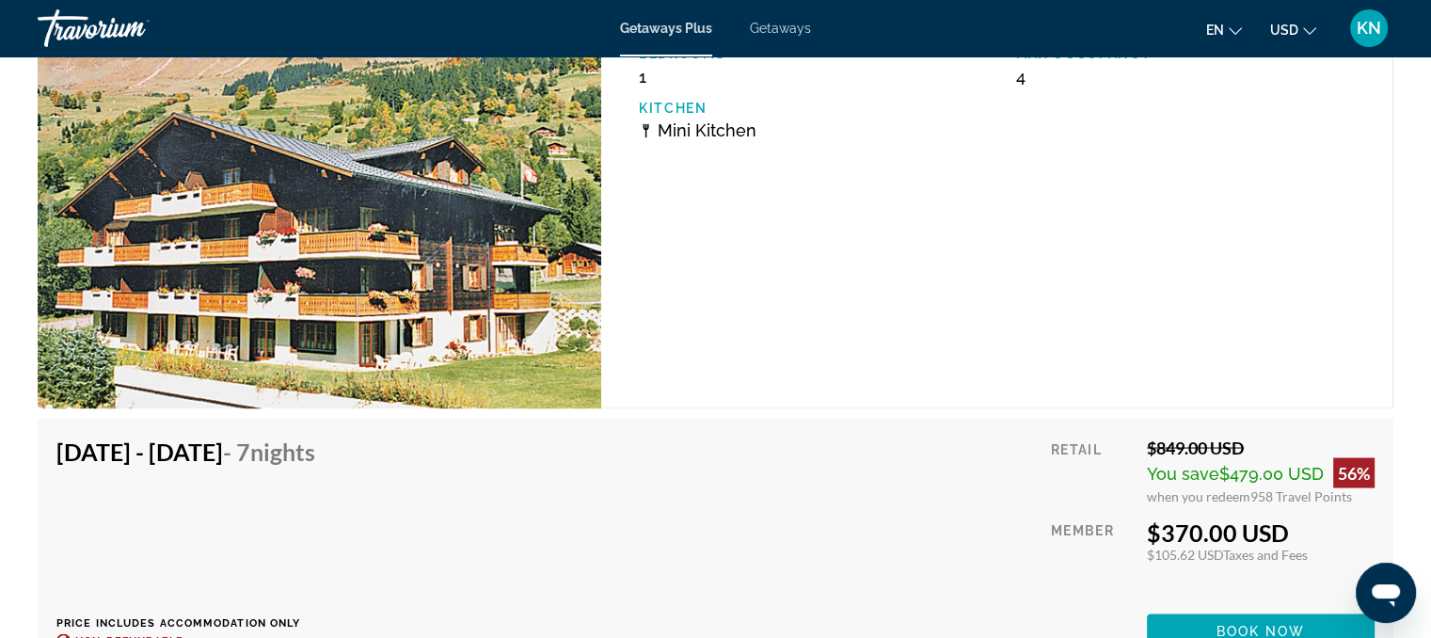
scroll to position [3422, 0]
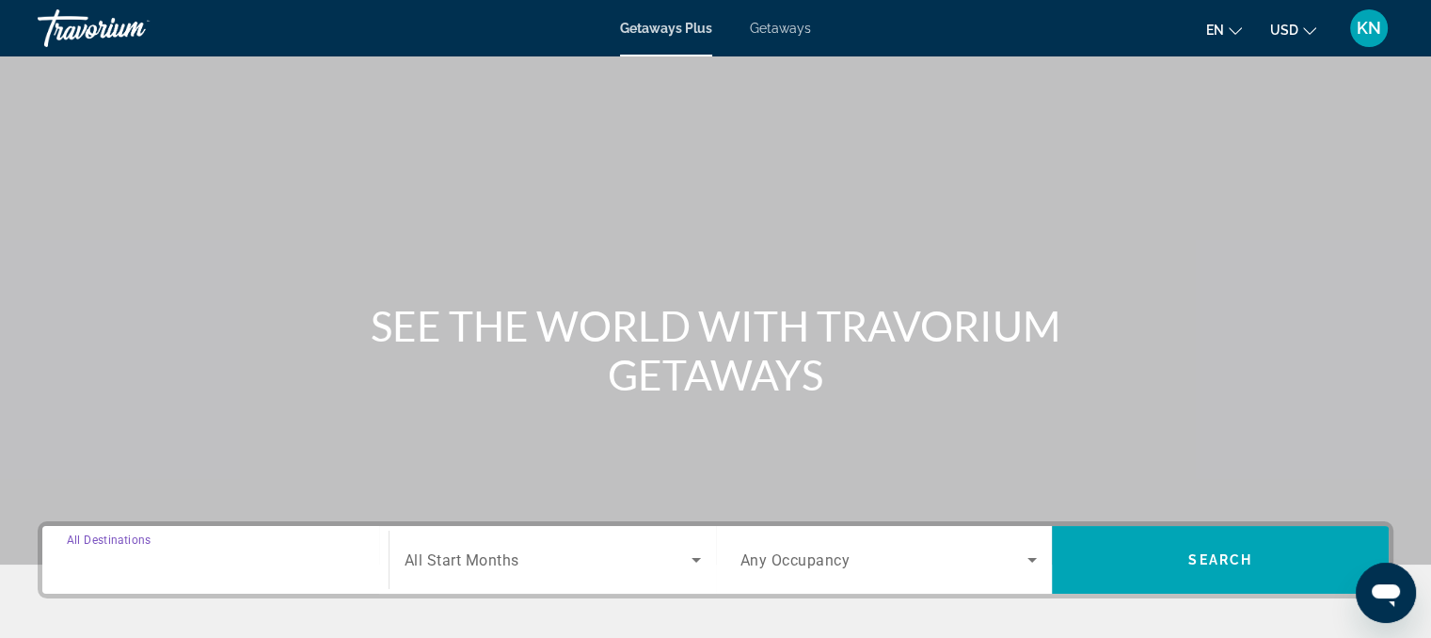
click at [234, 561] on input "Destination All Destinations" at bounding box center [215, 561] width 297 height 23
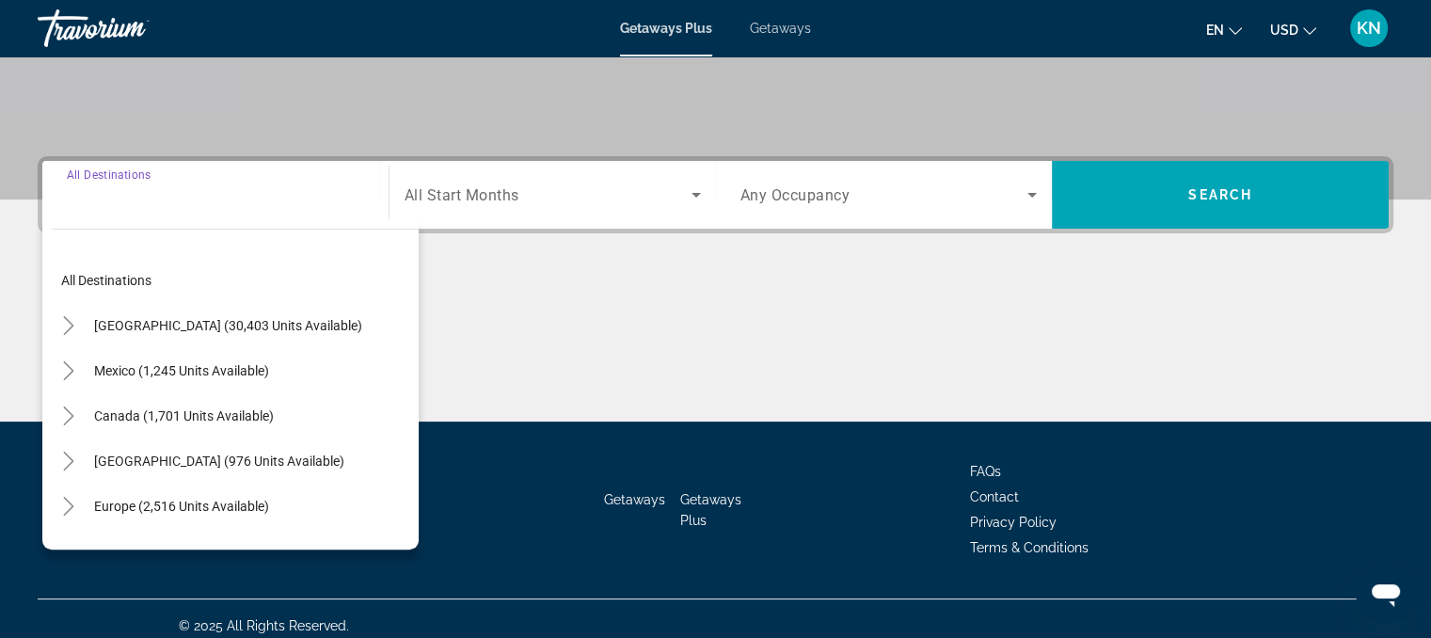
scroll to position [379, 0]
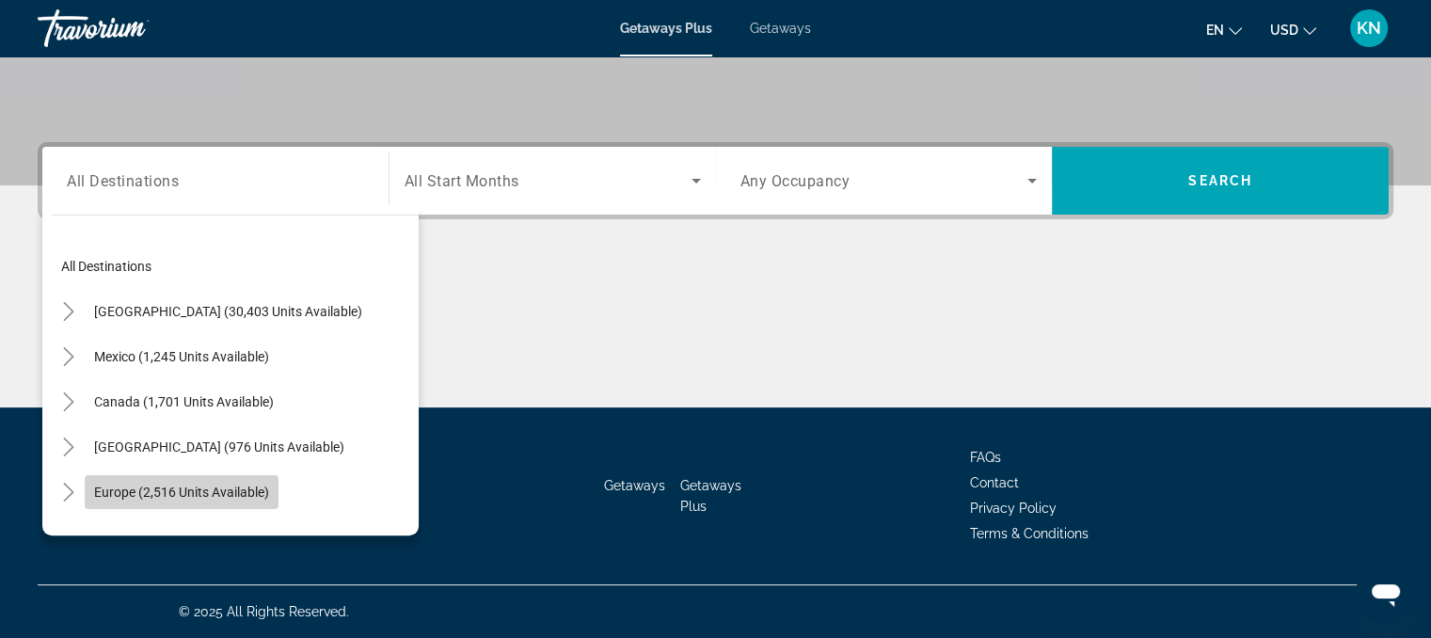
click at [242, 492] on span "Europe (2,516 units available)" at bounding box center [181, 492] width 175 height 15
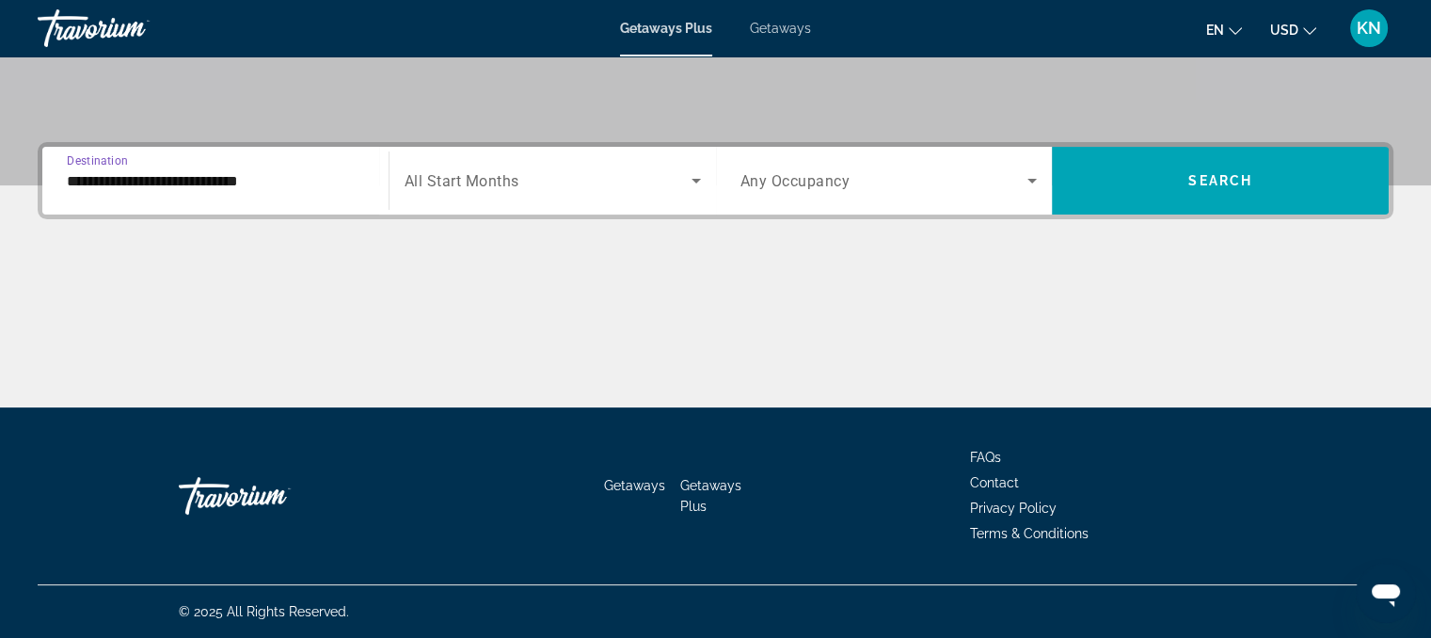
click at [296, 171] on input "**********" at bounding box center [215, 181] width 297 height 23
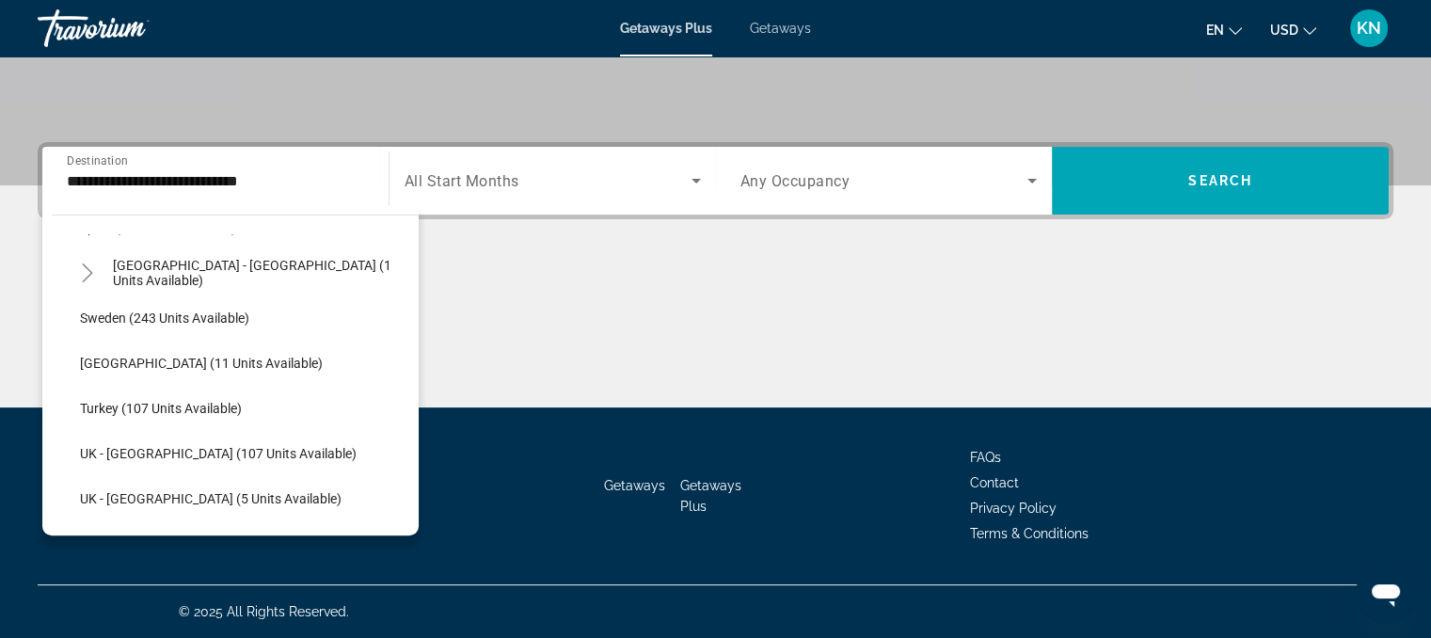
scroll to position [915, 0]
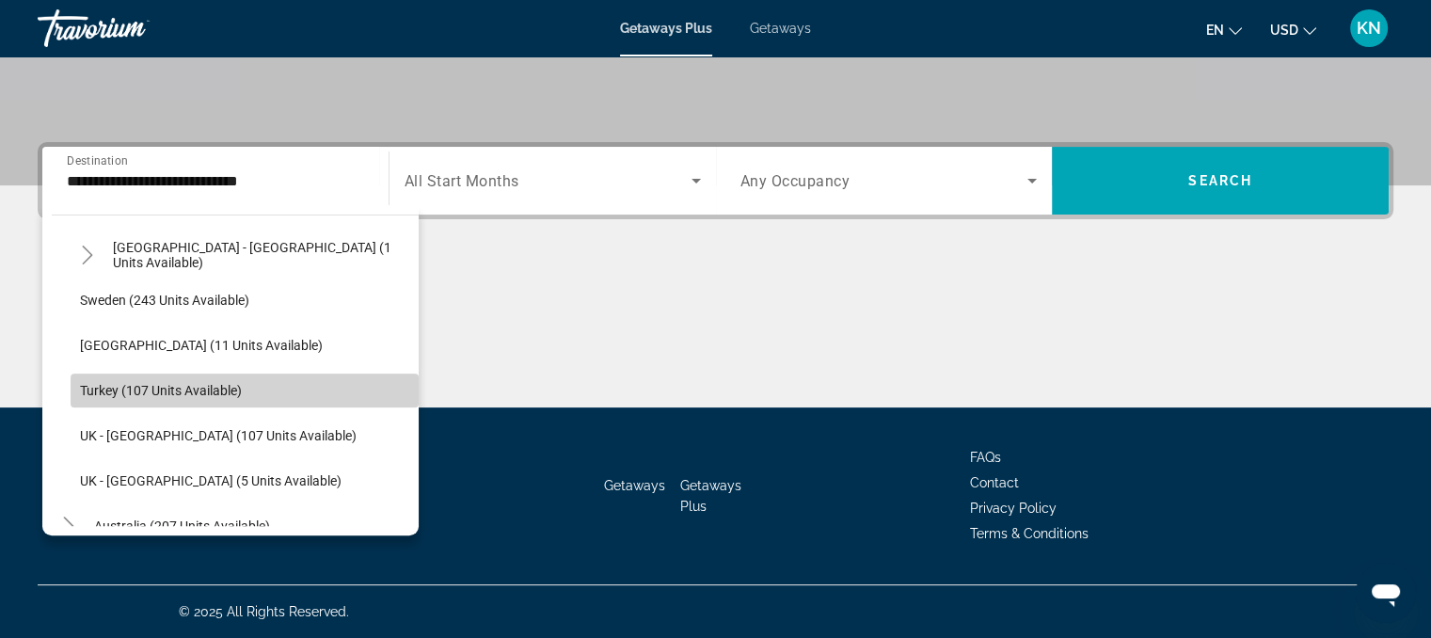
click at [271, 403] on span "Search widget" at bounding box center [245, 390] width 348 height 45
type input "**********"
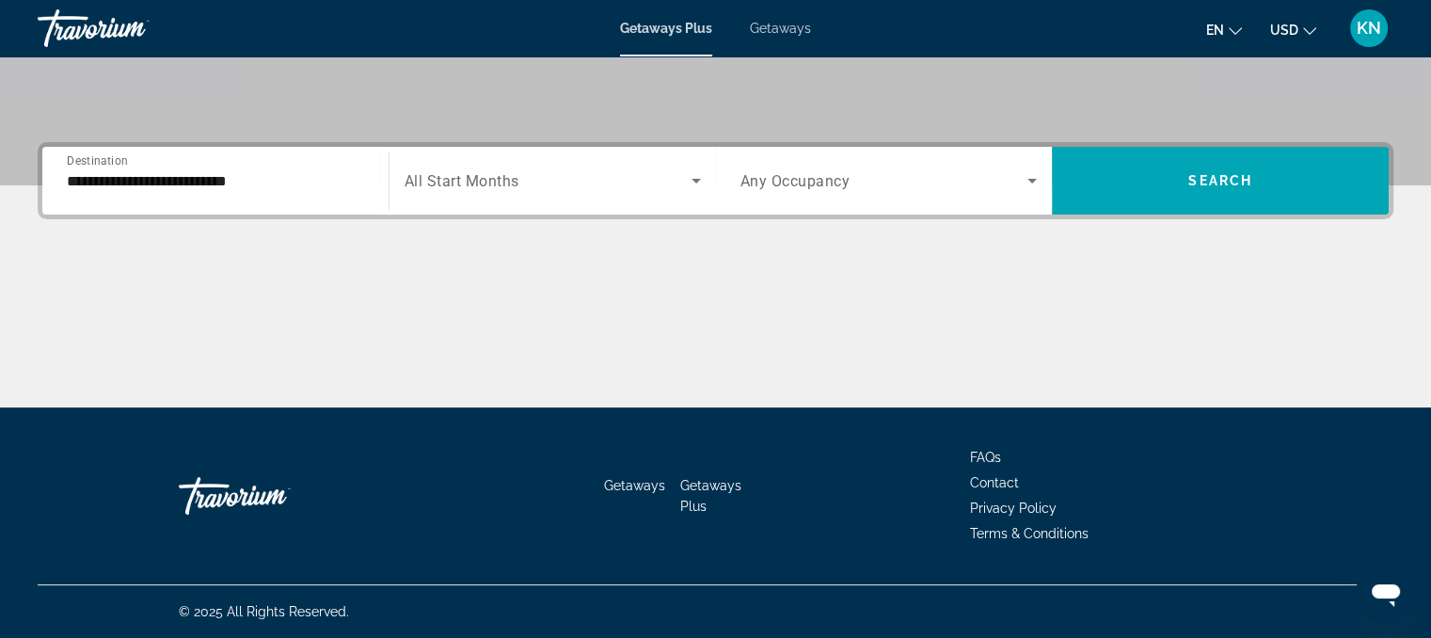
click at [877, 167] on div "Search widget" at bounding box center [889, 180] width 297 height 53
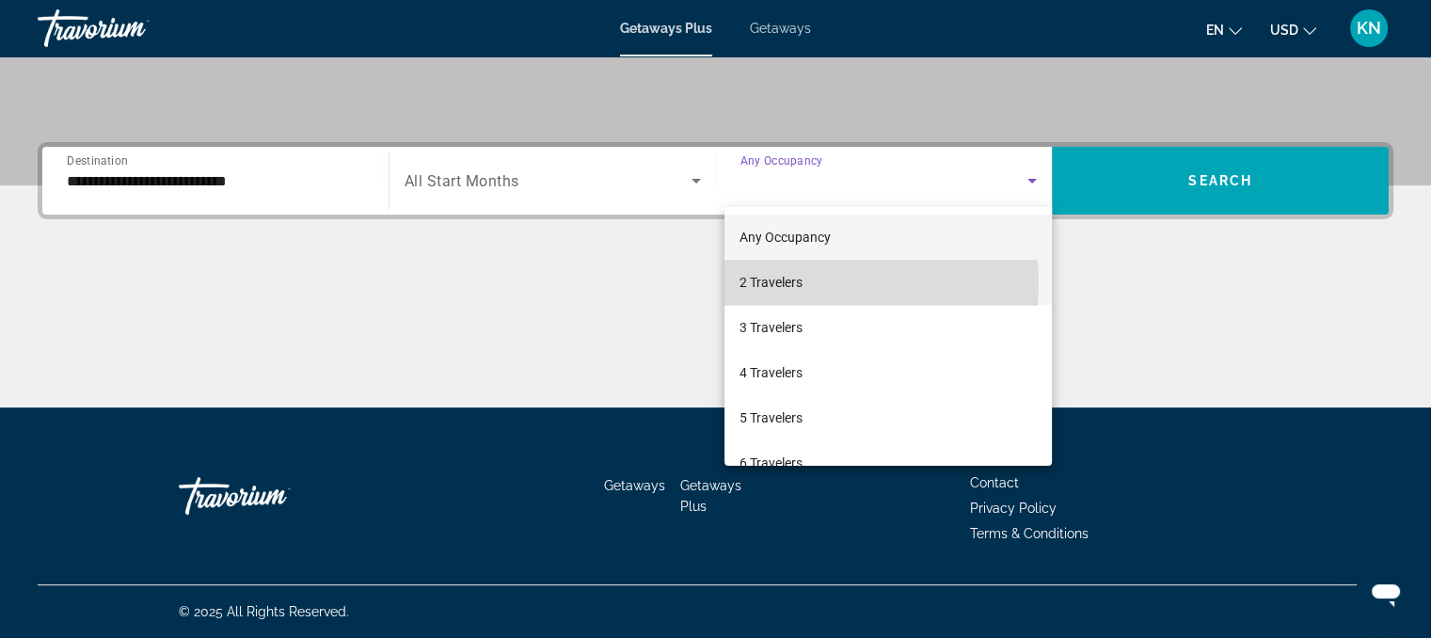
click at [806, 282] on mat-option "2 Travelers" at bounding box center [889, 282] width 328 height 45
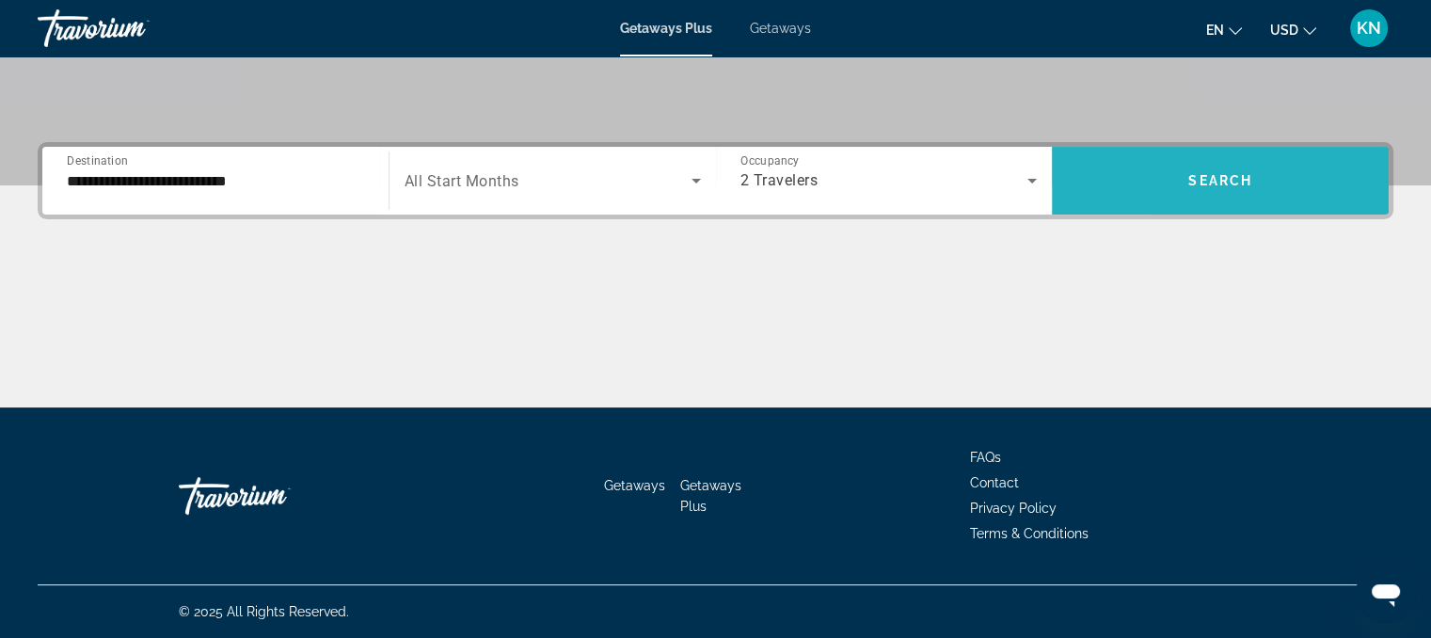
click at [1151, 178] on span "Search widget" at bounding box center [1220, 180] width 337 height 45
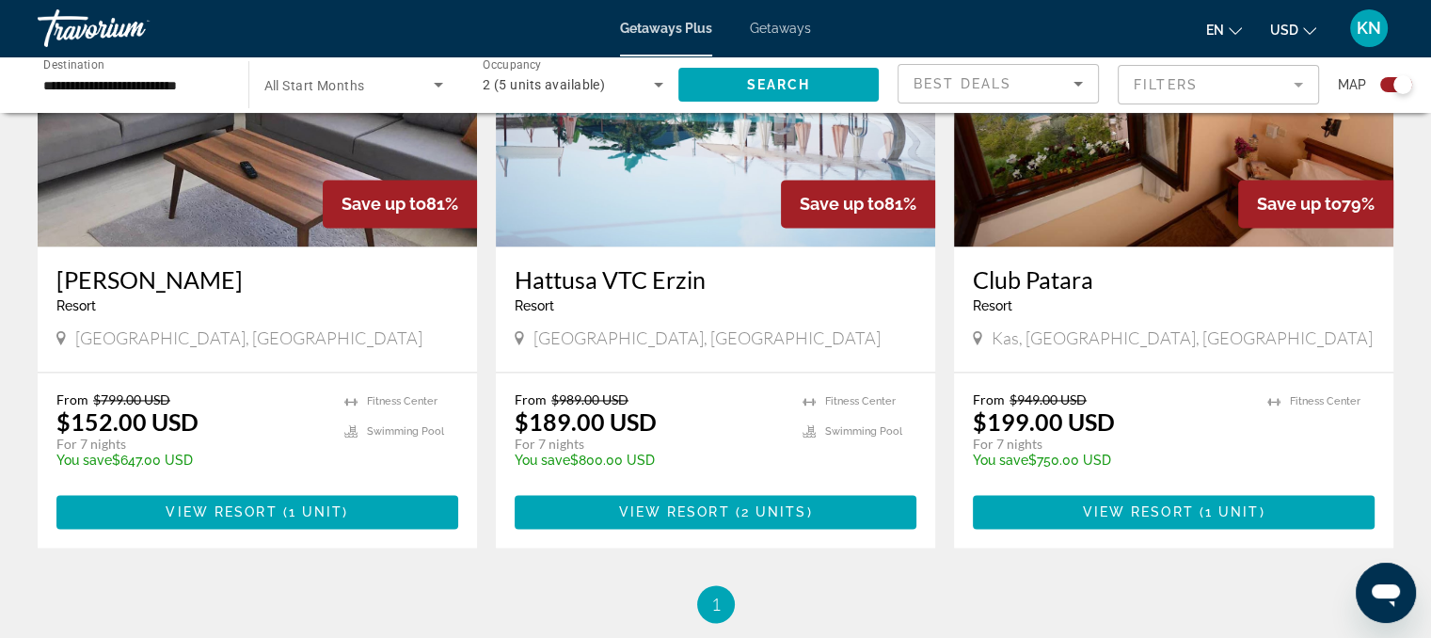
scroll to position [2741, 0]
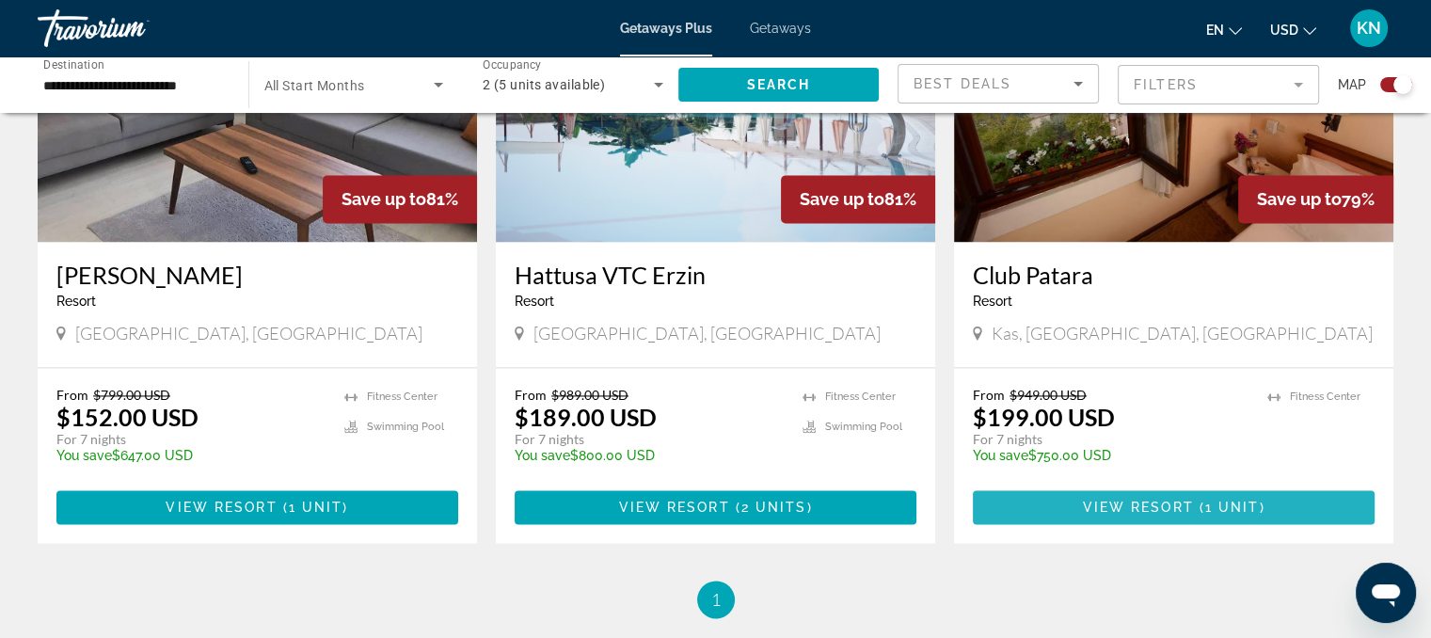
click at [1234, 503] on span "1 unit" at bounding box center [1233, 507] width 55 height 15
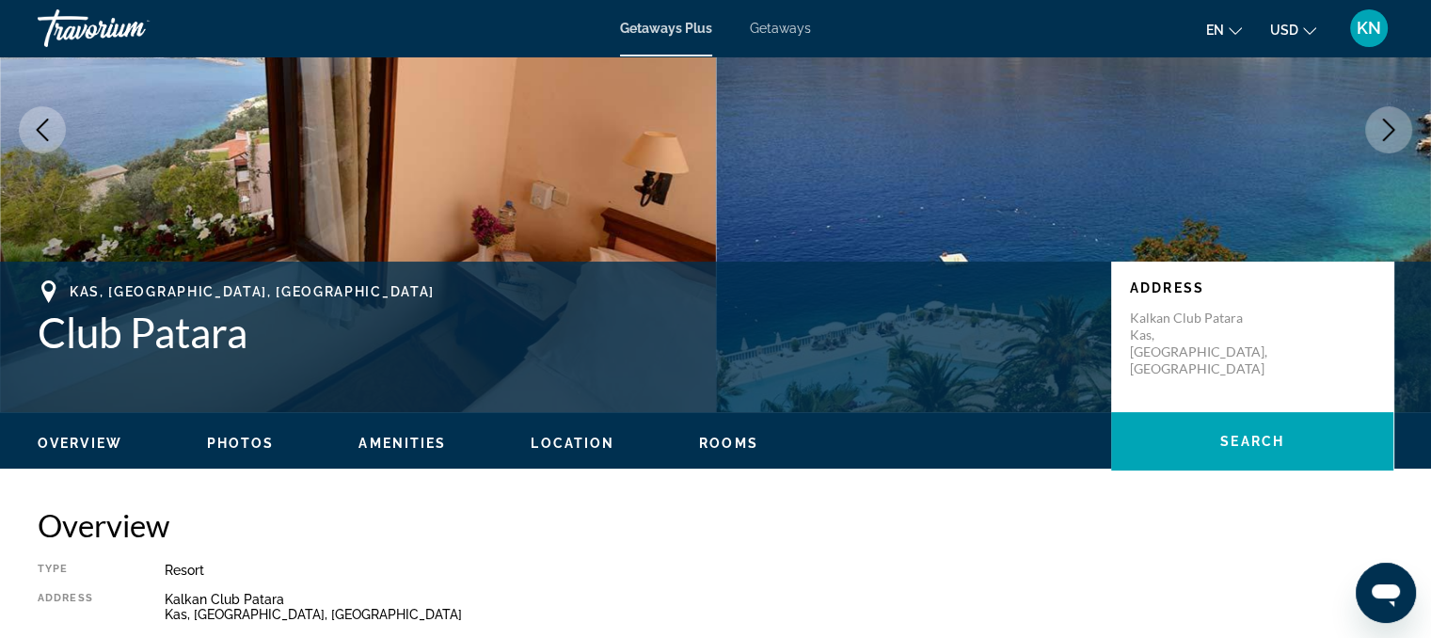
scroll to position [214, 0]
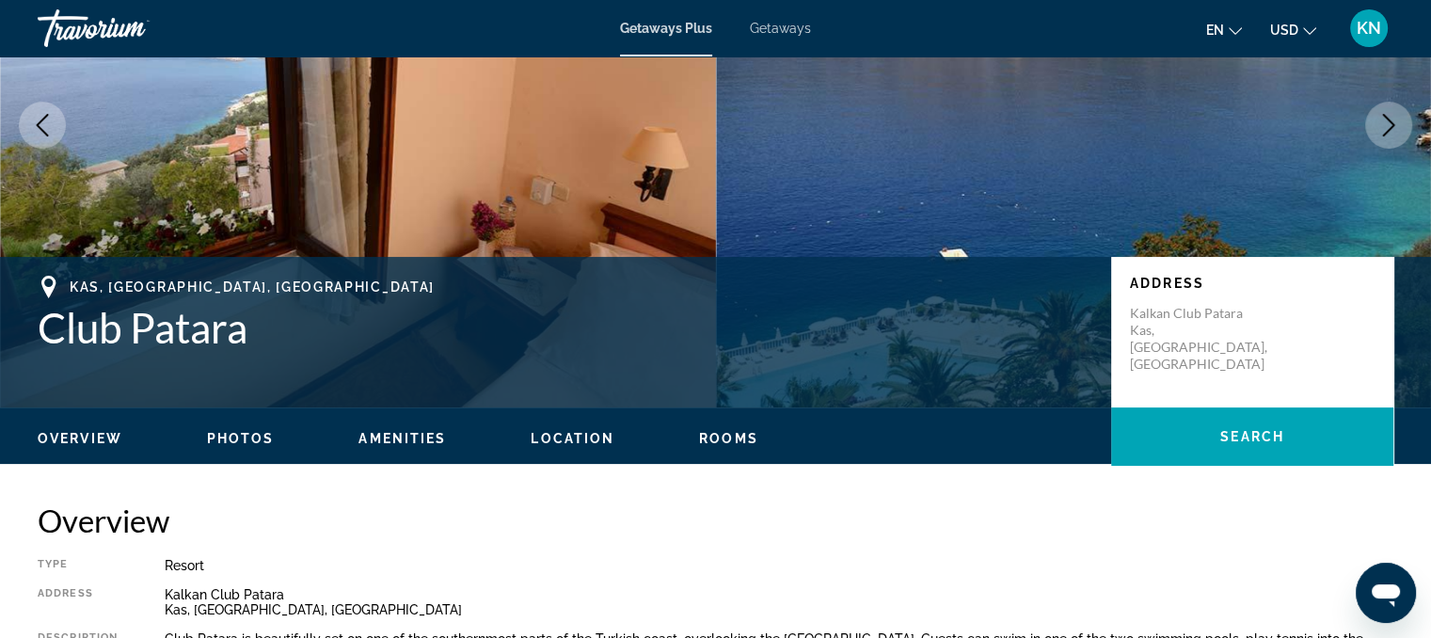
click at [1393, 122] on icon "Next image" at bounding box center [1389, 125] width 12 height 23
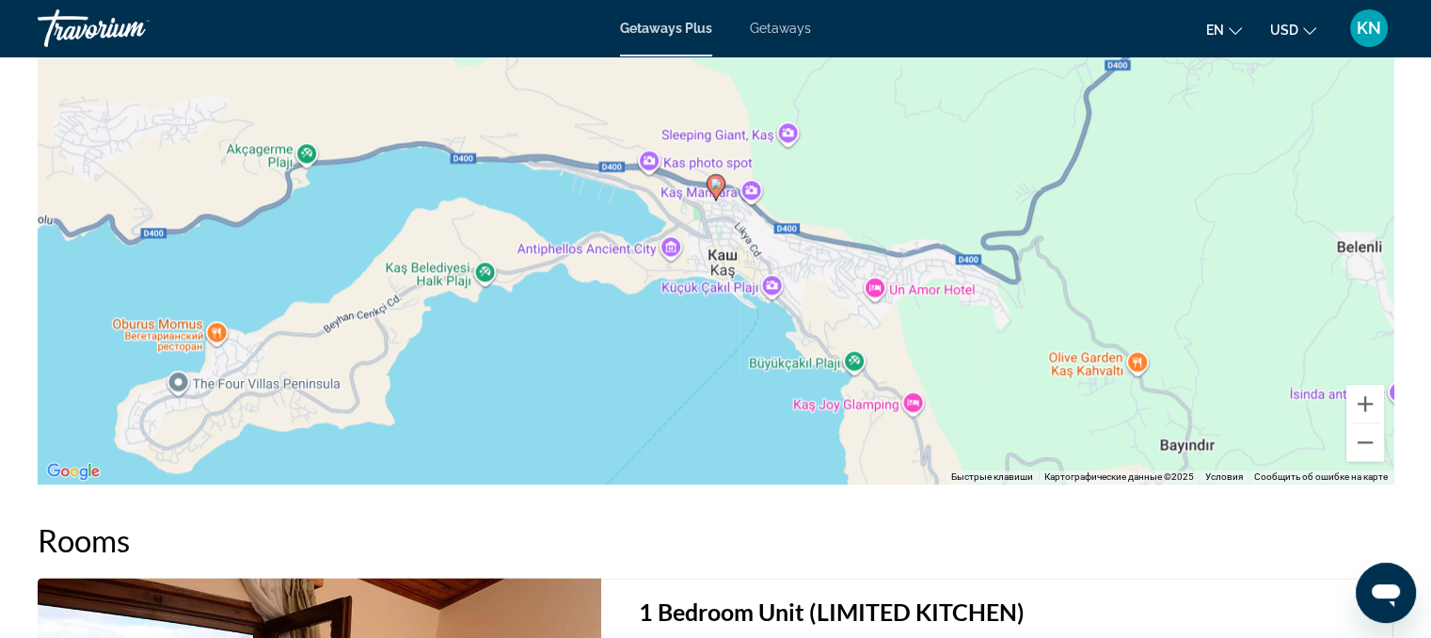
scroll to position [2172, 0]
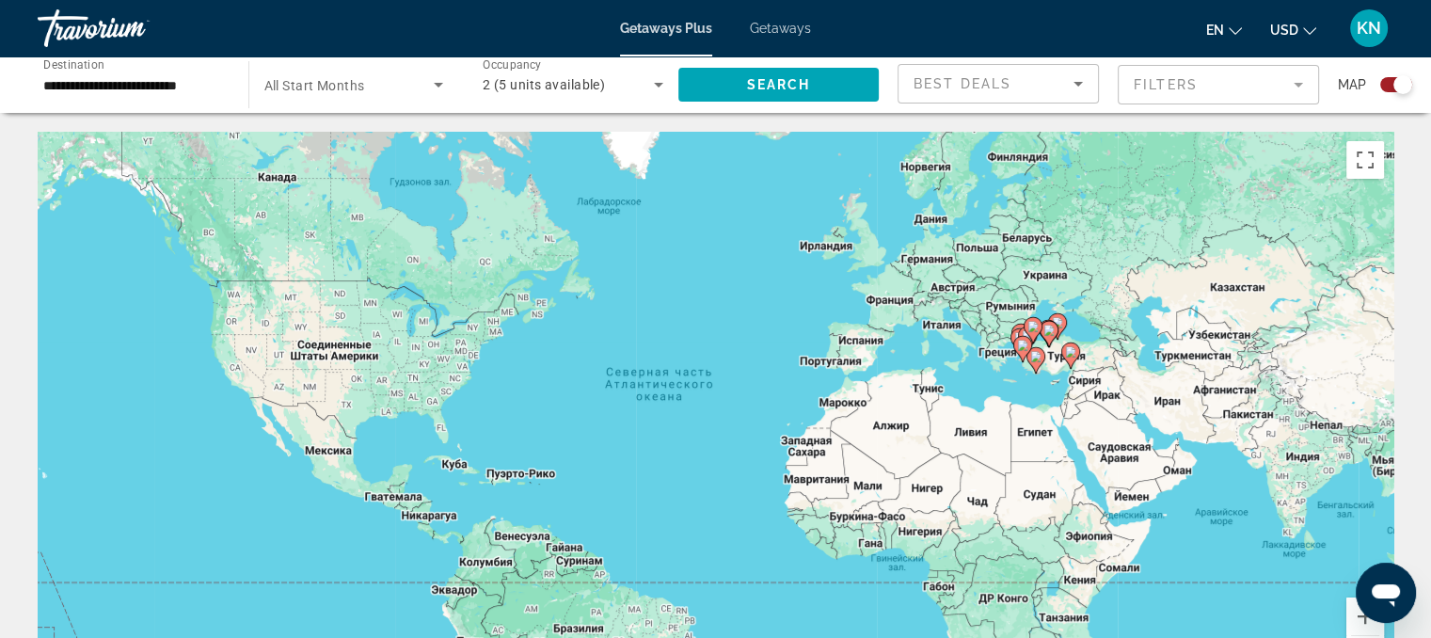
click at [342, 87] on span "All Start Months" at bounding box center [314, 85] width 101 height 15
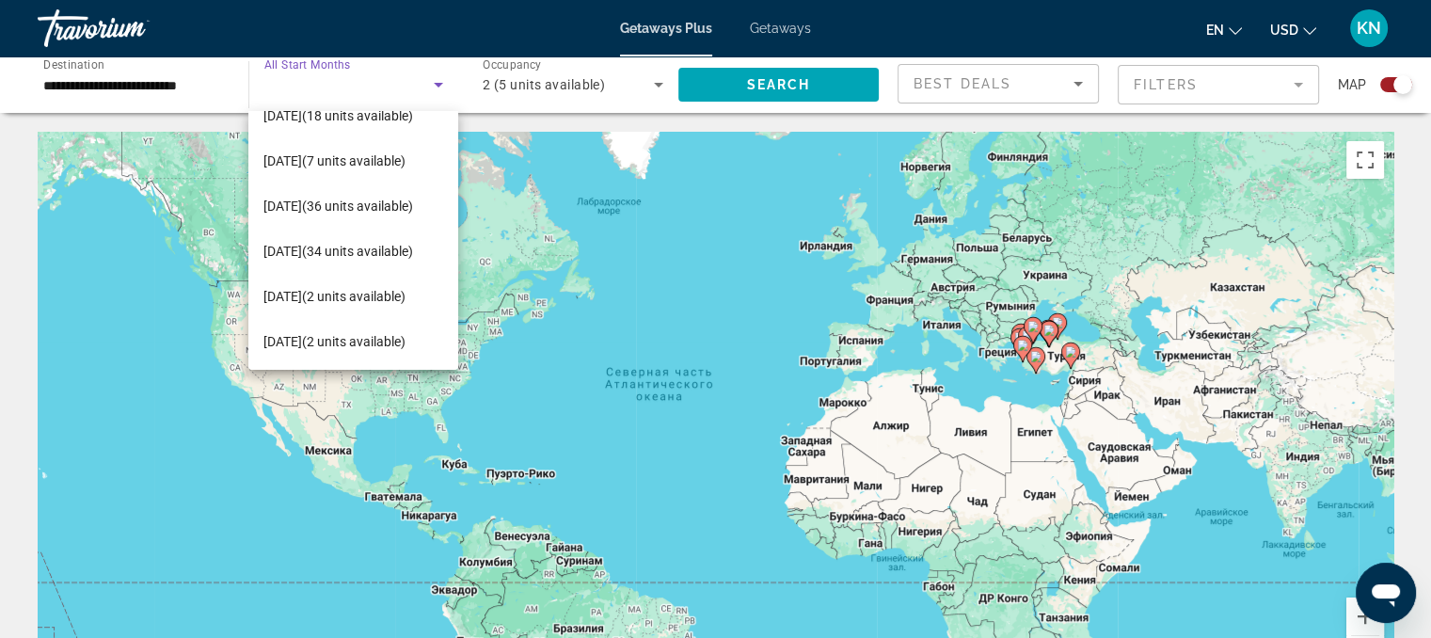
scroll to position [72, 0]
click at [345, 288] on span "[DATE] (2 units available)" at bounding box center [335, 295] width 142 height 23
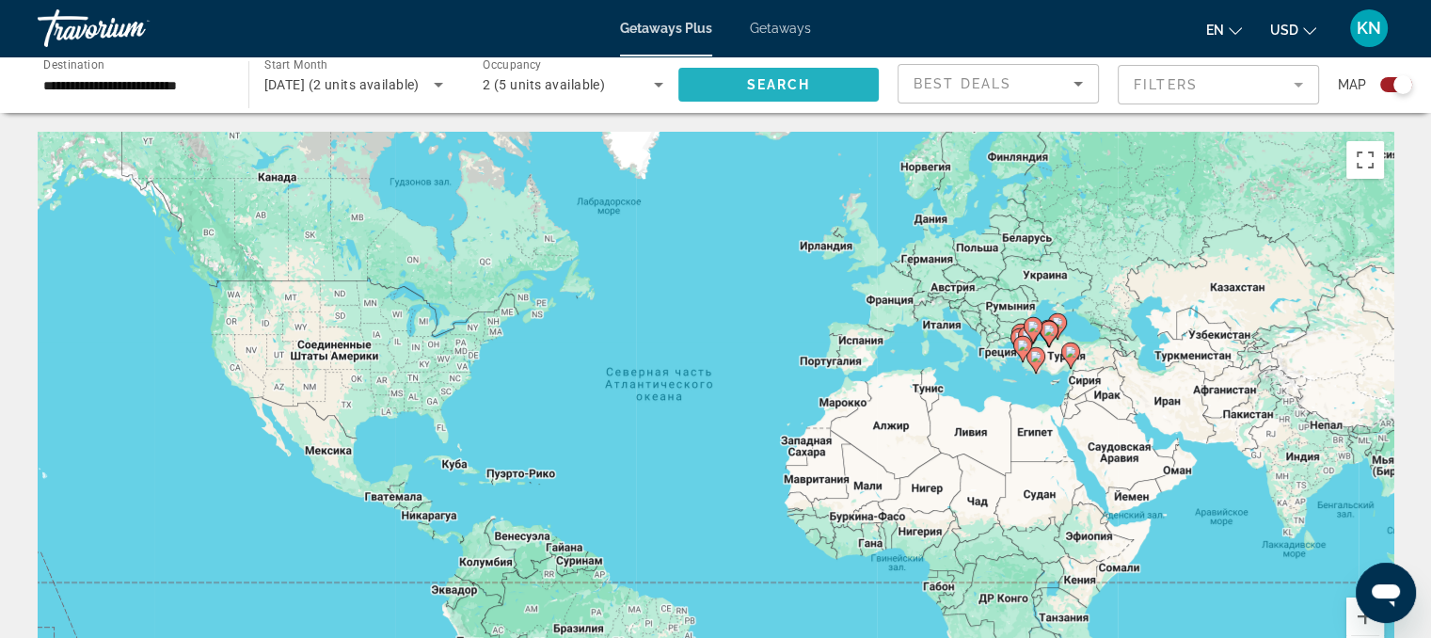
click at [772, 91] on span "Search" at bounding box center [778, 84] width 64 height 15
